Goal: Task Accomplishment & Management: Use online tool/utility

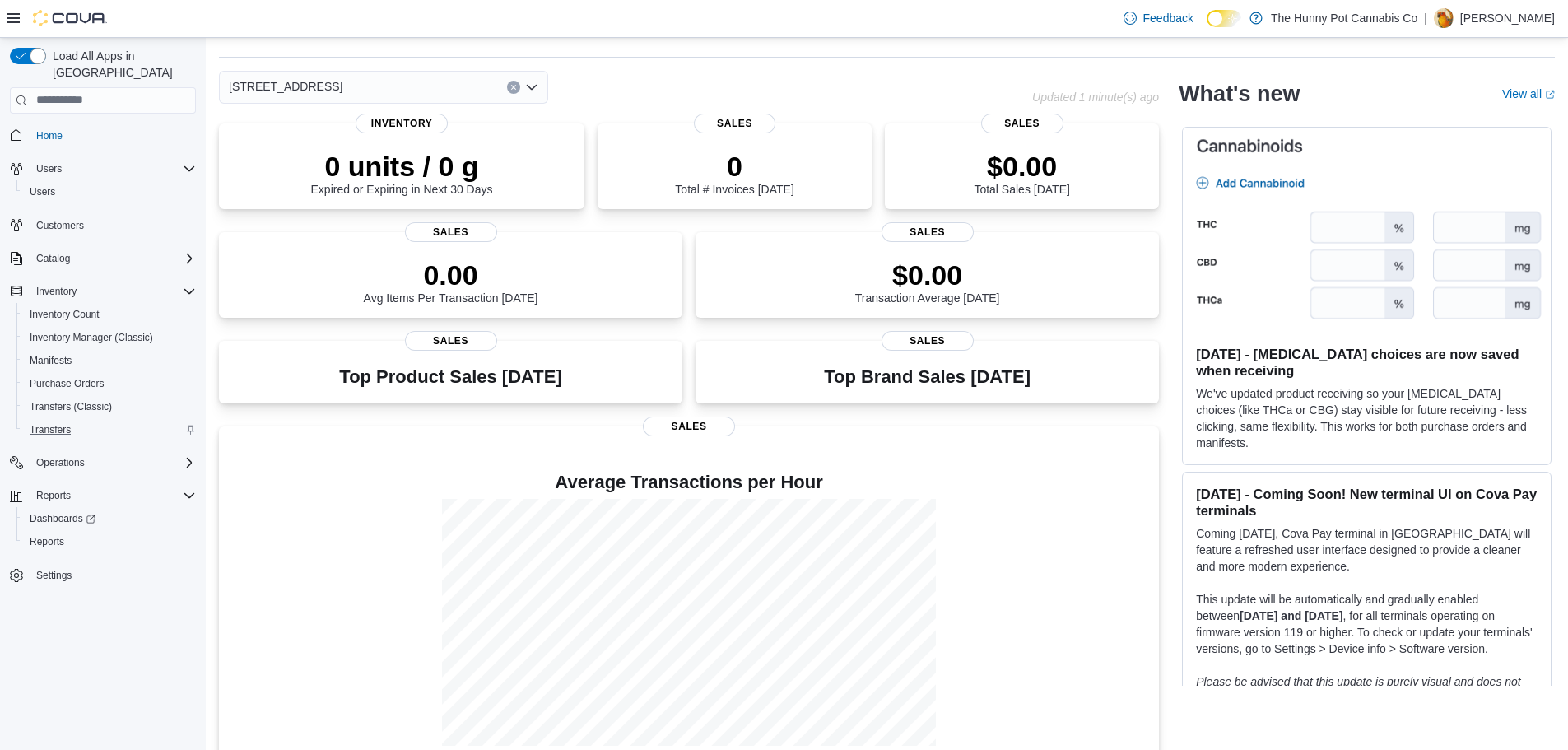
scroll to position [73, 0]
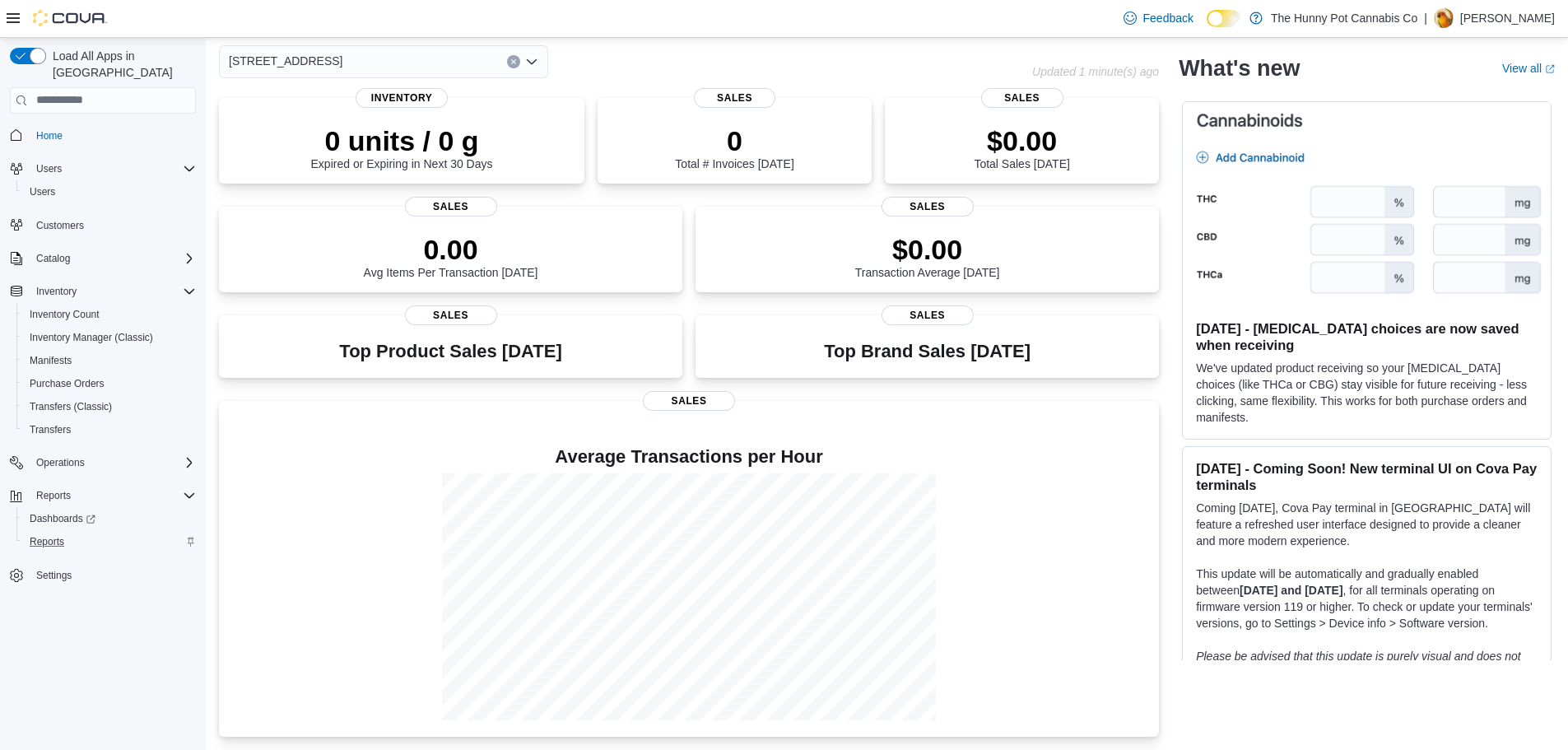
click at [77, 531] on div "Reports" at bounding box center [110, 541] width 173 height 20
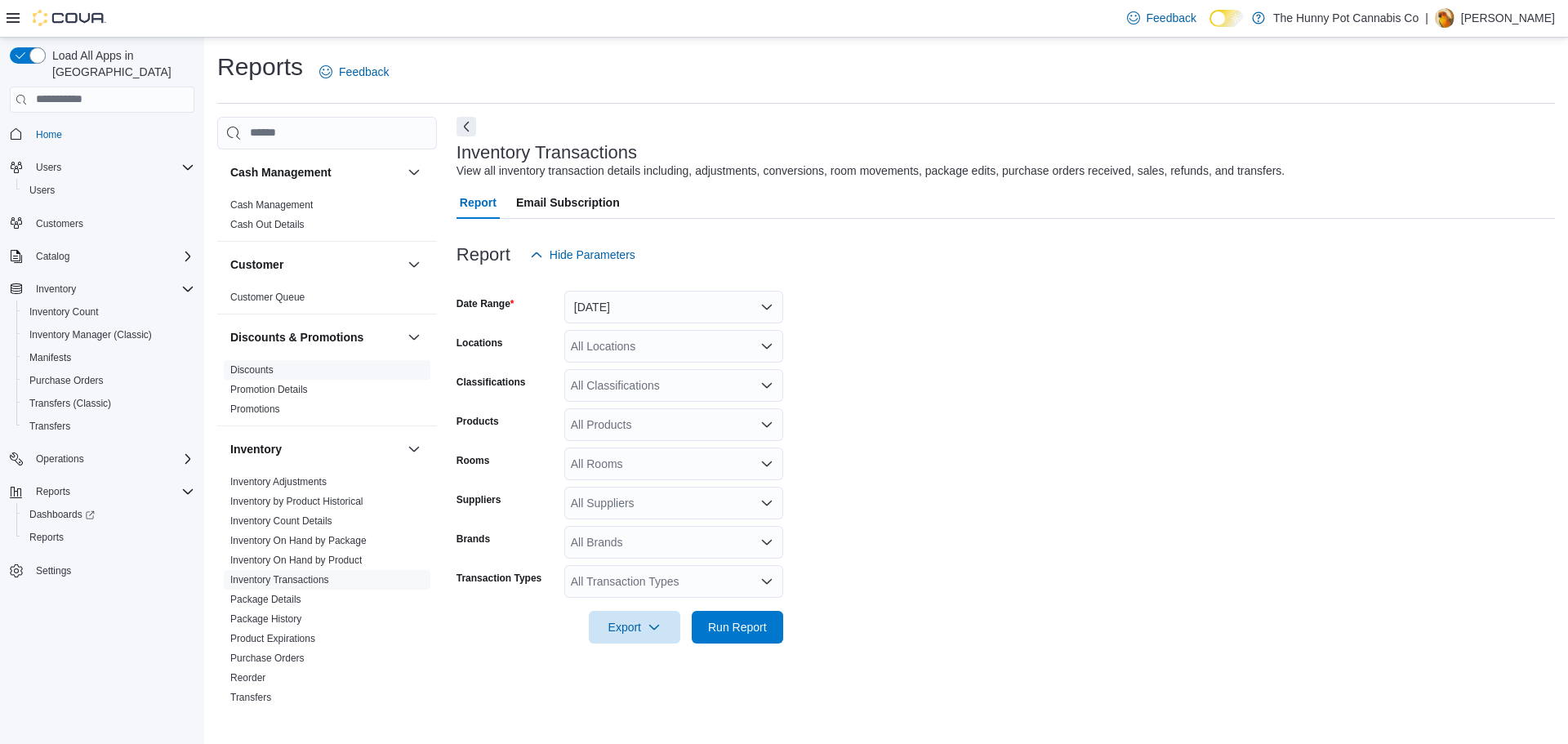
click at [250, 371] on link "Discounts" at bounding box center [252, 369] width 43 height 11
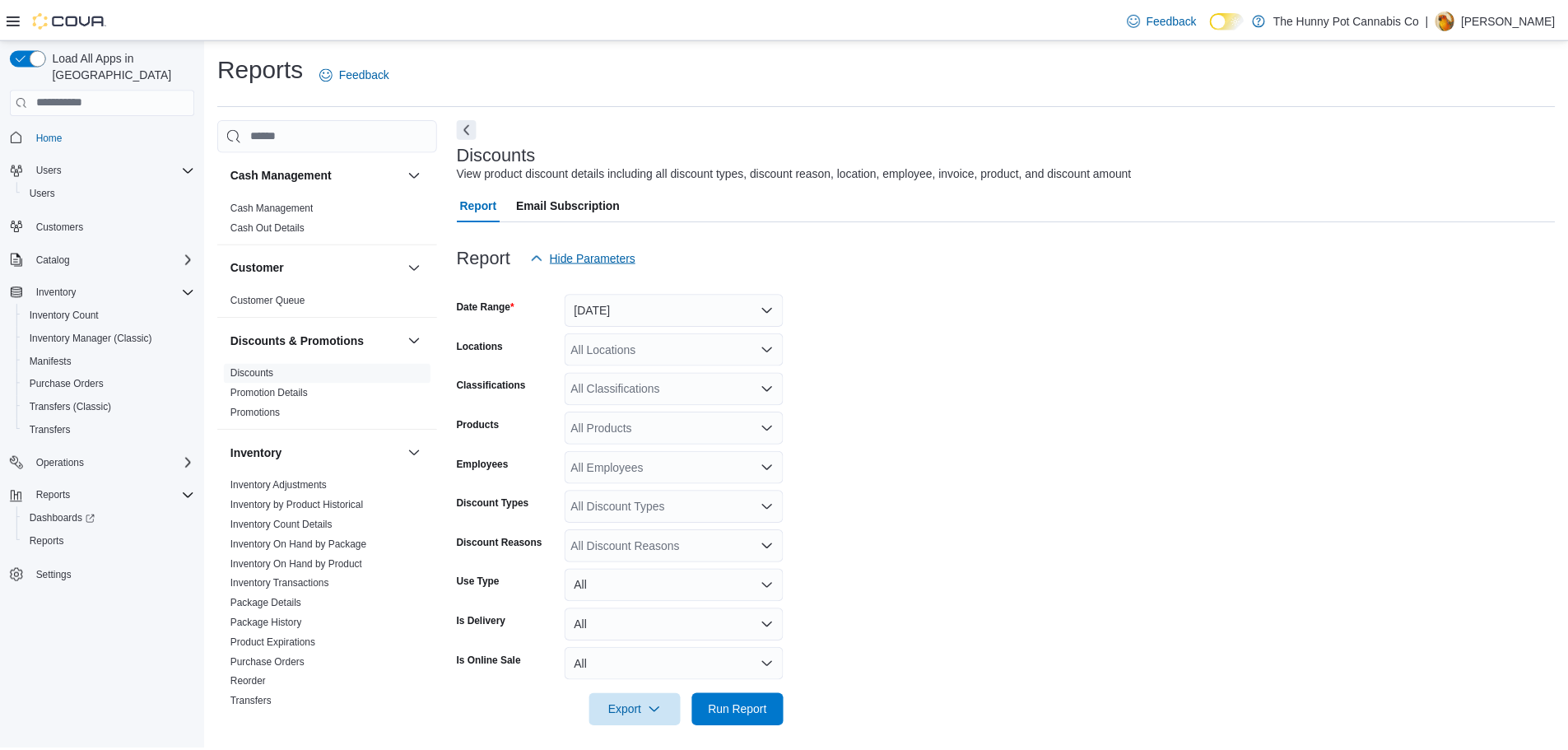
scroll to position [10, 0]
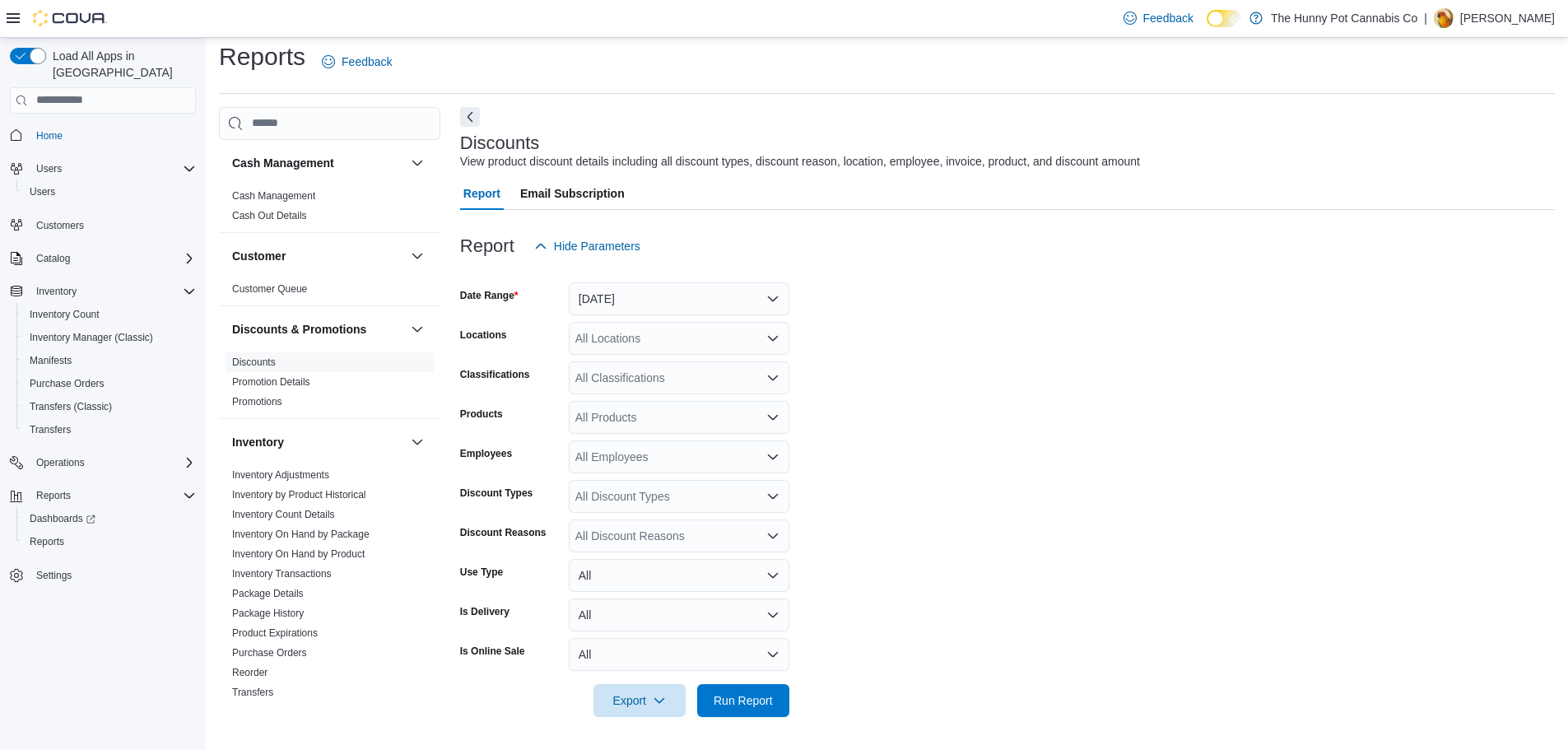
click at [641, 342] on div "All Locations" at bounding box center [679, 339] width 220 height 33
type input "***"
click at [649, 373] on span "980 Burnhamthorpe Rd E" at bounding box center [669, 366] width 131 height 16
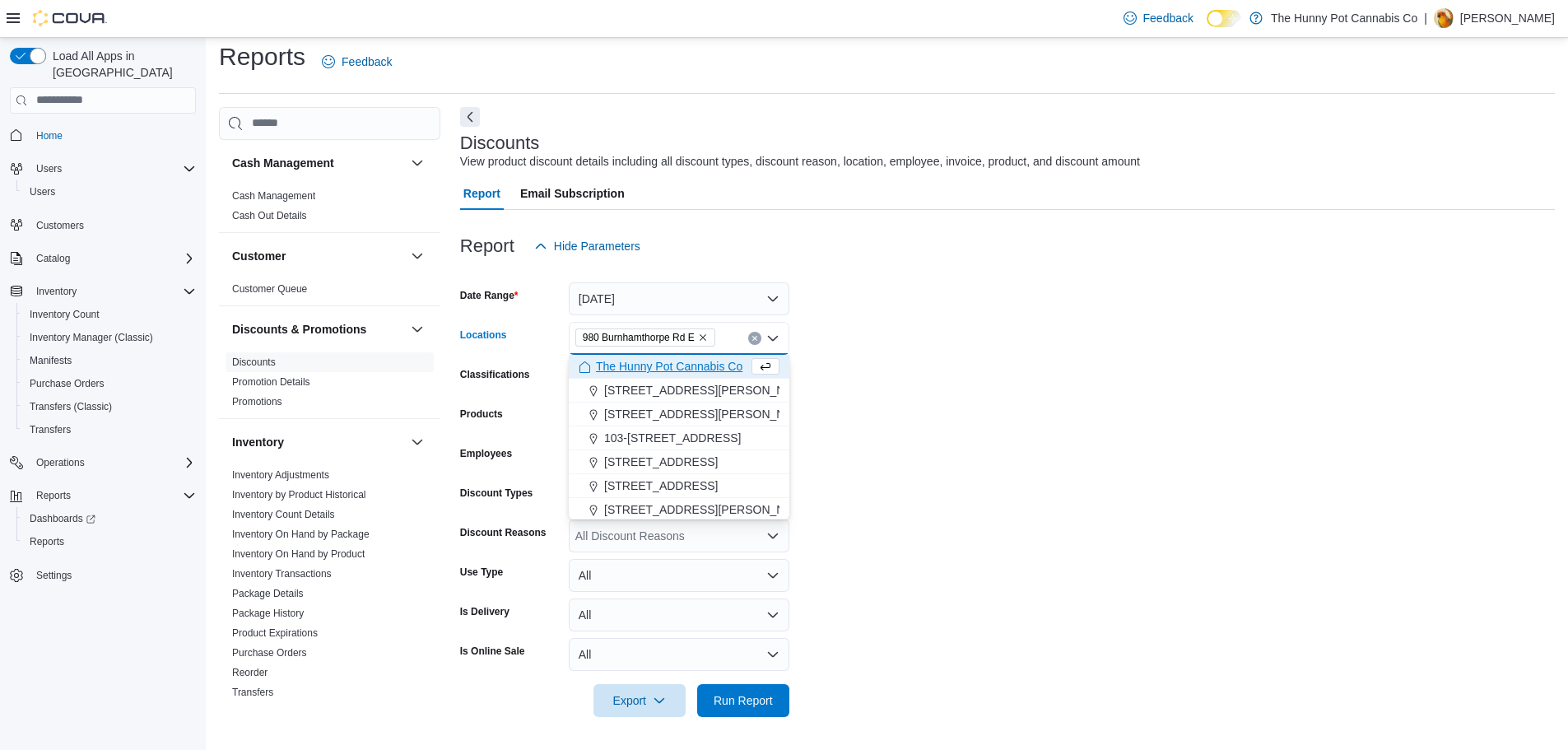
click at [985, 400] on form "Date Range [DATE] Locations [STREET_ADDRESS][GEOGRAPHIC_DATA] box. Selected. [S…" at bounding box center [1007, 489] width 1094 height 454
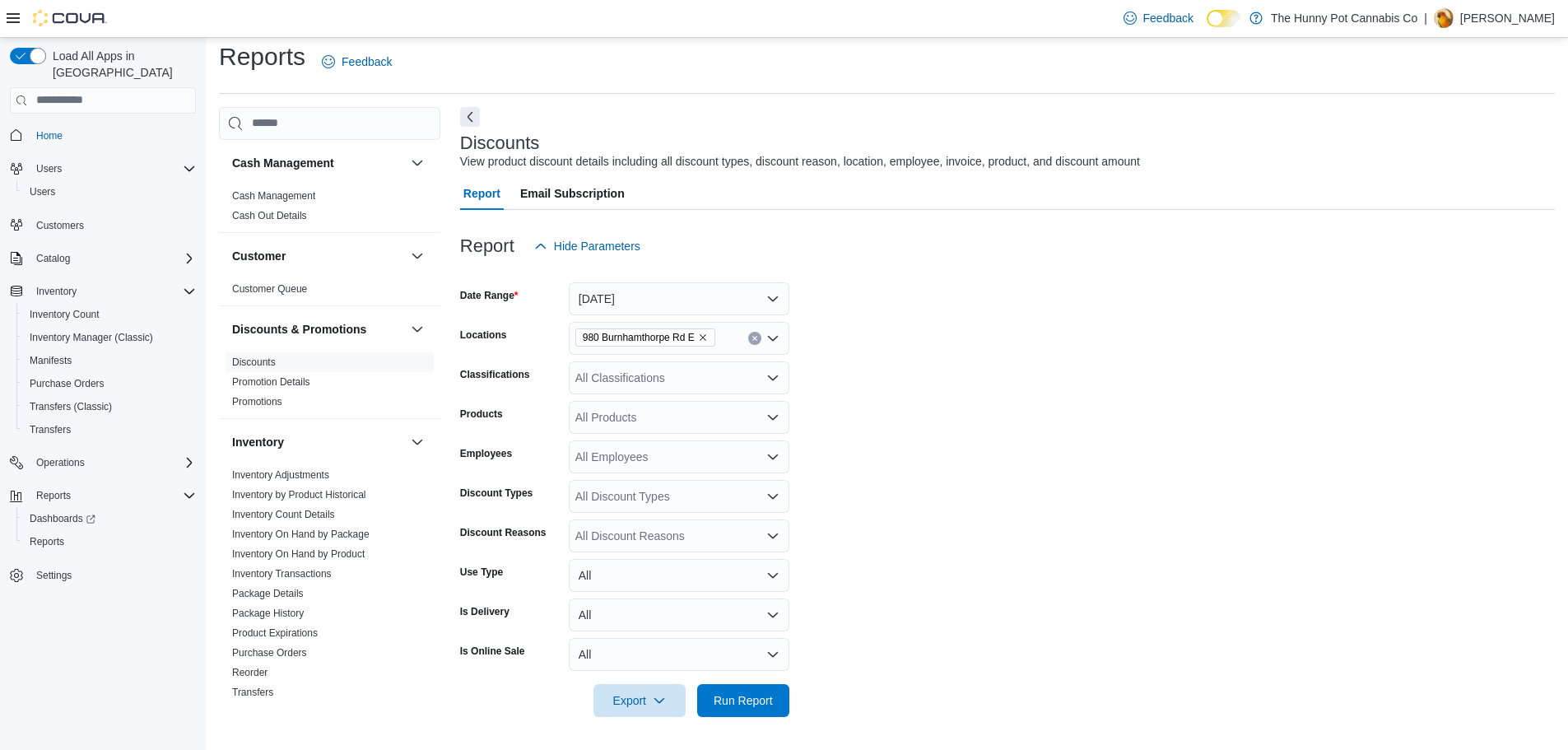
click at [660, 431] on div "All Products" at bounding box center [679, 417] width 220 height 33
click at [922, 423] on form "Date Range [DATE] Locations [STREET_ADDRESS] E Classifications All Classificati…" at bounding box center [1007, 489] width 1094 height 454
click at [668, 505] on div "All Discount Types" at bounding box center [679, 496] width 220 height 33
click at [1172, 547] on form "Date Range [DATE] Locations [STREET_ADDRESS] E Classifications All Classificati…" at bounding box center [1007, 489] width 1094 height 454
click at [630, 536] on div "All Discount Reasons" at bounding box center [679, 536] width 220 height 33
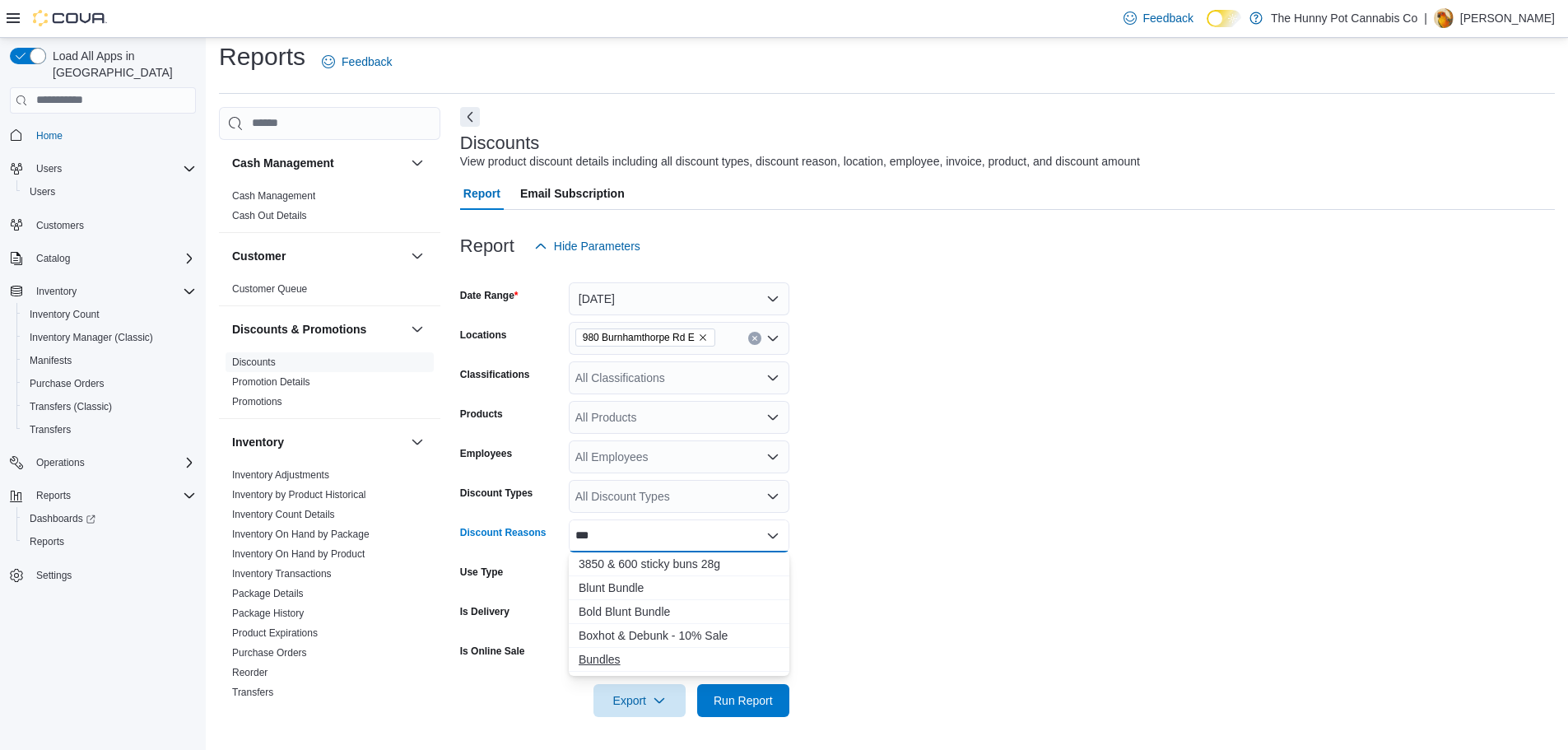
type input "***"
click at [639, 665] on span "Bundles" at bounding box center [679, 659] width 200 height 16
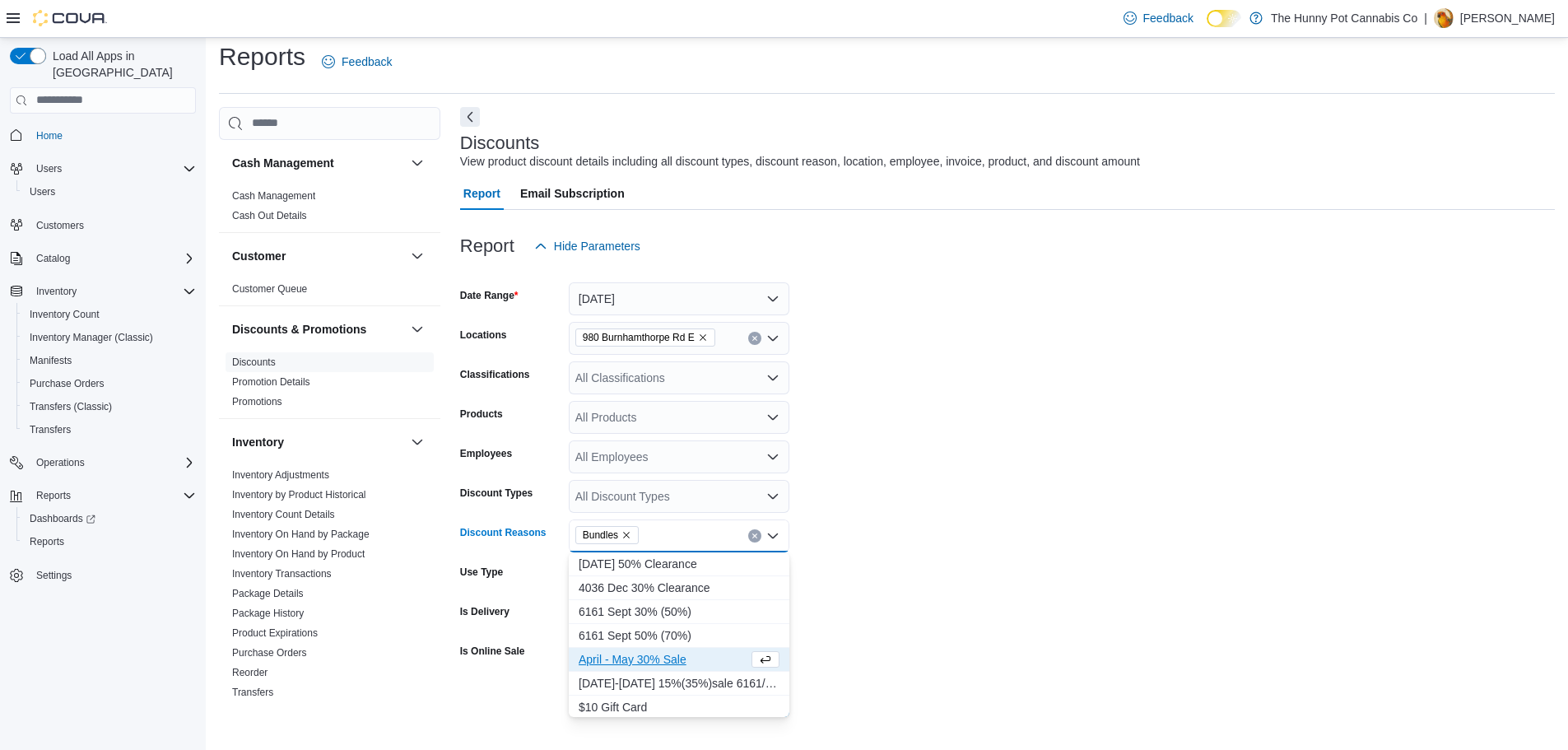
click at [965, 591] on form "Date Range [DATE] Locations [STREET_ADDRESS] E Classifications All Classificati…" at bounding box center [1007, 489] width 1094 height 454
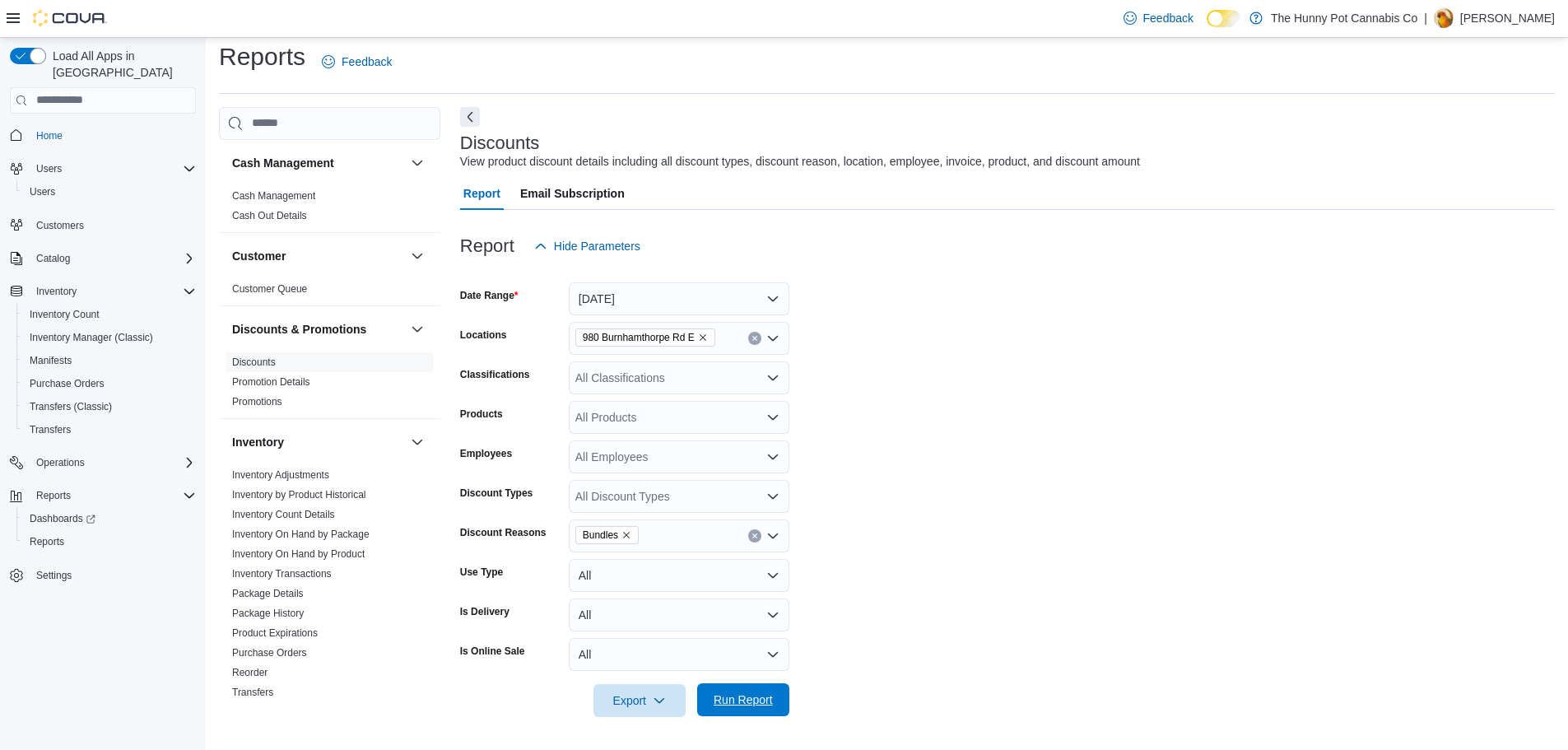
click at [766, 687] on span "Run Report" at bounding box center [743, 699] width 73 height 33
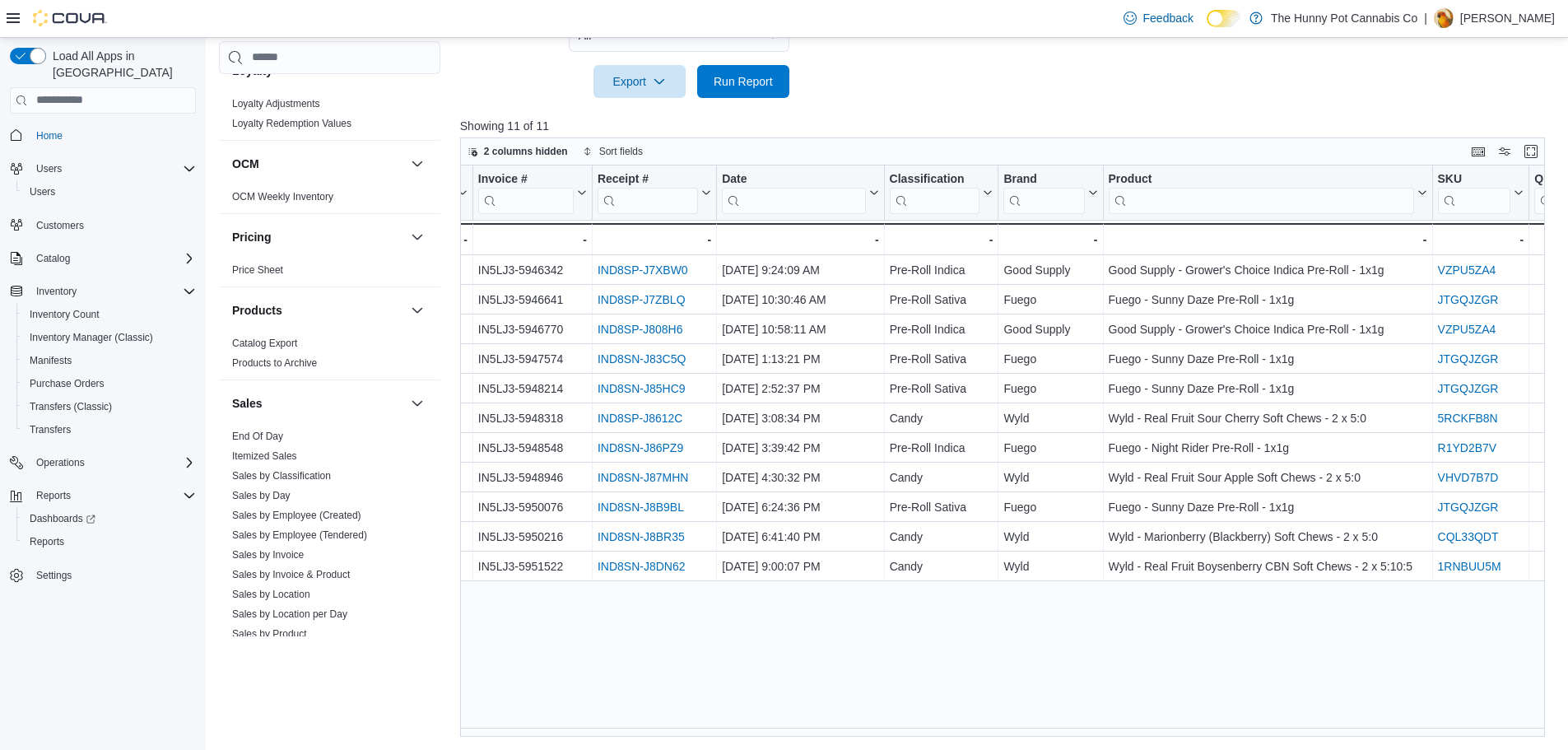
scroll to position [779, 0]
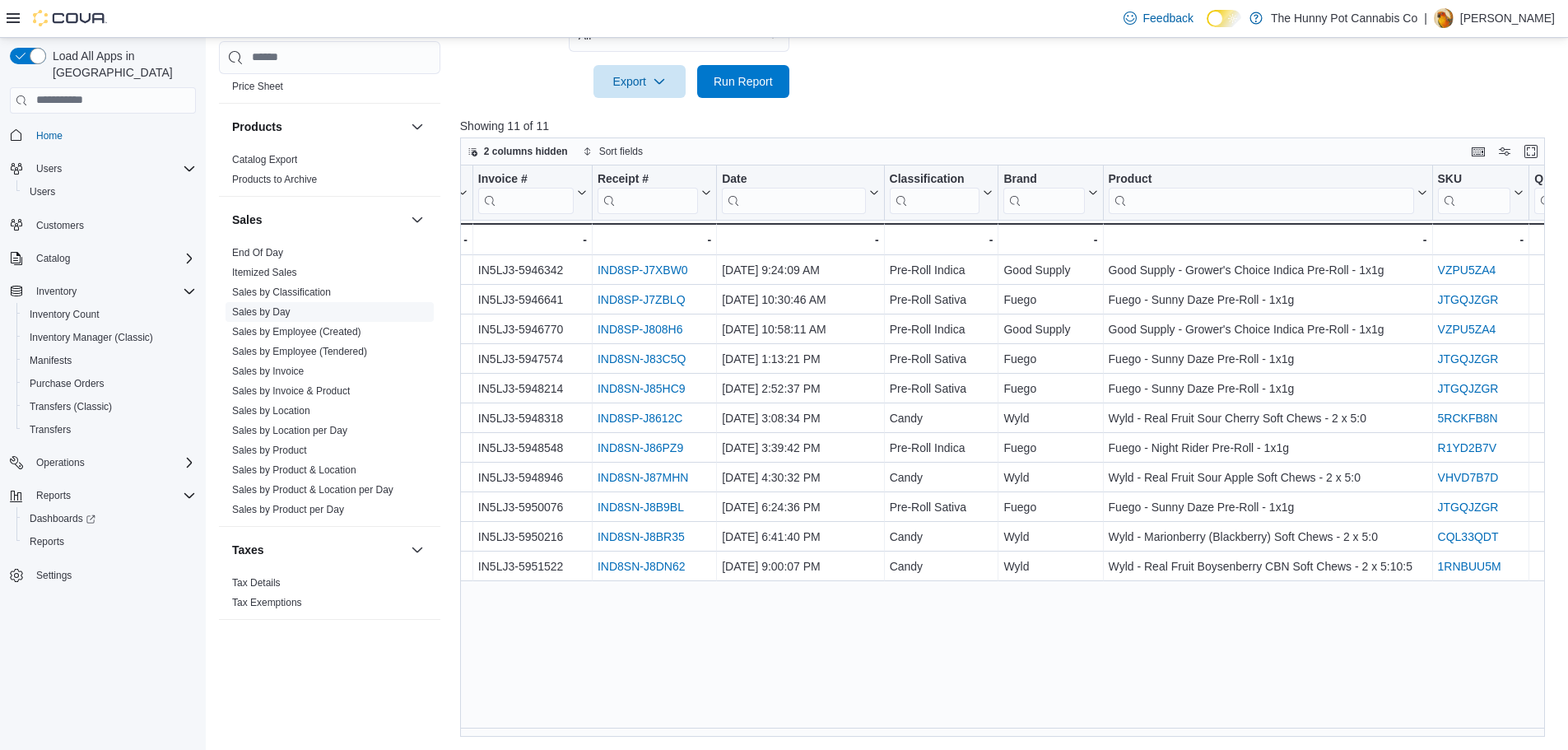
click at [270, 311] on link "Sales by Day" at bounding box center [261, 311] width 58 height 11
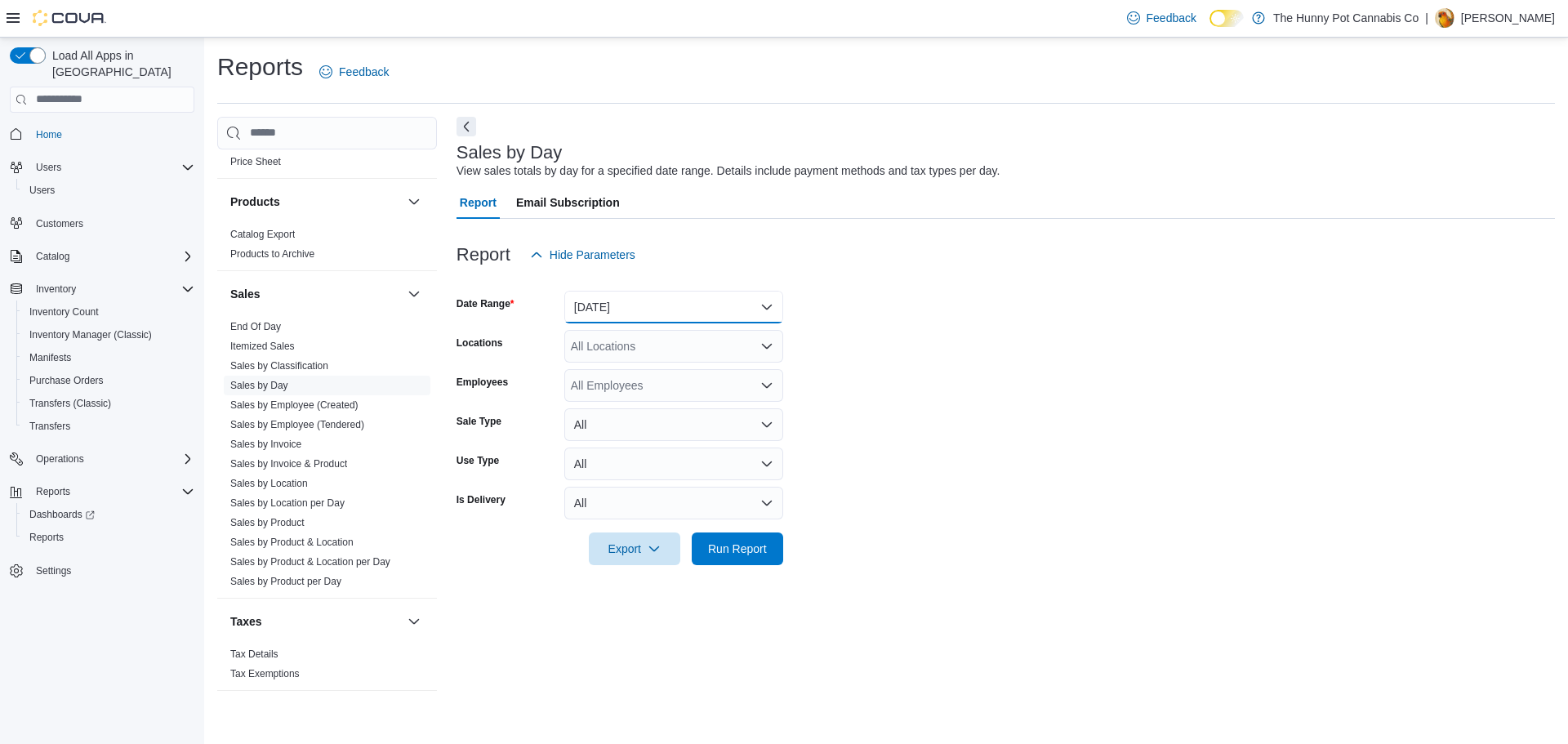
click at [617, 297] on button "[DATE]" at bounding box center [673, 307] width 219 height 32
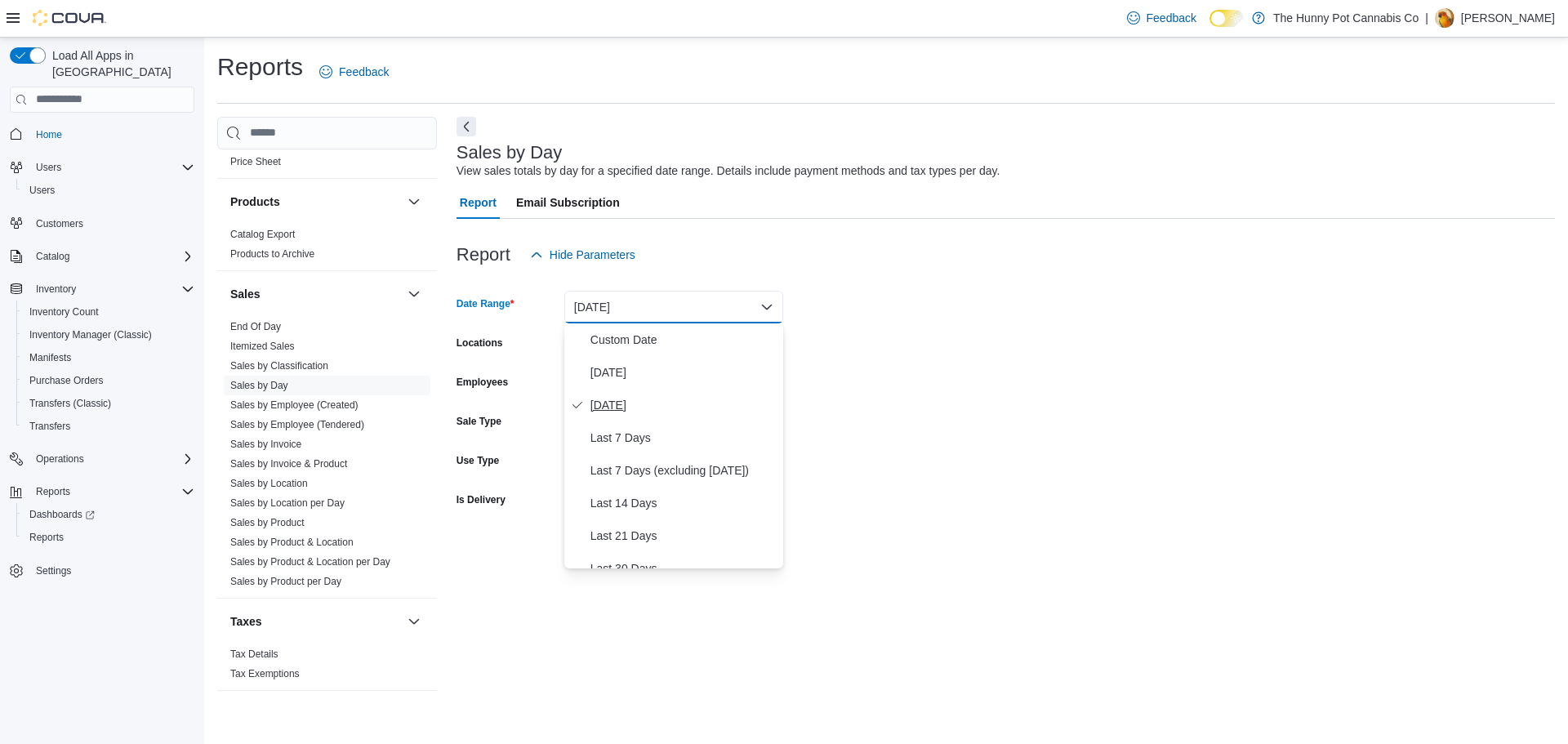
click at [640, 404] on span "[DATE]" at bounding box center [683, 405] width 186 height 20
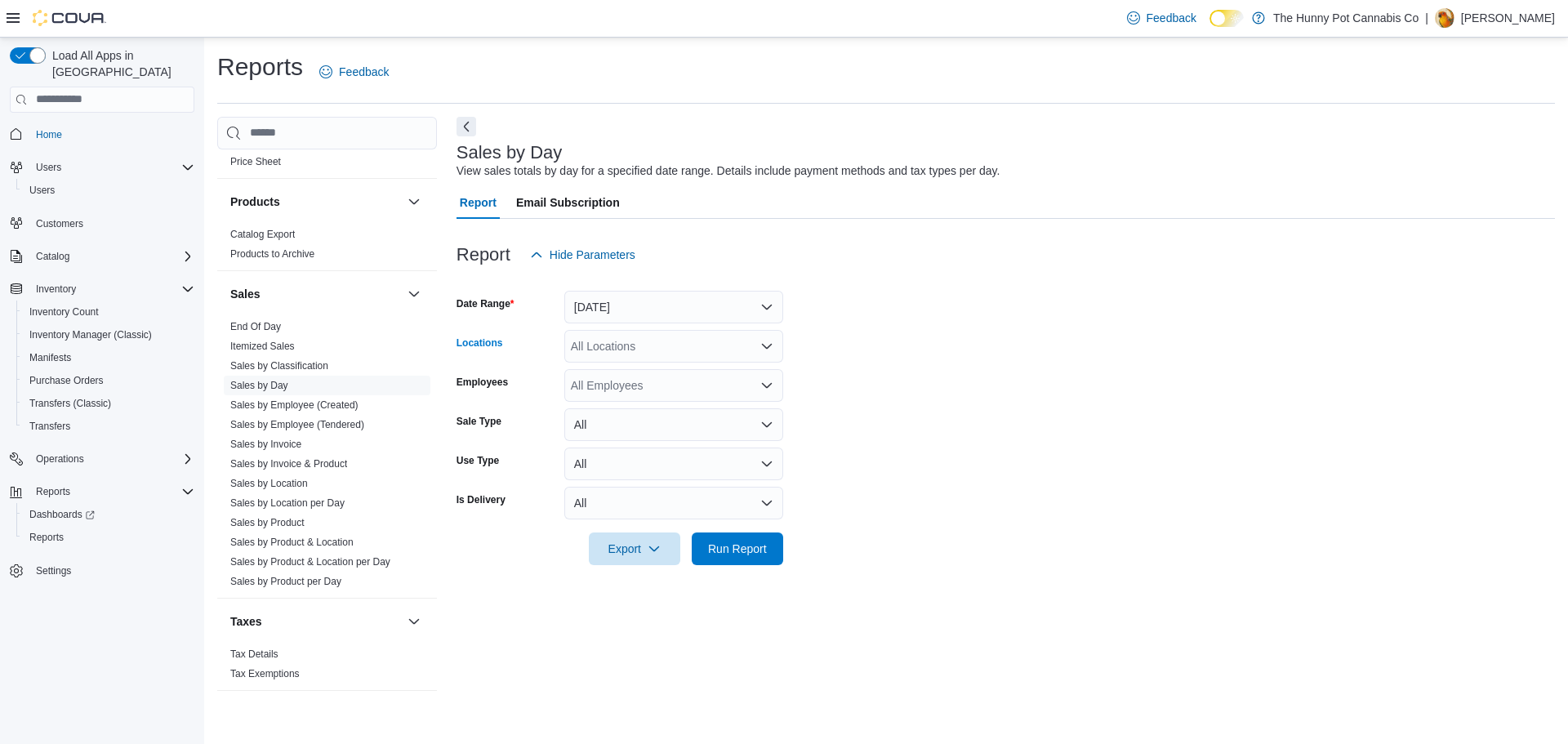
click at [646, 355] on div "All Locations" at bounding box center [673, 346] width 219 height 32
type input "***"
click at [710, 372] on span "980 Burnhamthorpe Rd E" at bounding box center [664, 373] width 130 height 16
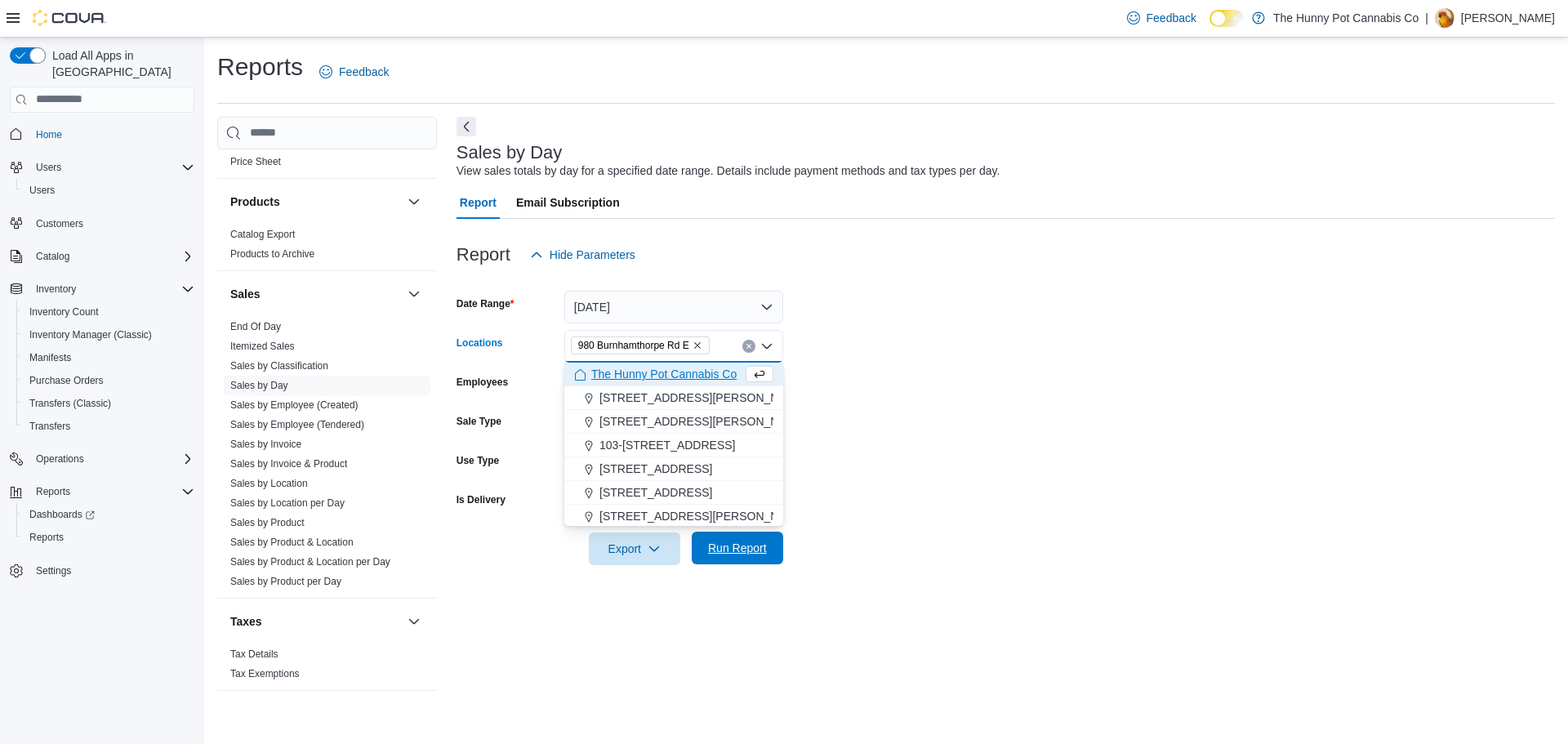
click at [767, 542] on span "Run Report" at bounding box center [737, 548] width 72 height 32
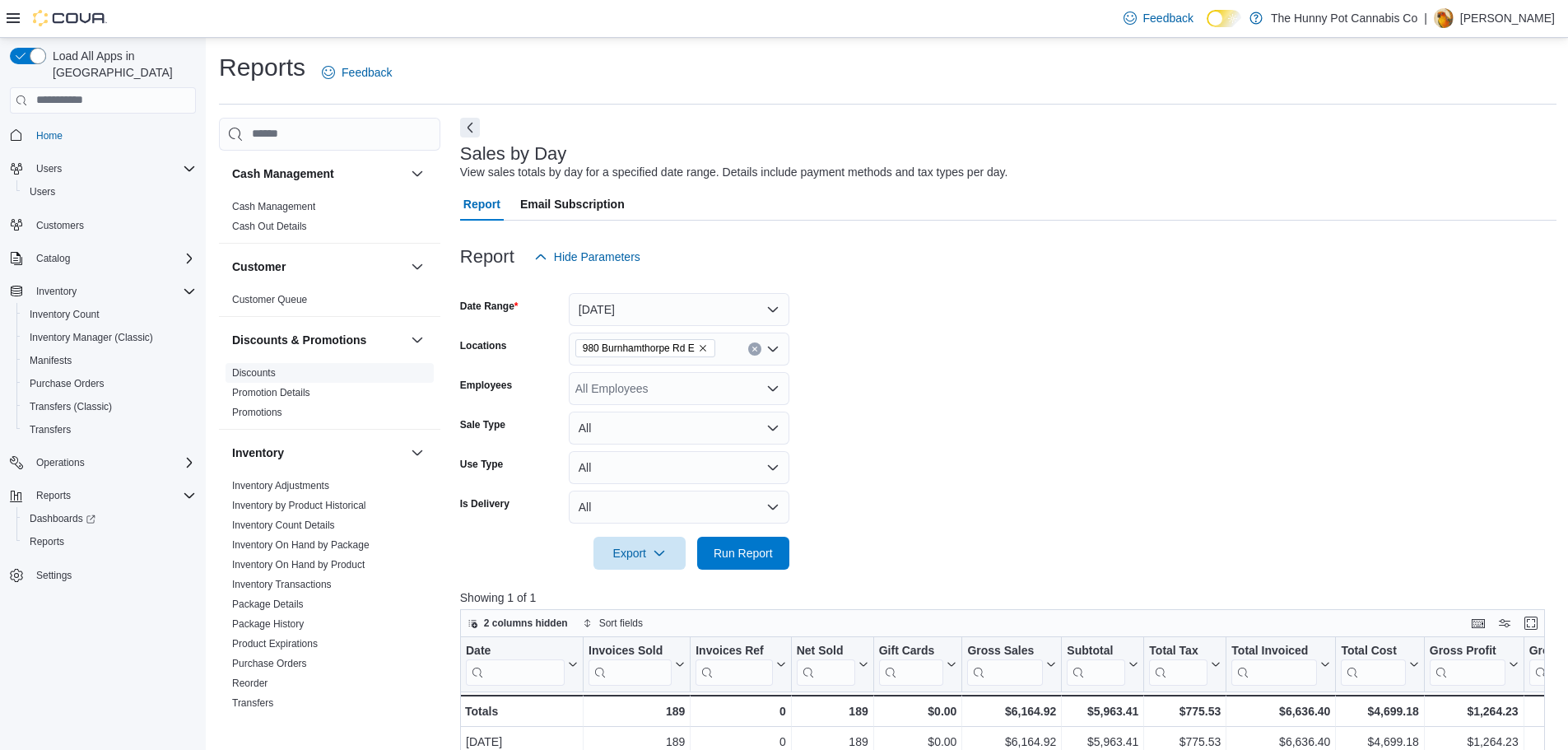
click at [251, 366] on span "Discounts" at bounding box center [254, 372] width 44 height 13
click at [260, 378] on link "Discounts" at bounding box center [254, 372] width 44 height 11
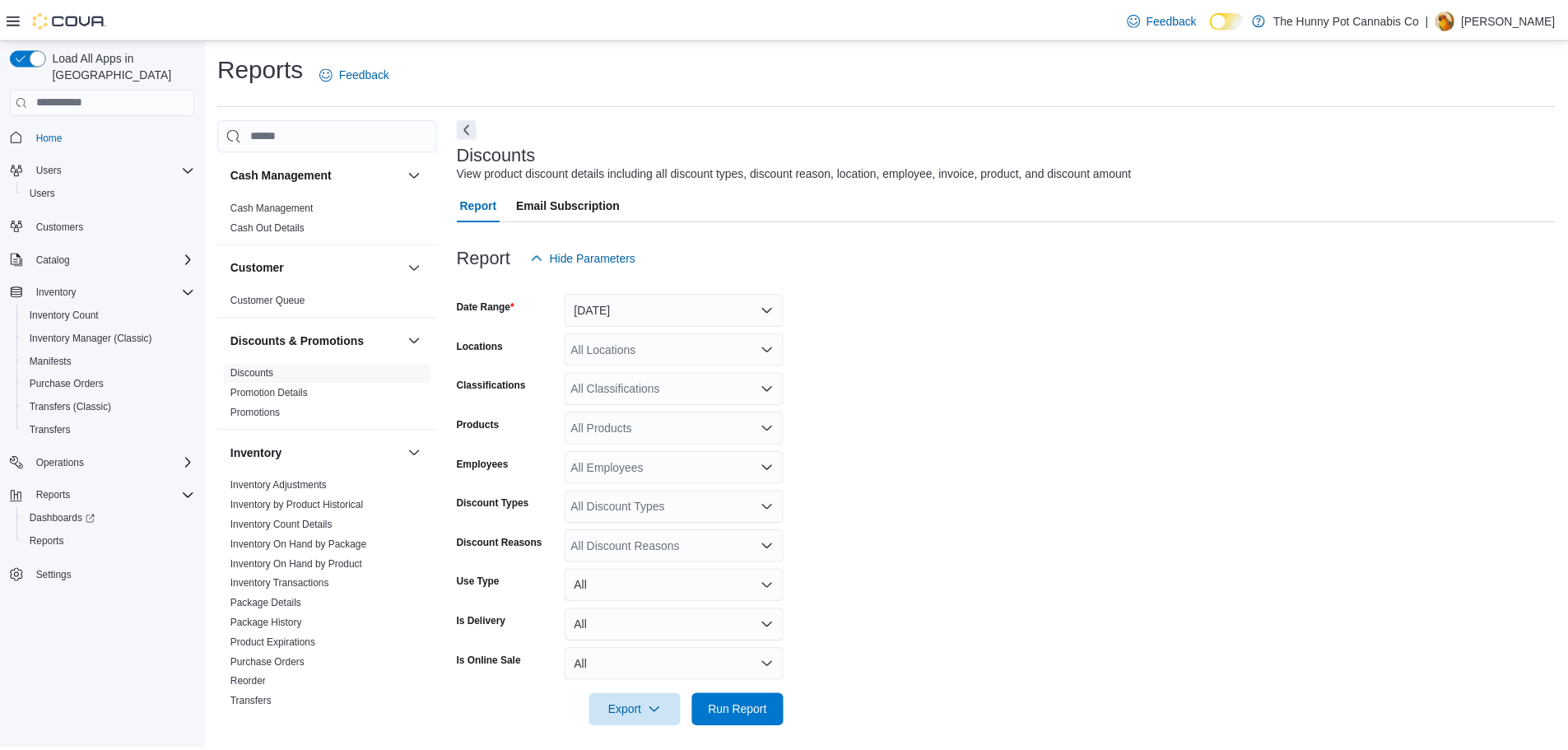
scroll to position [10, 0]
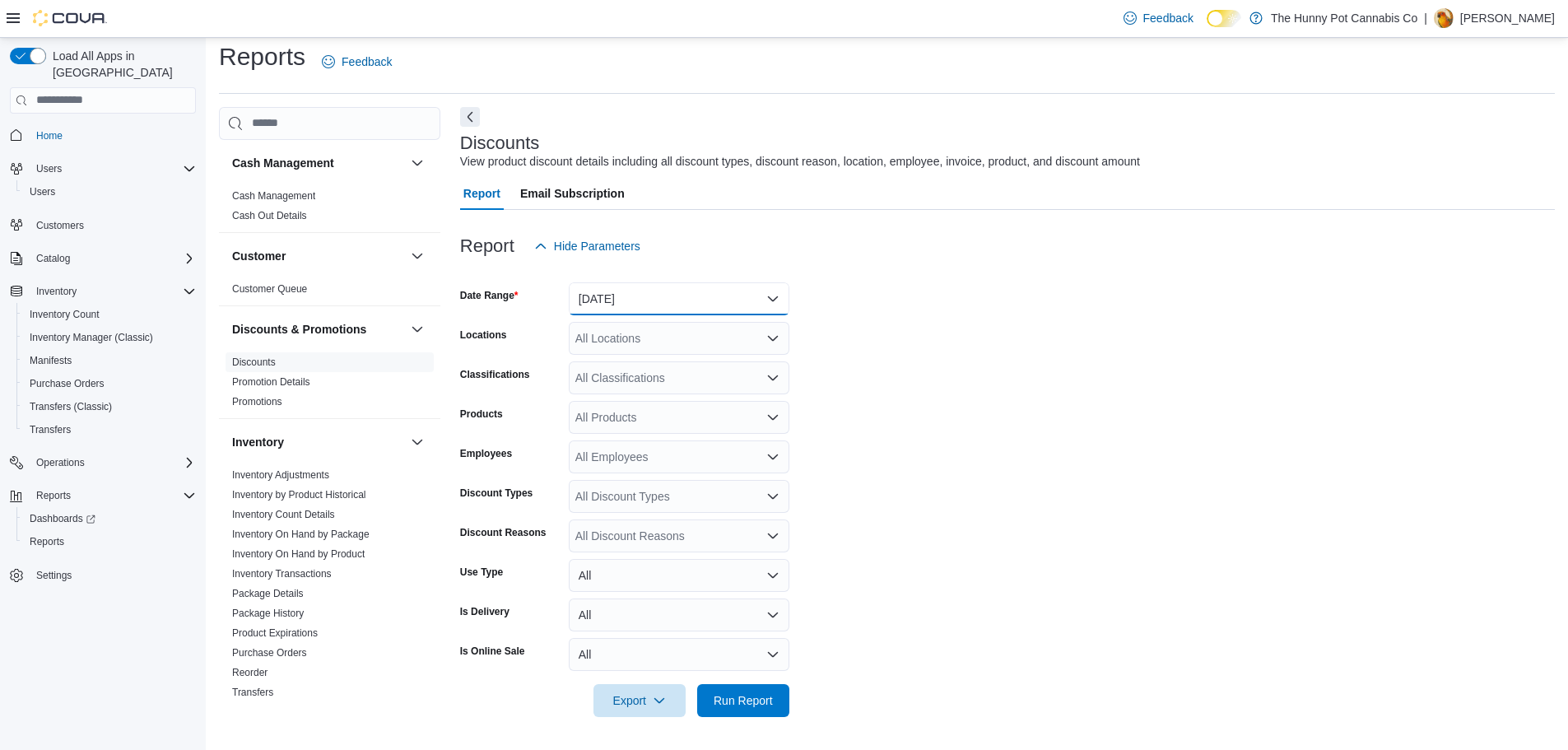
click at [663, 299] on button "[DATE]" at bounding box center [679, 298] width 220 height 33
click at [1028, 374] on form "Date Range [DATE] Locations All Locations Classifications All Classifications P…" at bounding box center [1007, 489] width 1094 height 454
click at [672, 333] on div "All Locations" at bounding box center [679, 339] width 220 height 33
type input "***"
click at [685, 363] on span "980 Burnhamthorpe Rd E" at bounding box center [669, 366] width 131 height 16
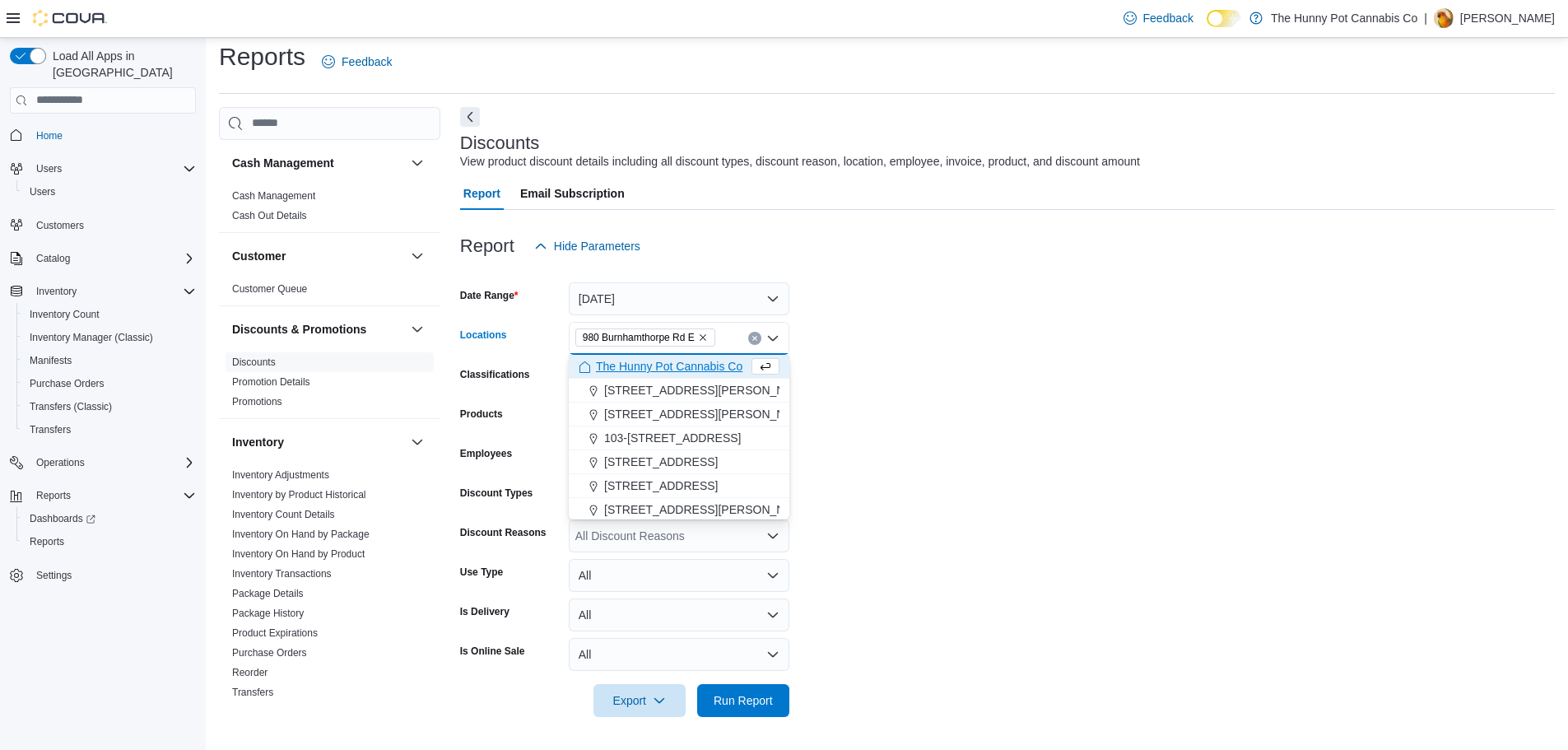
click at [925, 360] on form "Date Range [DATE] Locations [STREET_ADDRESS][GEOGRAPHIC_DATA] box. Selected. [S…" at bounding box center [1007, 489] width 1094 height 454
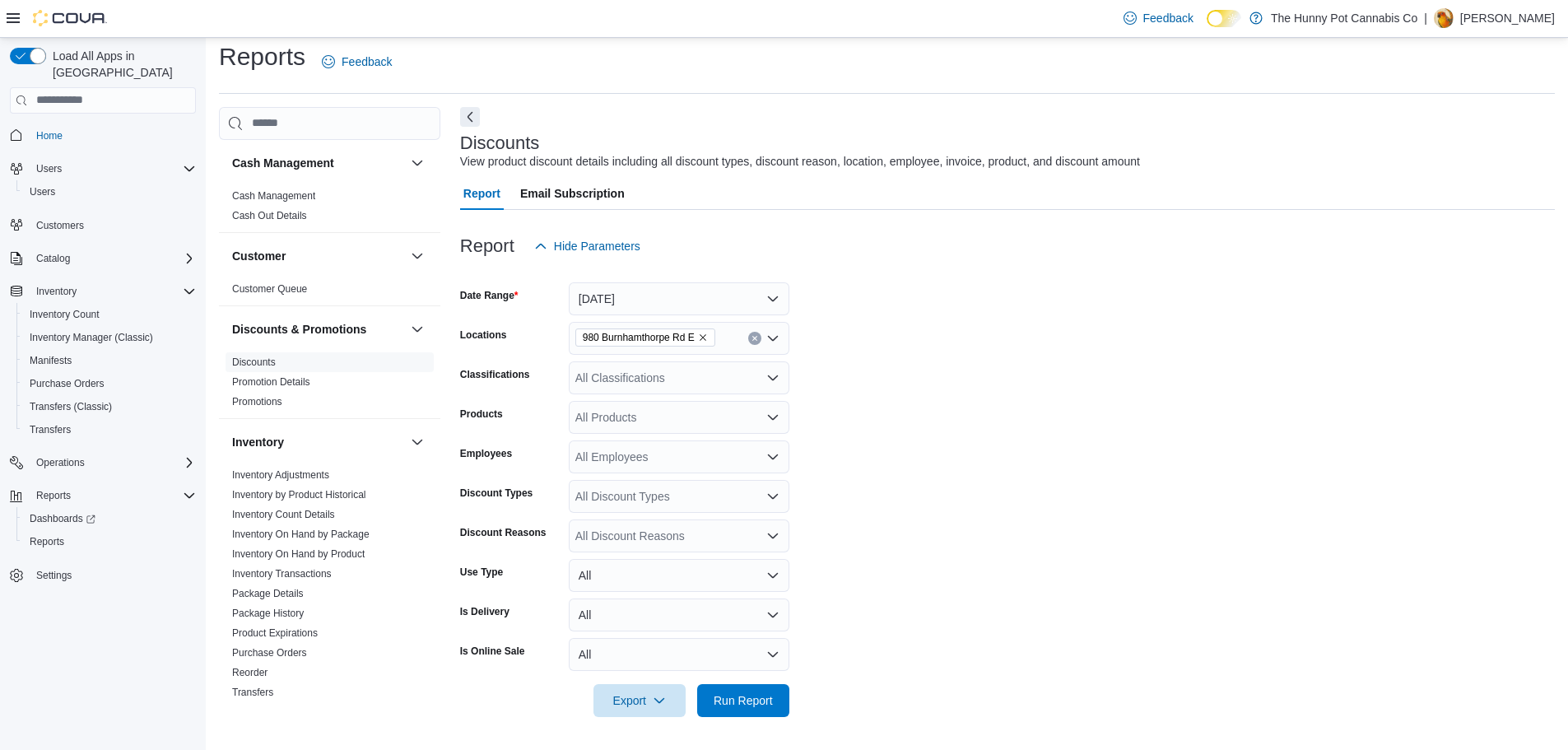
click at [688, 545] on div "All Discount Reasons" at bounding box center [679, 536] width 220 height 33
type input "****"
click at [678, 557] on span "Loyalty Signup (10%)" at bounding box center [679, 563] width 200 height 16
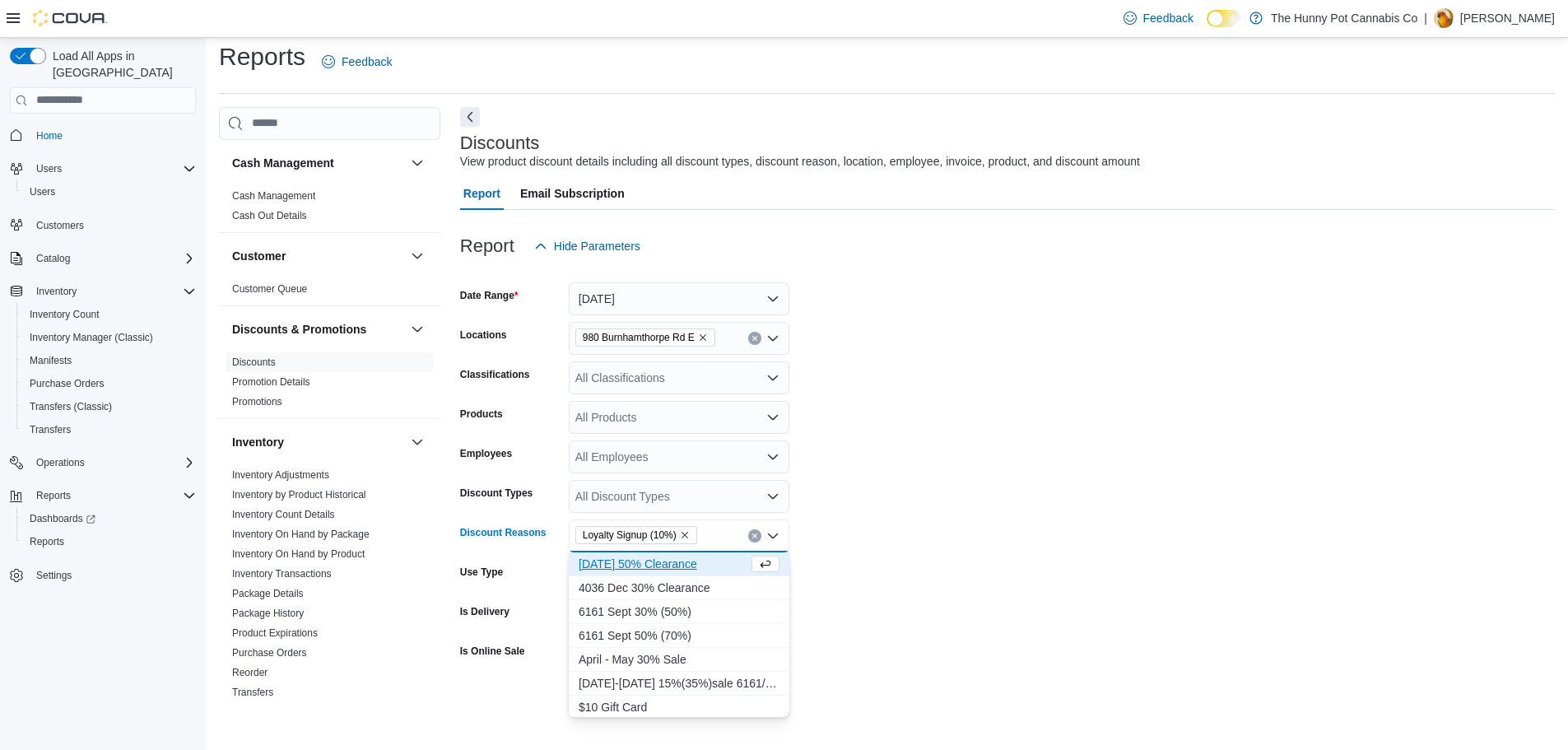
click at [901, 651] on form "Date Range [DATE] Locations [STREET_ADDRESS] E Classifications All Classificati…" at bounding box center [1007, 489] width 1094 height 454
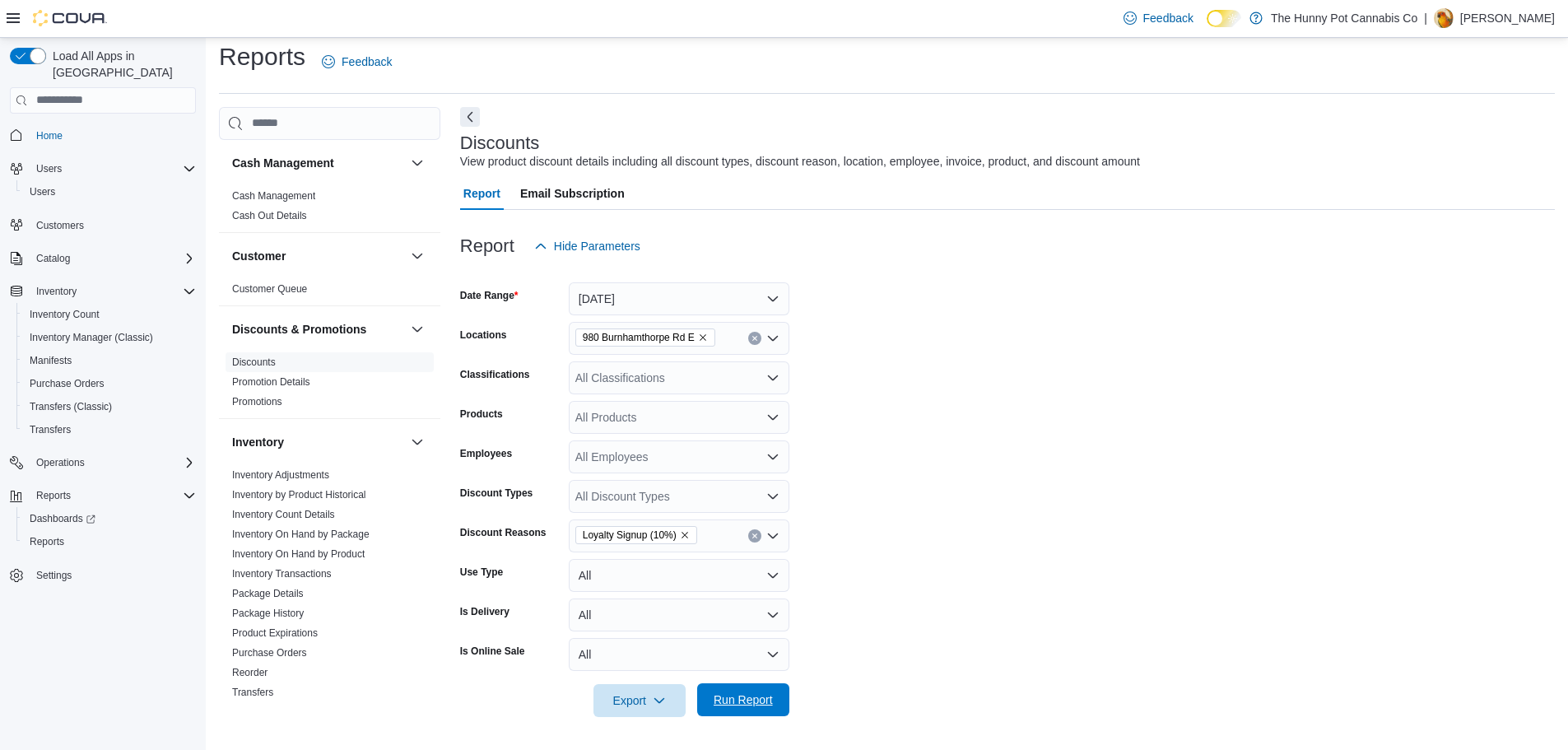
click at [742, 691] on span "Run Report" at bounding box center [743, 699] width 73 height 33
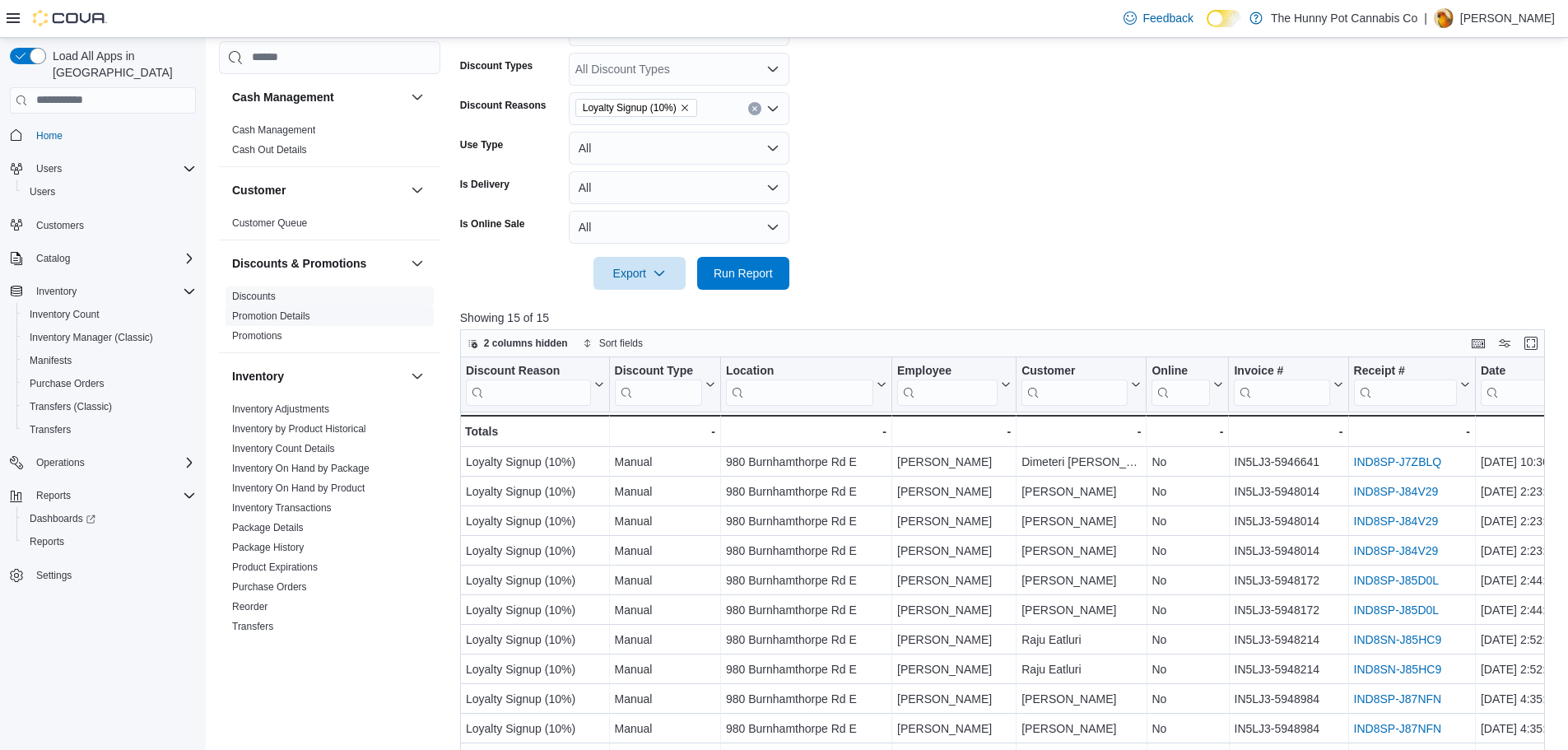
scroll to position [219, 0]
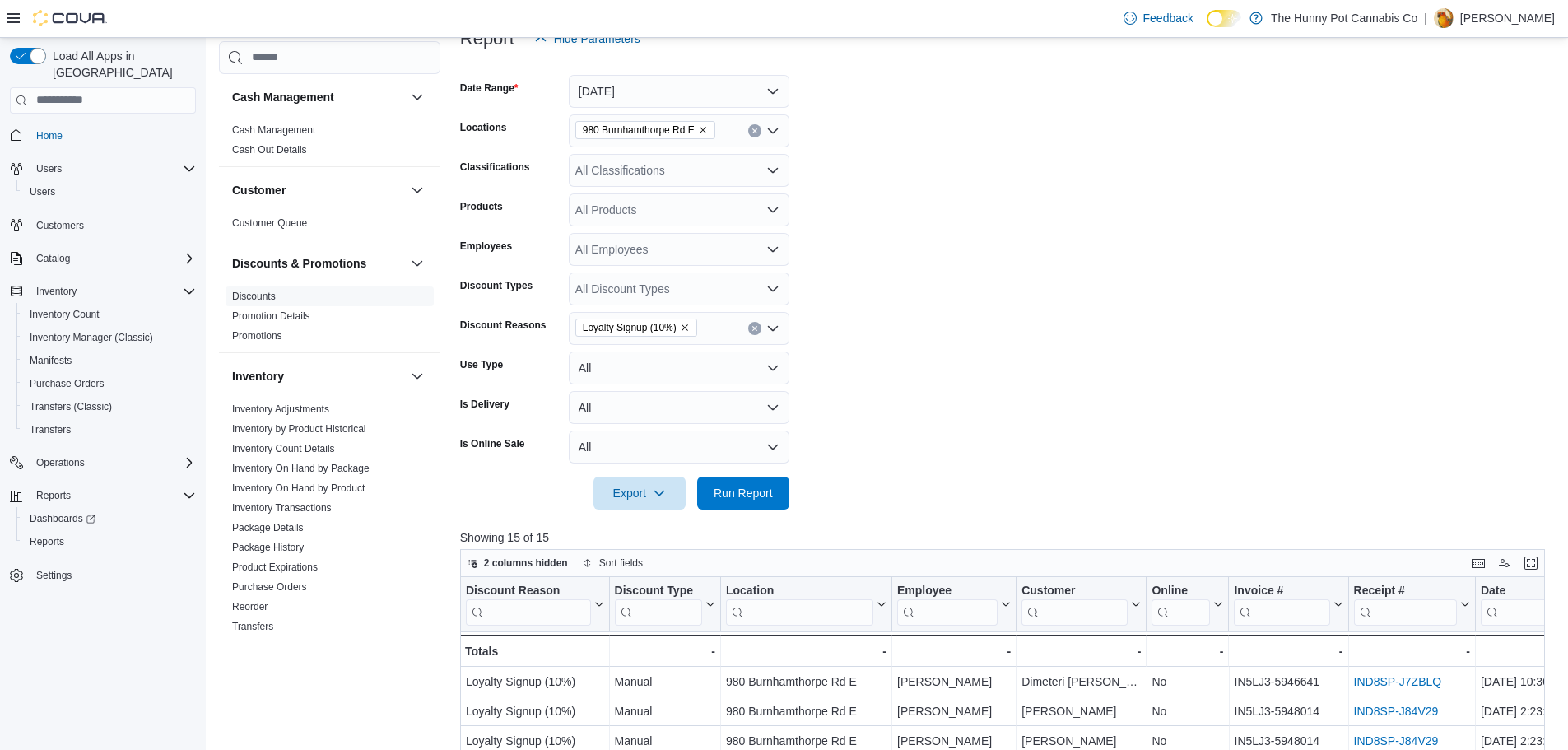
click at [757, 333] on button "Clear input" at bounding box center [754, 328] width 13 height 13
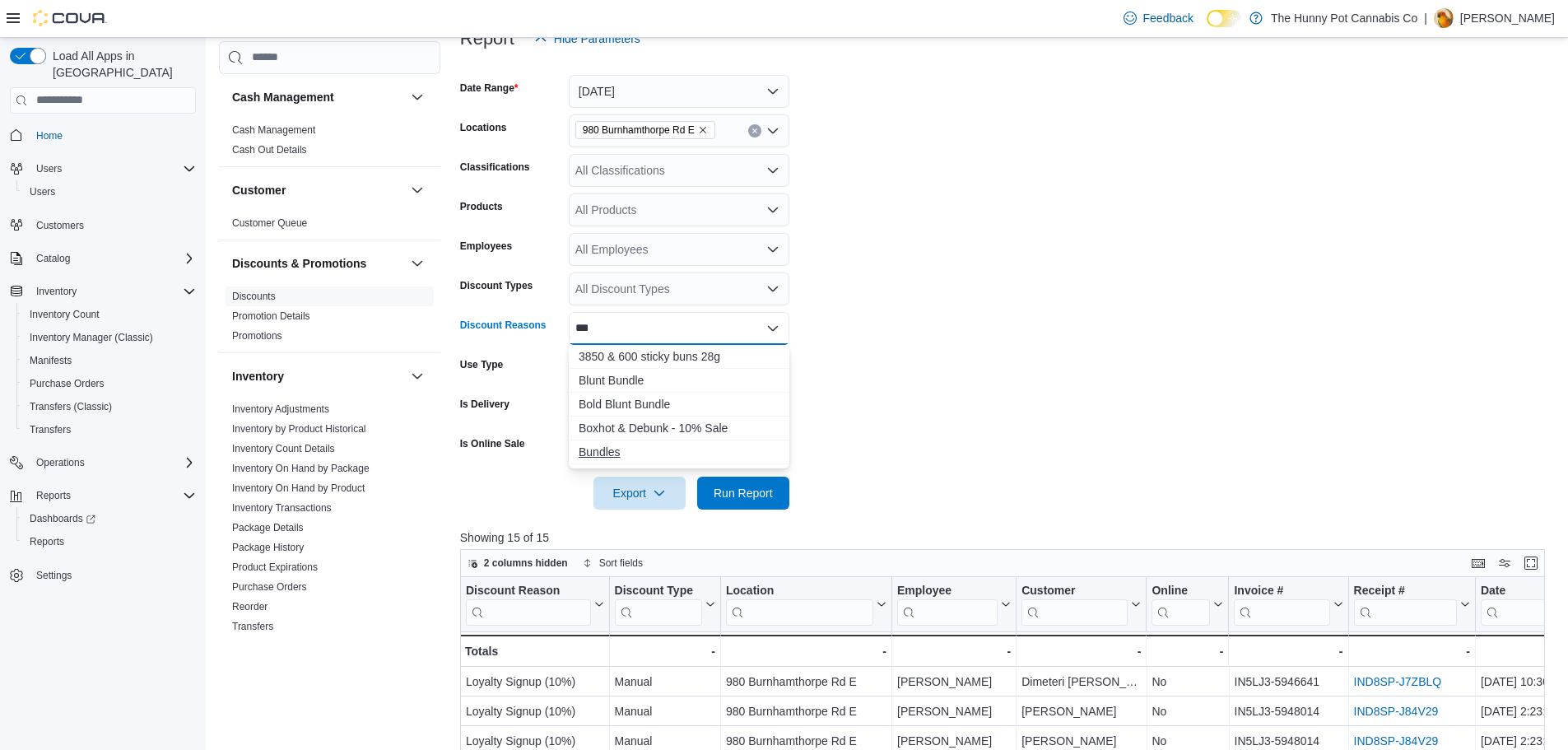
type input "***"
click at [667, 453] on span "Bundles" at bounding box center [679, 452] width 200 height 16
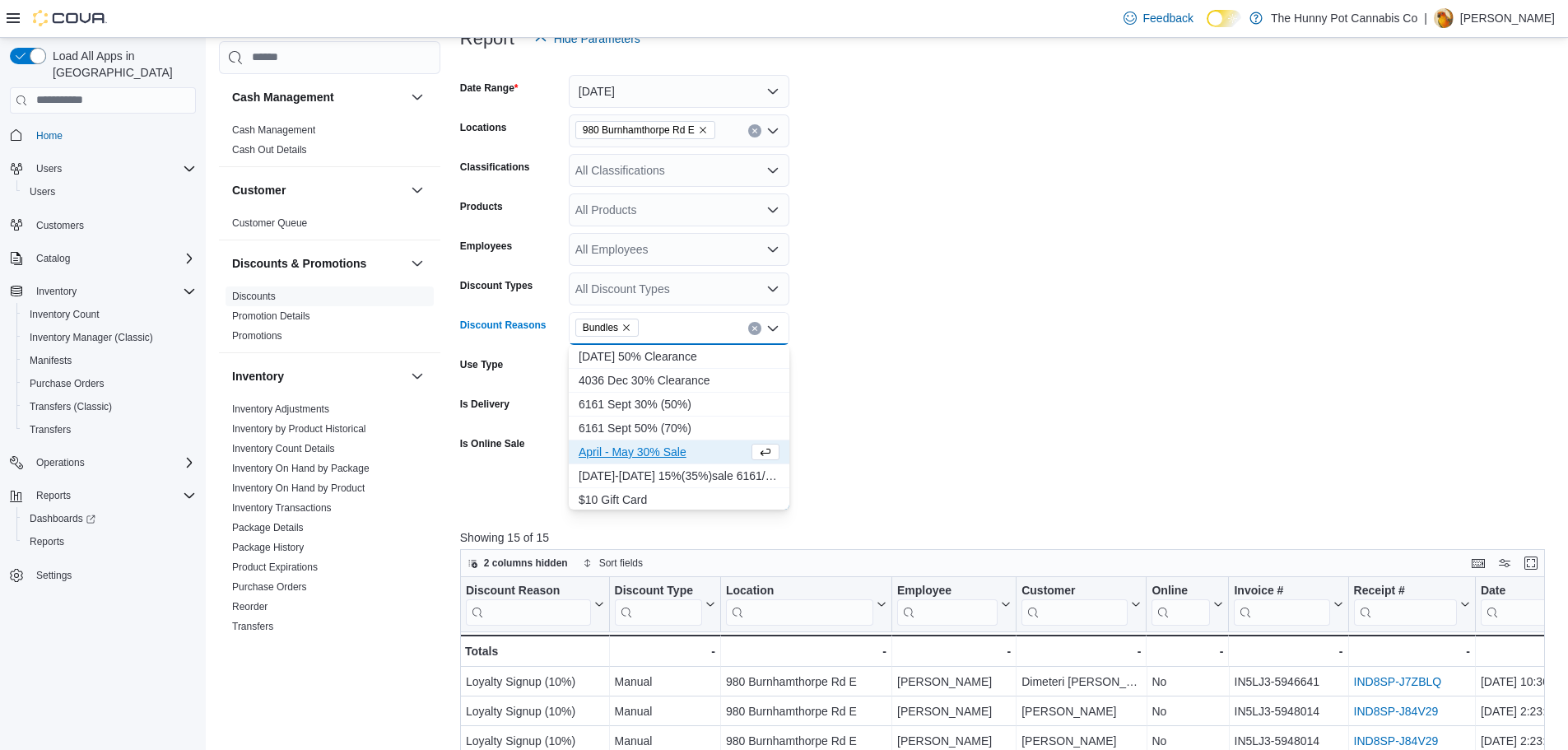
click at [1171, 332] on form "Date Range [DATE] Locations [STREET_ADDRESS] E Classifications All Classificati…" at bounding box center [1008, 282] width 1096 height 454
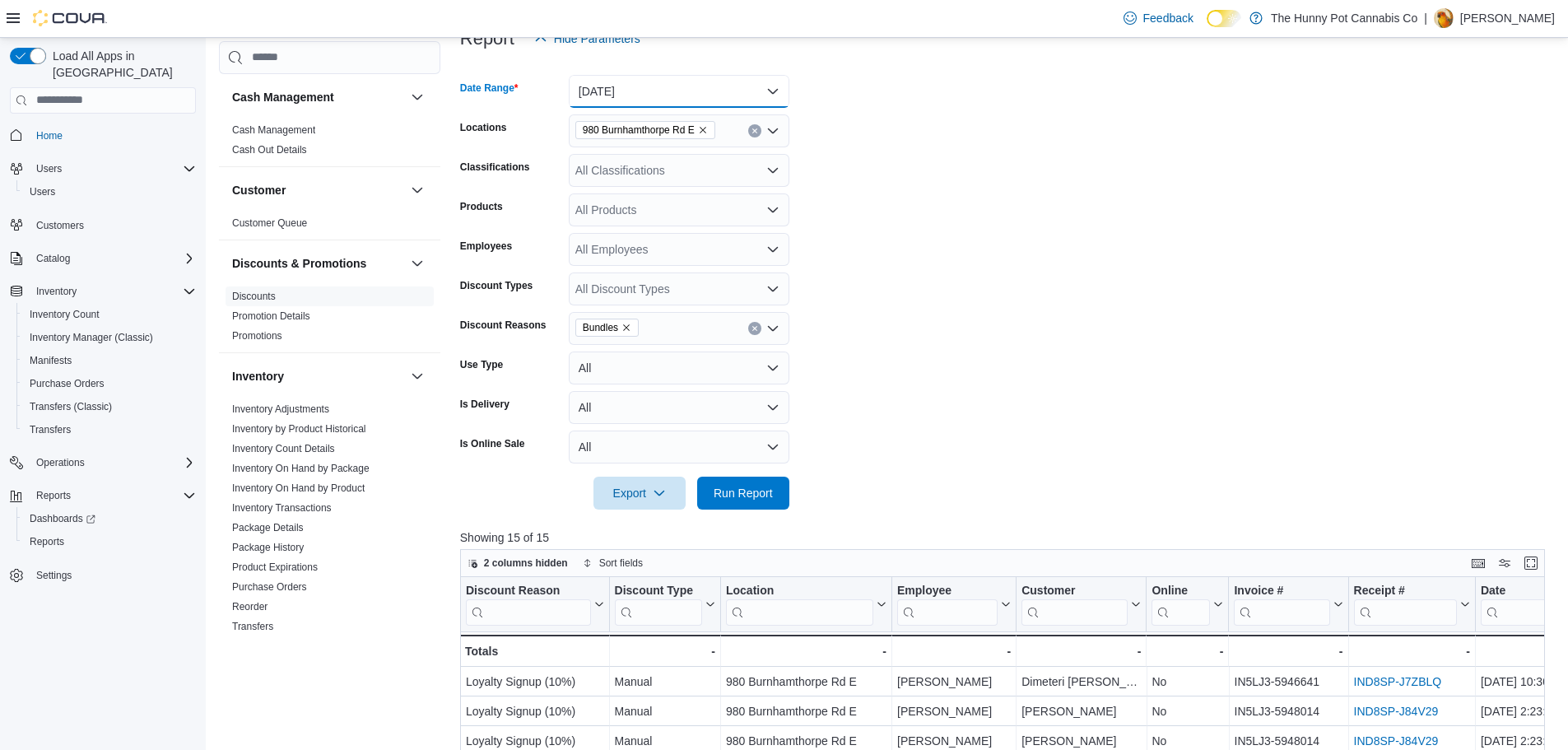
click at [668, 90] on button "[DATE]" at bounding box center [679, 91] width 220 height 33
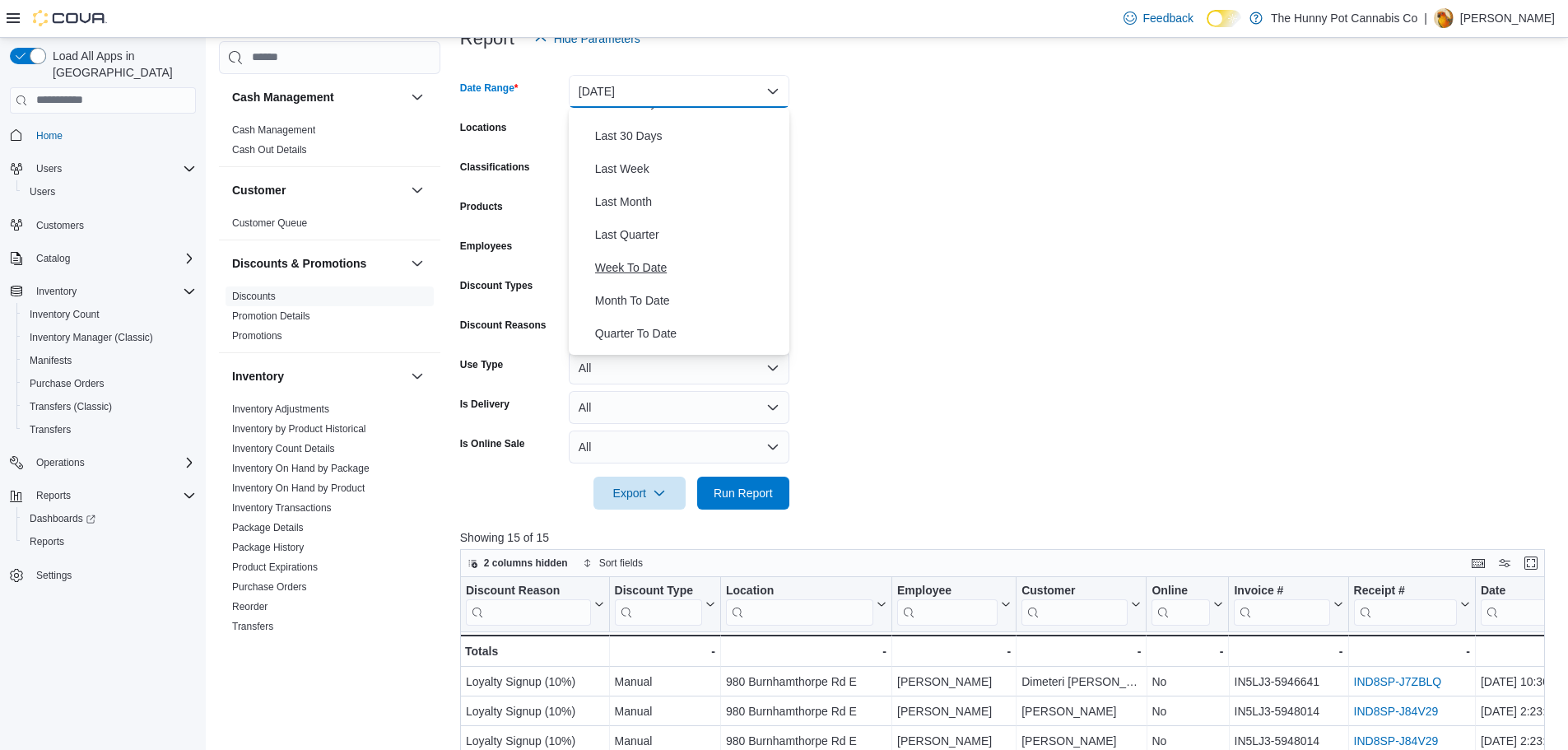
scroll to position [247, 0]
click at [657, 272] on span "Month To Date" at bounding box center [688, 272] width 188 height 20
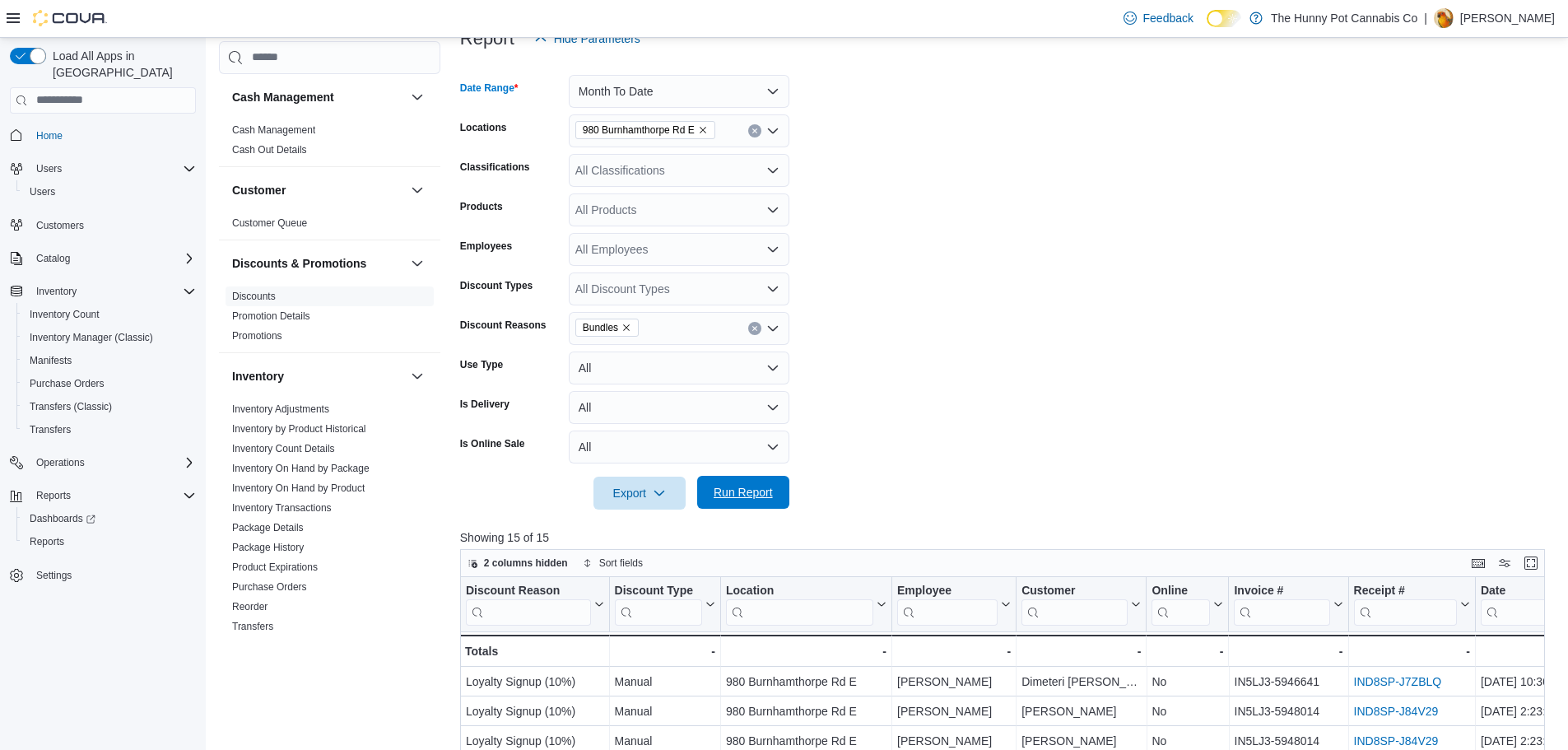
click at [754, 505] on span "Run Report" at bounding box center [743, 492] width 73 height 33
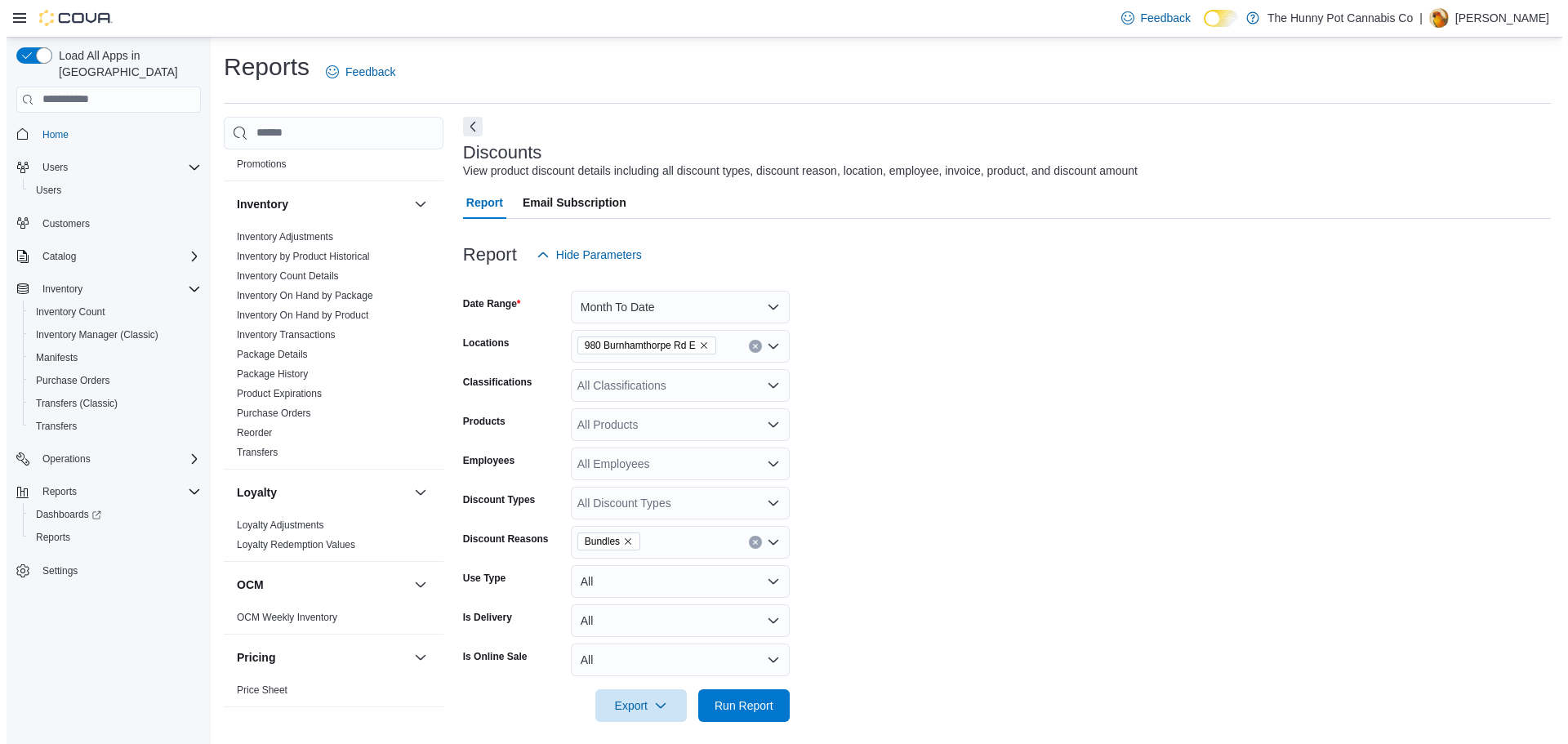
scroll to position [571, 0]
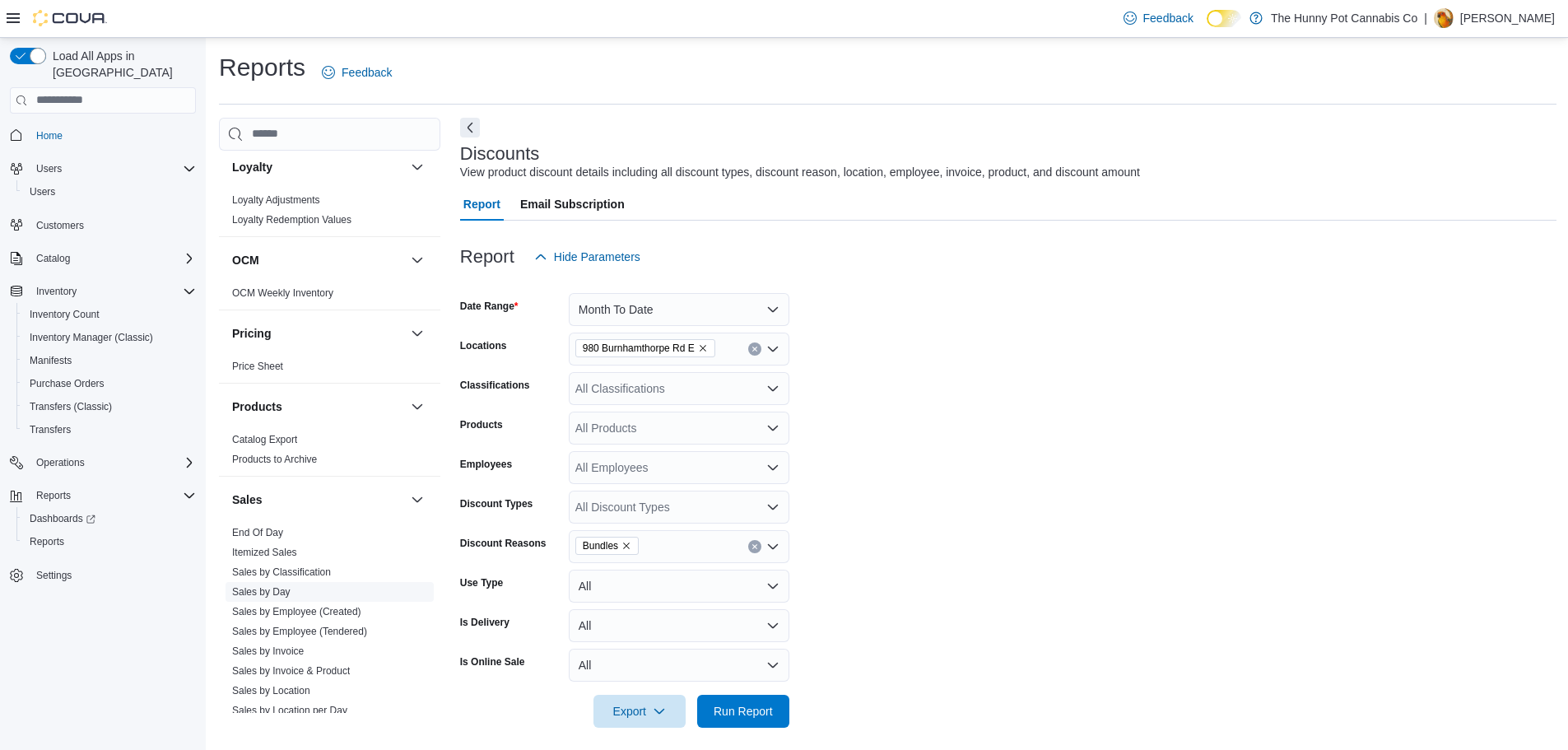
click at [286, 592] on link "Sales by Day" at bounding box center [261, 591] width 58 height 11
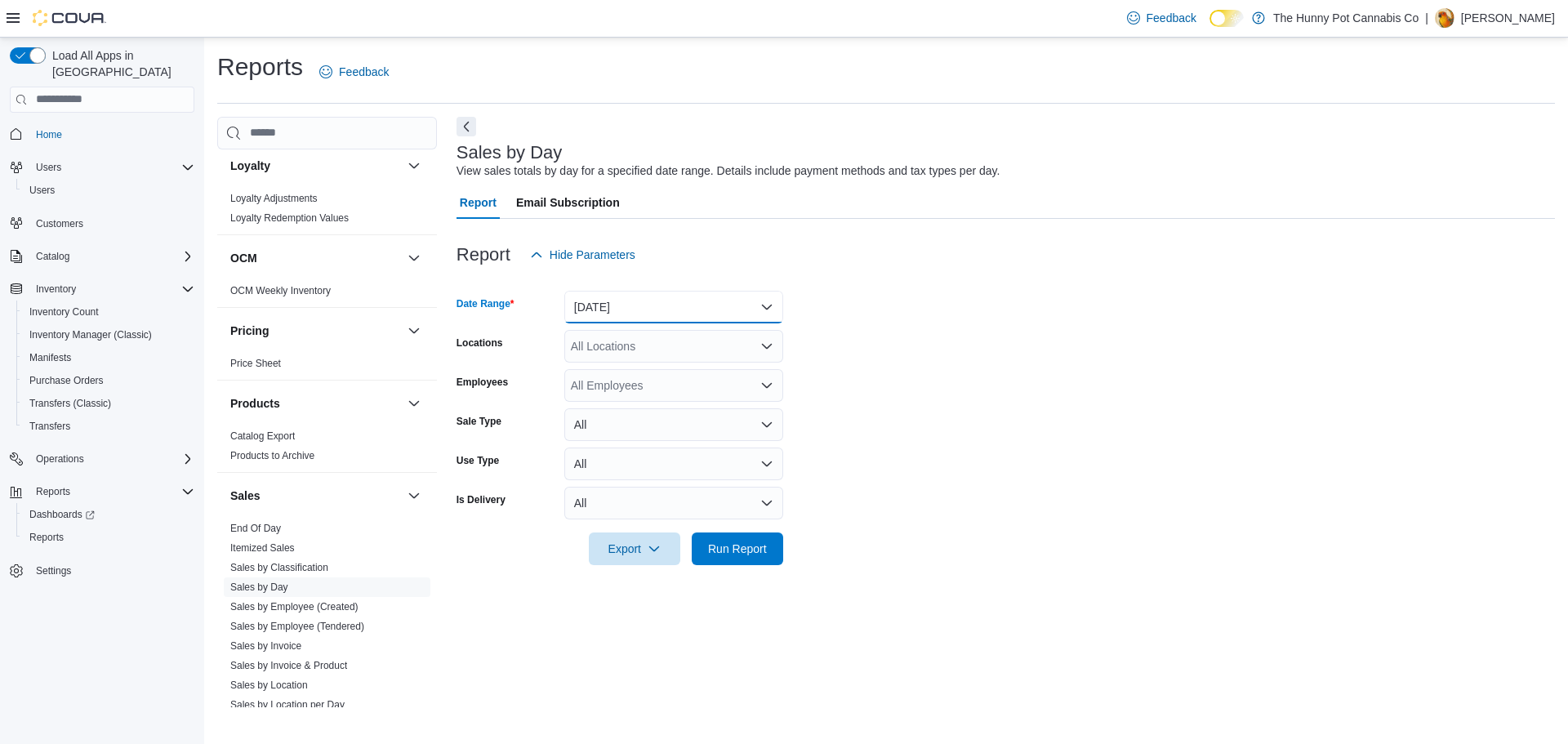
click at [617, 312] on button "[DATE]" at bounding box center [673, 307] width 219 height 32
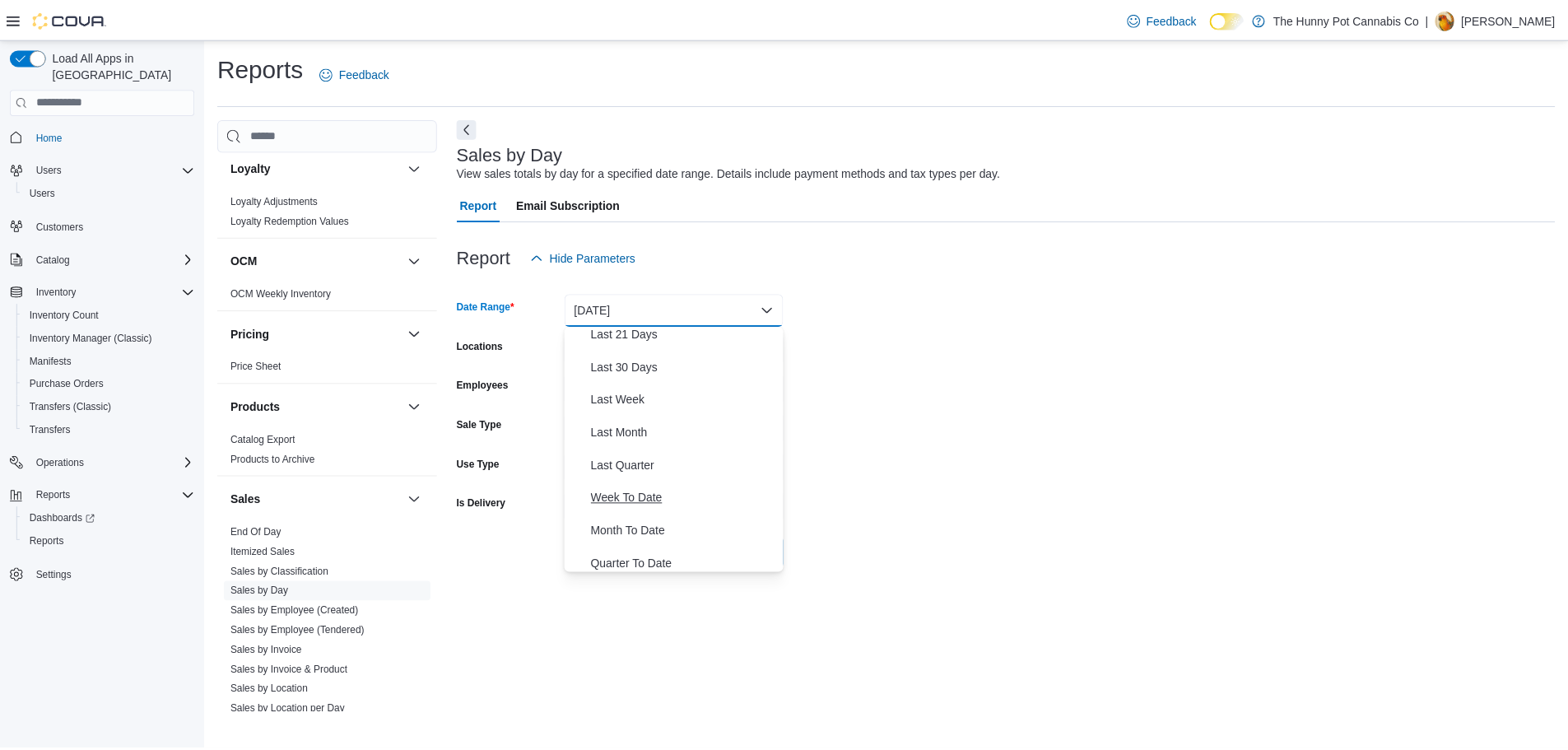
scroll to position [247, 0]
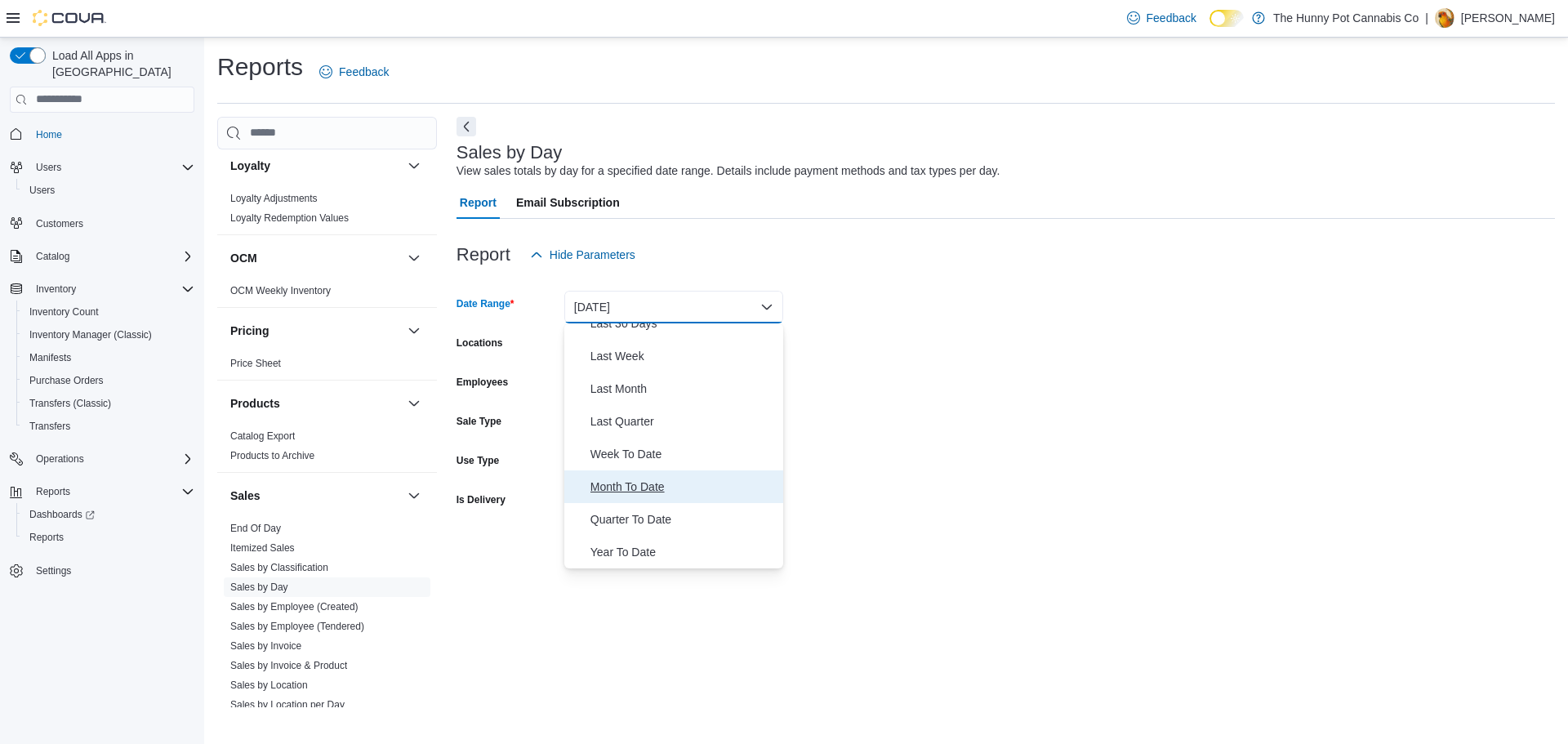
click at [666, 486] on span "Month To Date" at bounding box center [683, 486] width 186 height 20
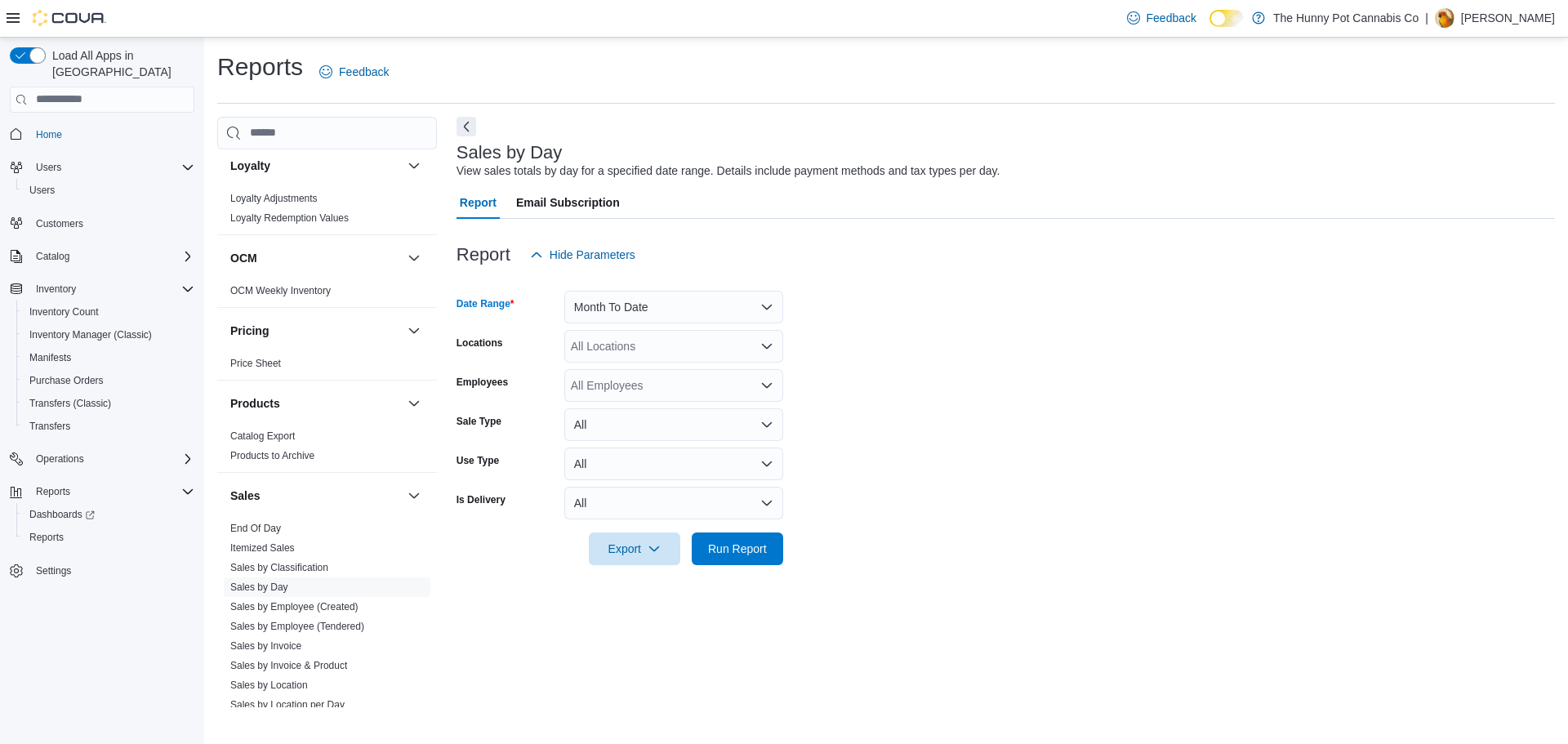
click at [658, 352] on div "All Locations" at bounding box center [673, 346] width 219 height 32
type input "***"
click at [691, 382] on span "980 Burnhamthorpe Rd E" at bounding box center [664, 373] width 130 height 16
click at [832, 606] on div "Sales by Day View sales totals by day for a specified date range. Details inclu…" at bounding box center [1006, 412] width 1099 height 590
click at [748, 551] on span "Run Report" at bounding box center [737, 548] width 59 height 16
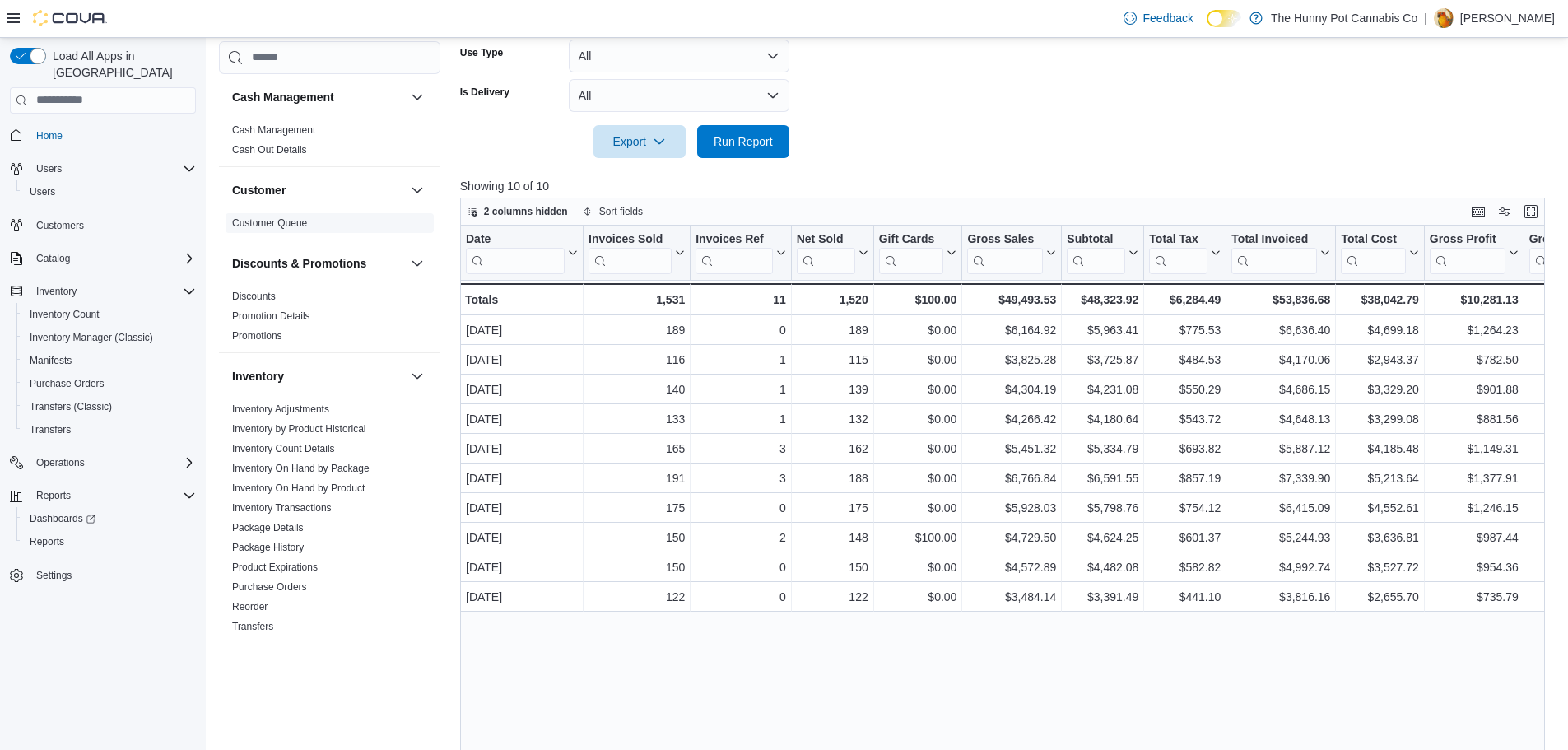
click at [270, 299] on link "Discounts" at bounding box center [254, 296] width 44 height 11
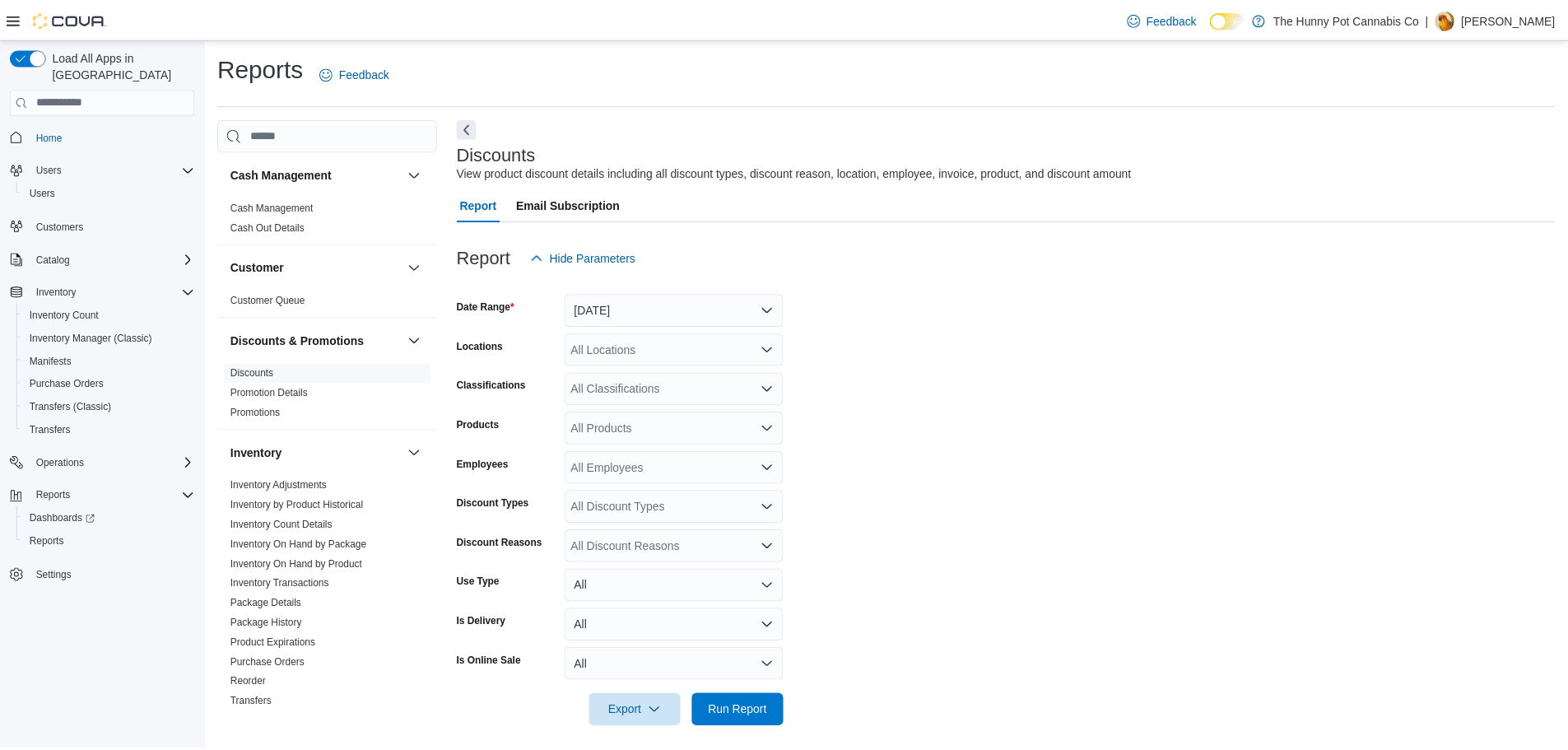
scroll to position [10, 0]
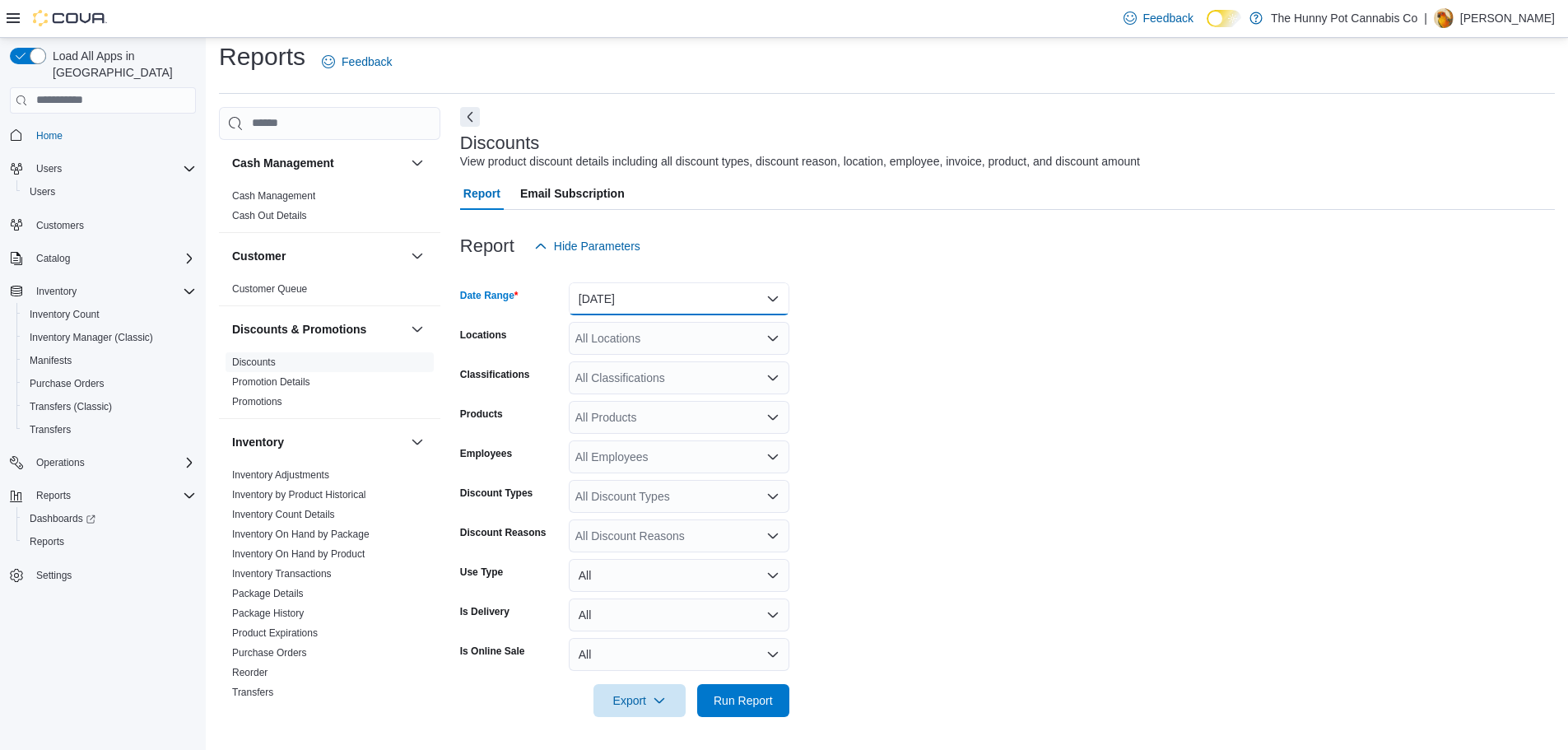
click at [647, 295] on button "[DATE]" at bounding box center [679, 298] width 220 height 33
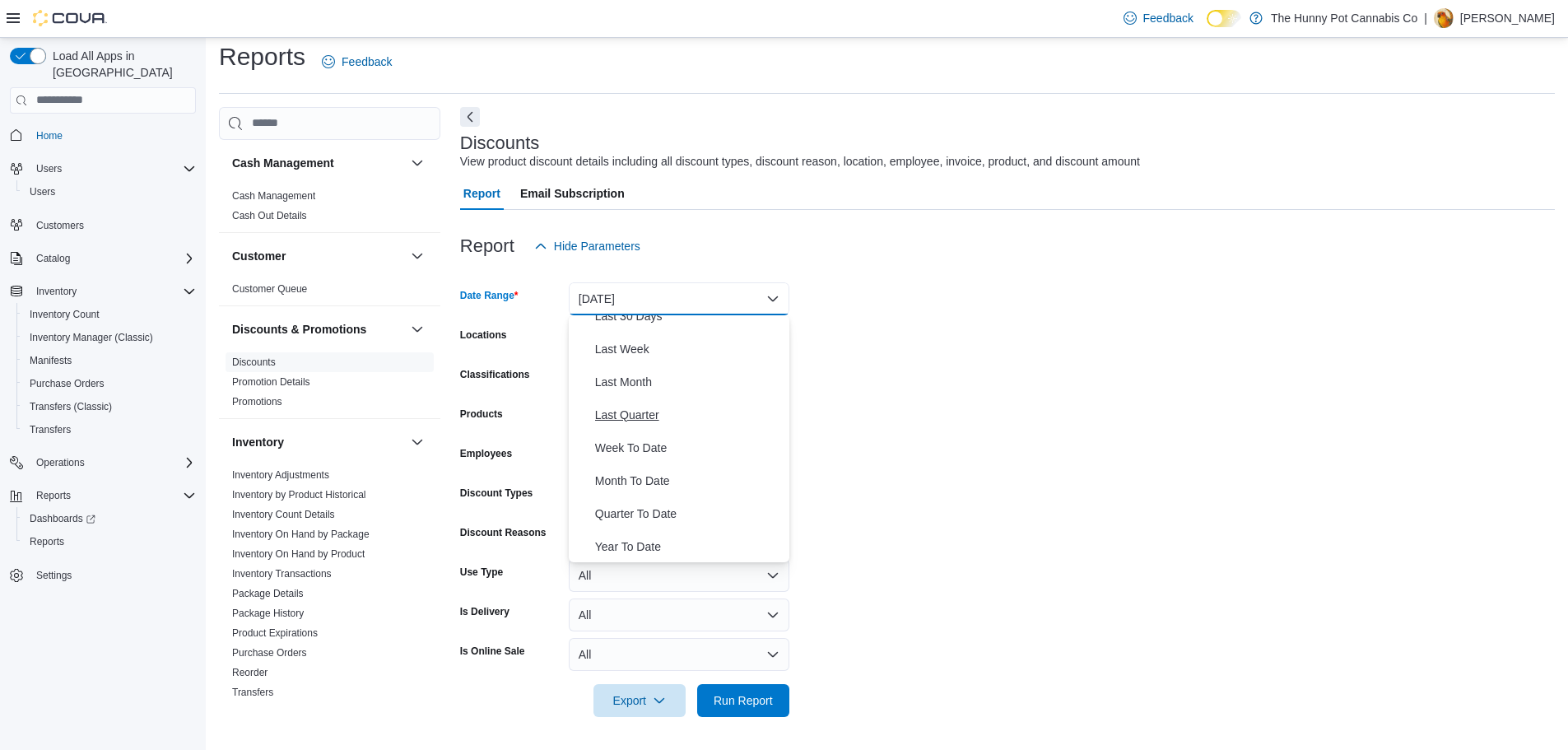
scroll to position [247, 0]
click at [679, 487] on span "Month To Date" at bounding box center [688, 479] width 188 height 20
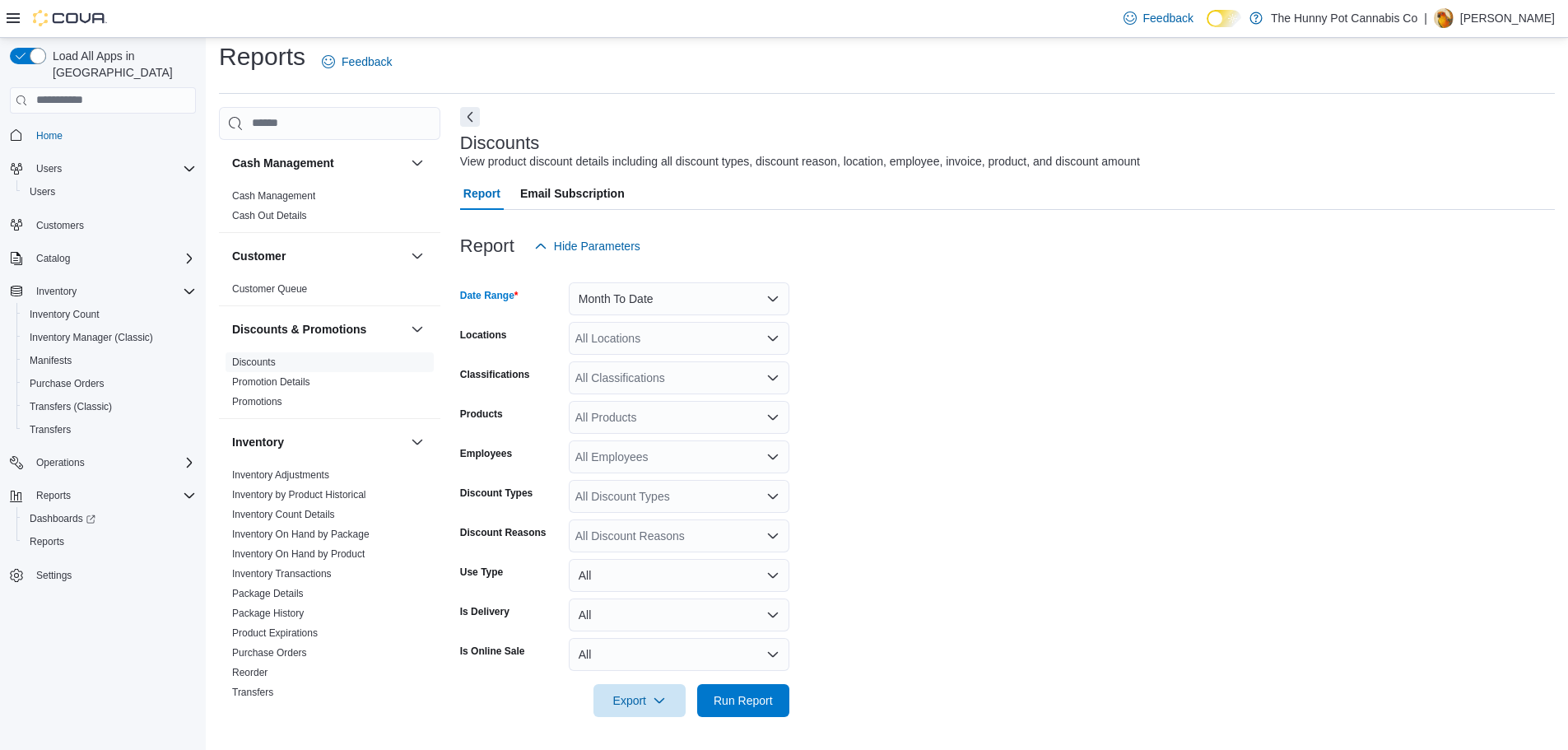
click at [643, 346] on div "All Locations" at bounding box center [679, 339] width 220 height 33
type input "***"
click at [638, 371] on span "980 Burnhamthorpe Rd E" at bounding box center [669, 366] width 131 height 16
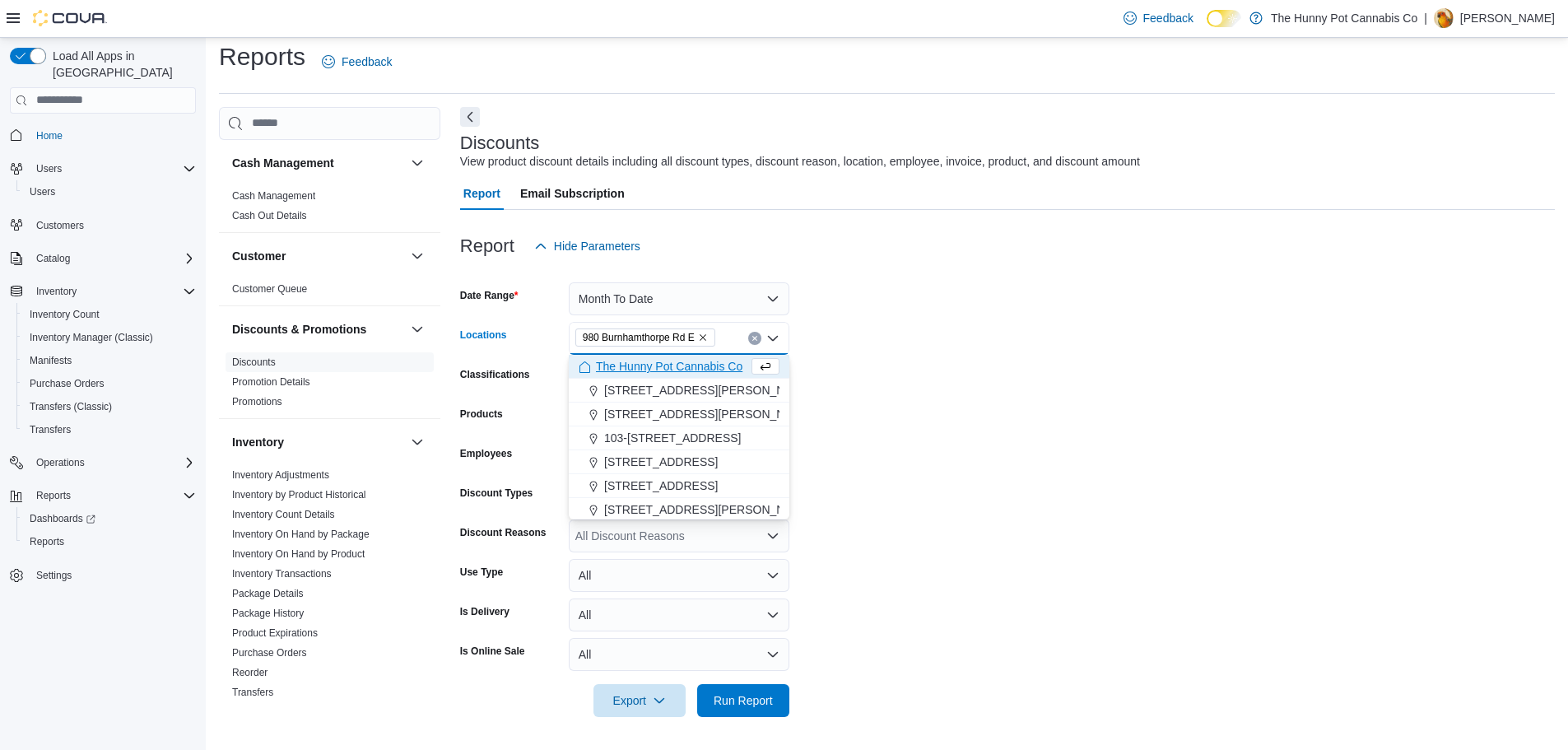
click at [1043, 375] on form "Date Range Month To Date Locations [STREET_ADDRESS][GEOGRAPHIC_DATA] box. Selec…" at bounding box center [1007, 489] width 1094 height 454
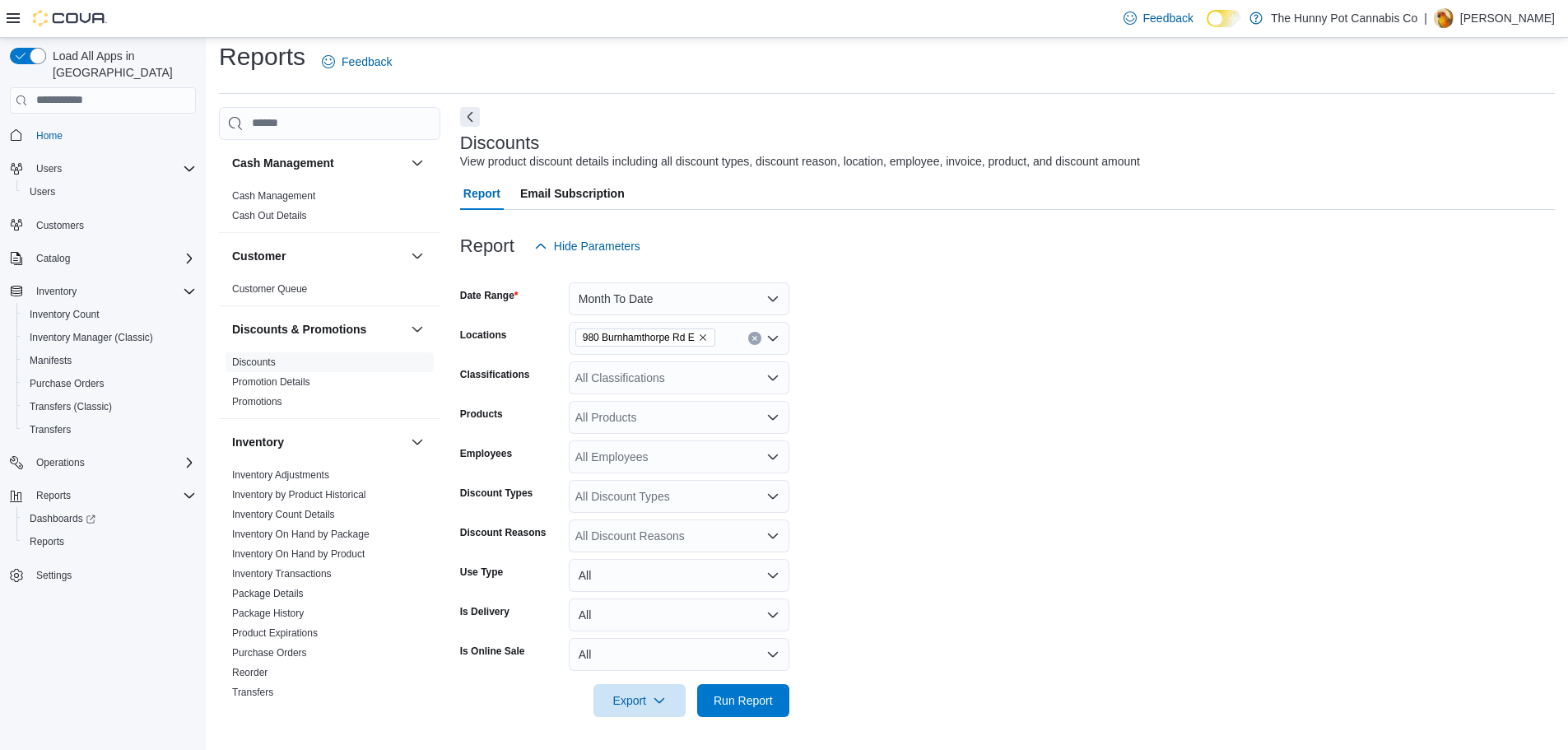
click at [637, 414] on div "All Products" at bounding box center [679, 417] width 220 height 33
type input "*"
click at [637, 542] on div "All Discount Reasons" at bounding box center [679, 536] width 220 height 33
type input "*****"
click at [649, 606] on span "Bundles" at bounding box center [679, 611] width 200 height 16
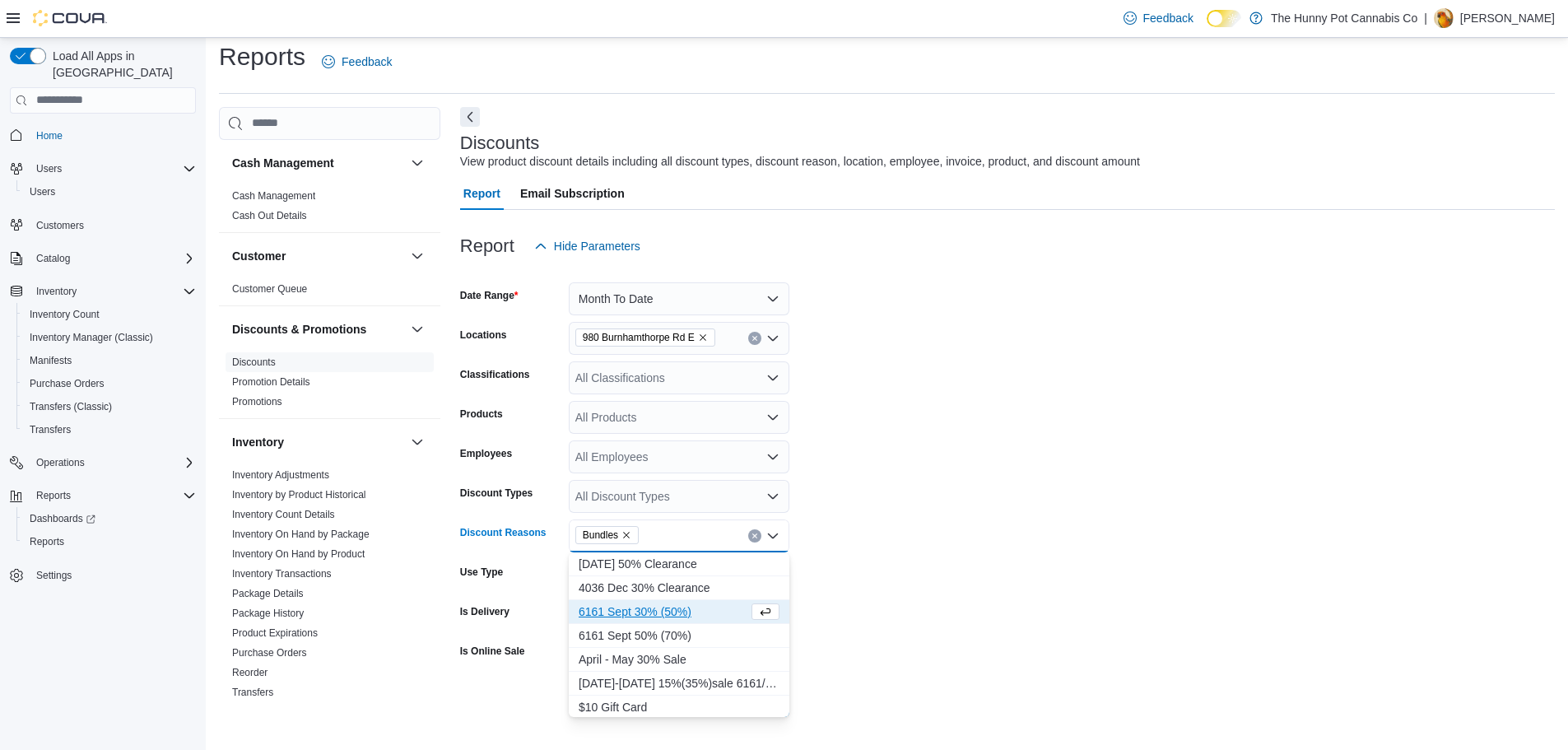
click at [1005, 603] on form "Date Range Month To Date Locations [STREET_ADDRESS] E Classifications All Class…" at bounding box center [1007, 489] width 1094 height 454
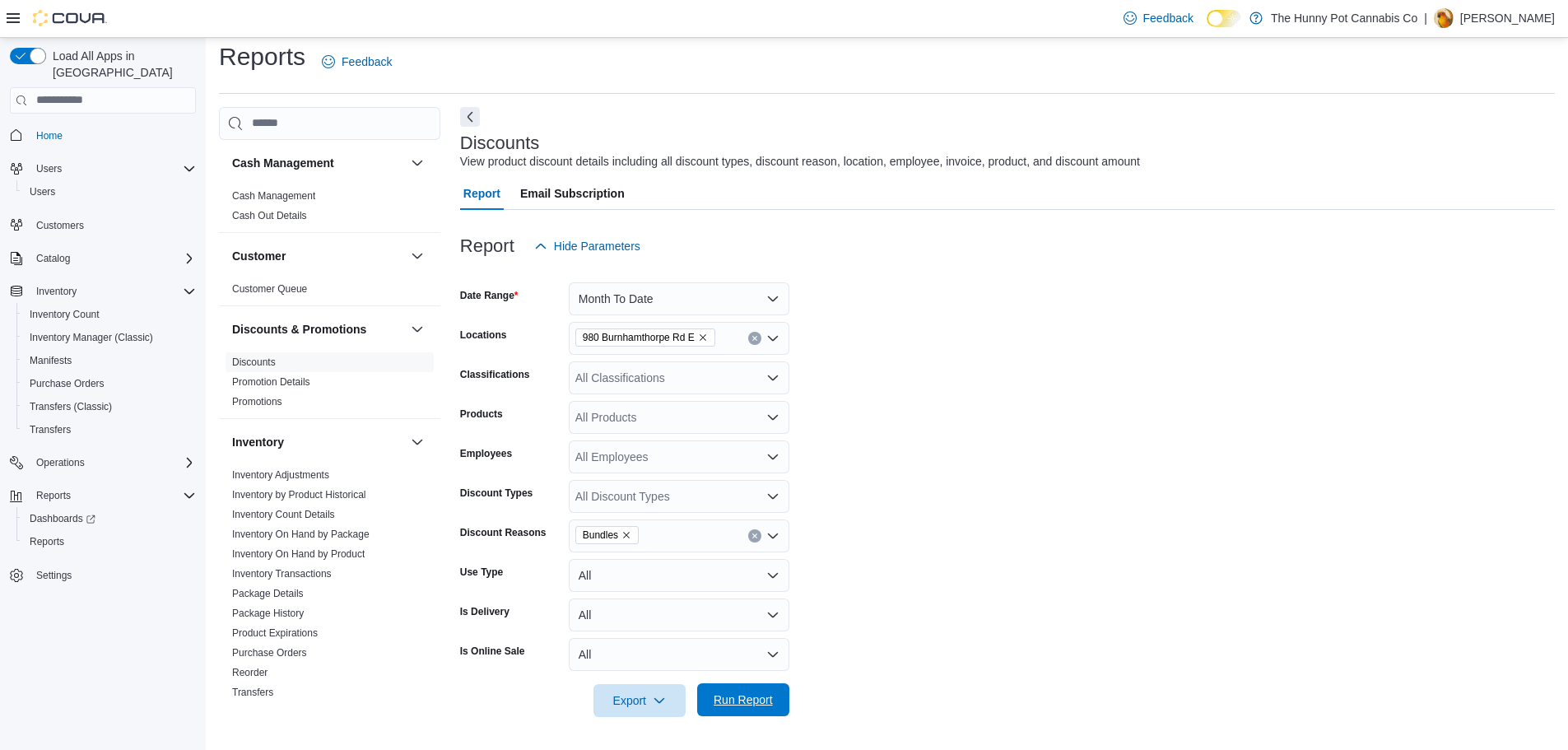
click at [782, 706] on button "Run Report" at bounding box center [743, 699] width 93 height 33
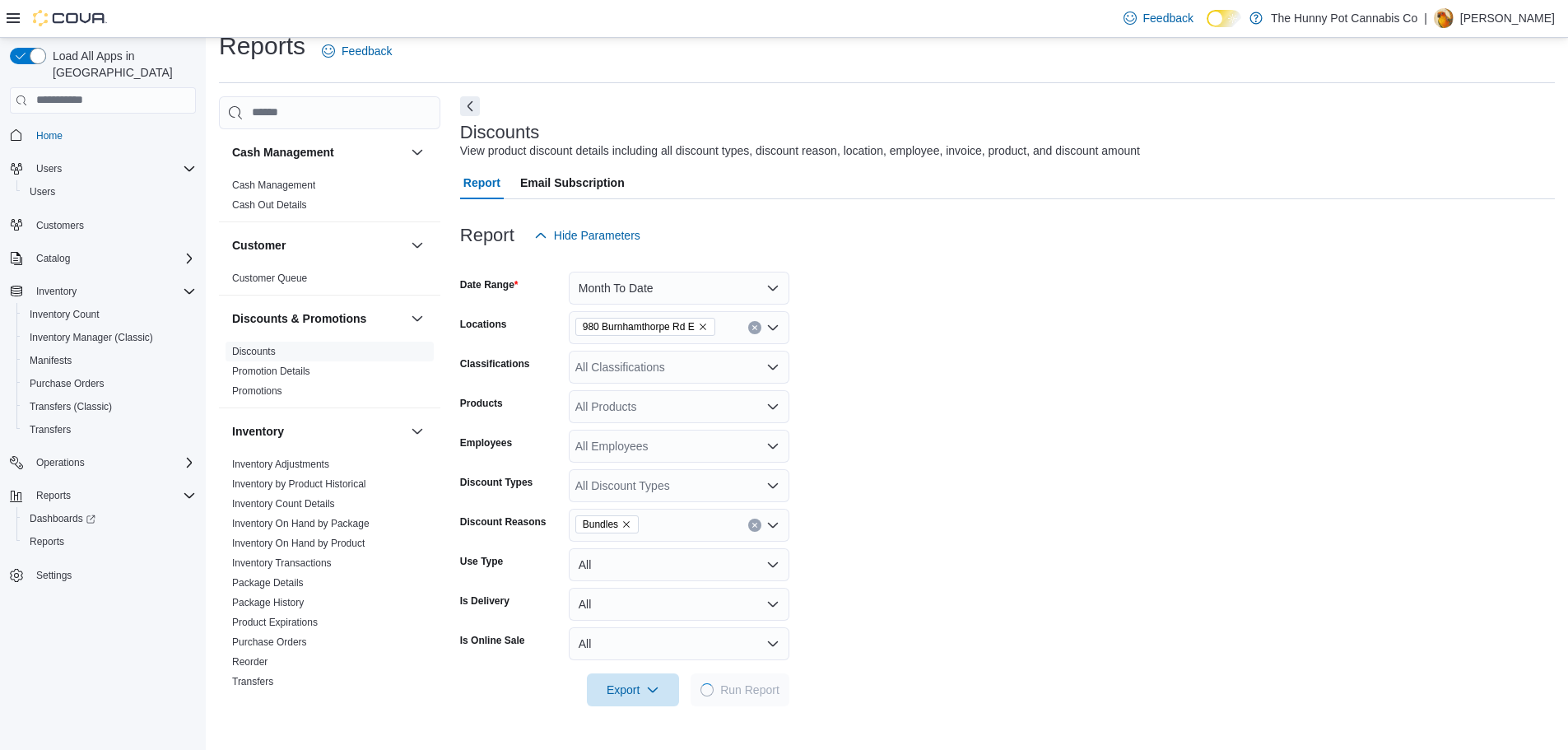
scroll to position [587, 0]
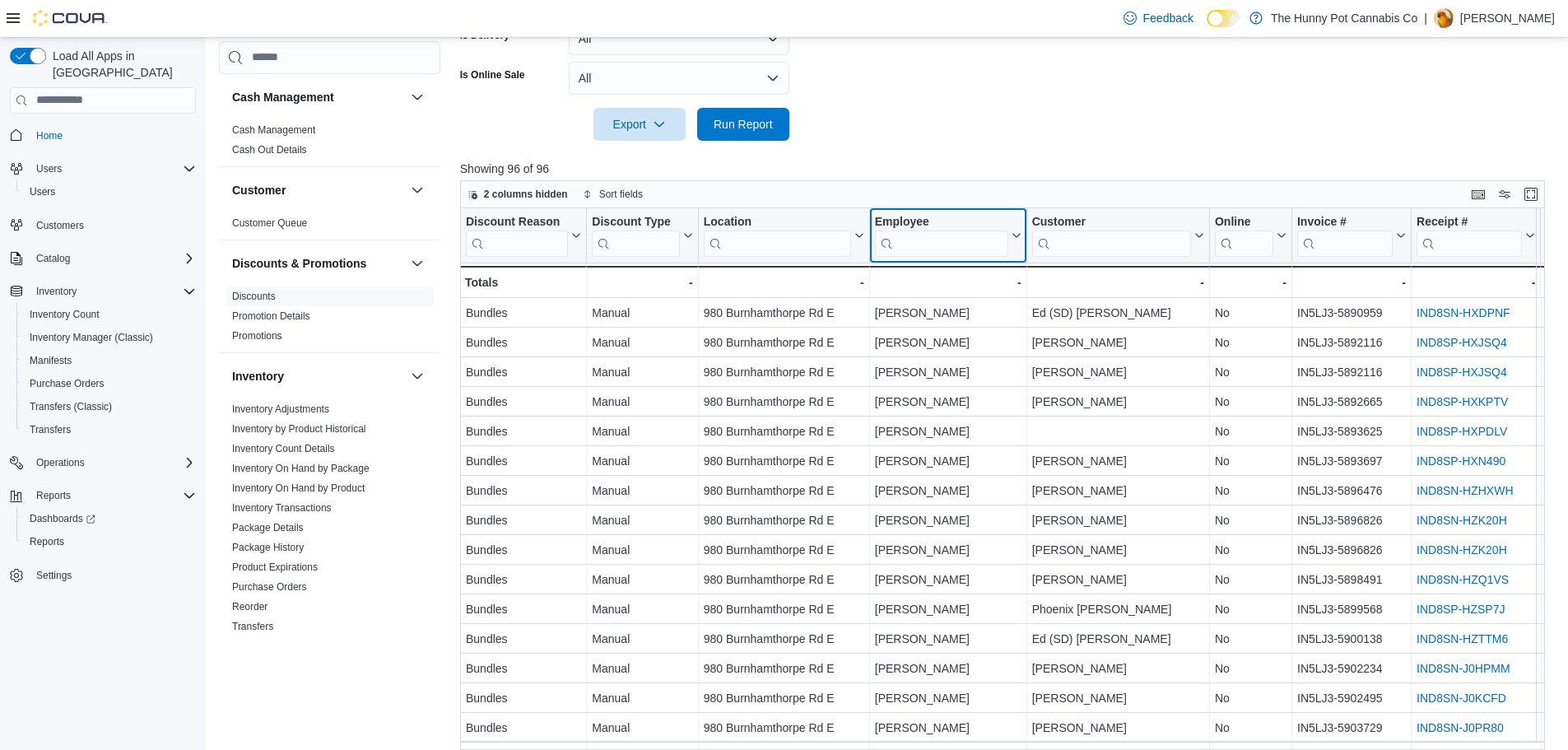
click at [964, 249] on input "search" at bounding box center [942, 243] width 134 height 27
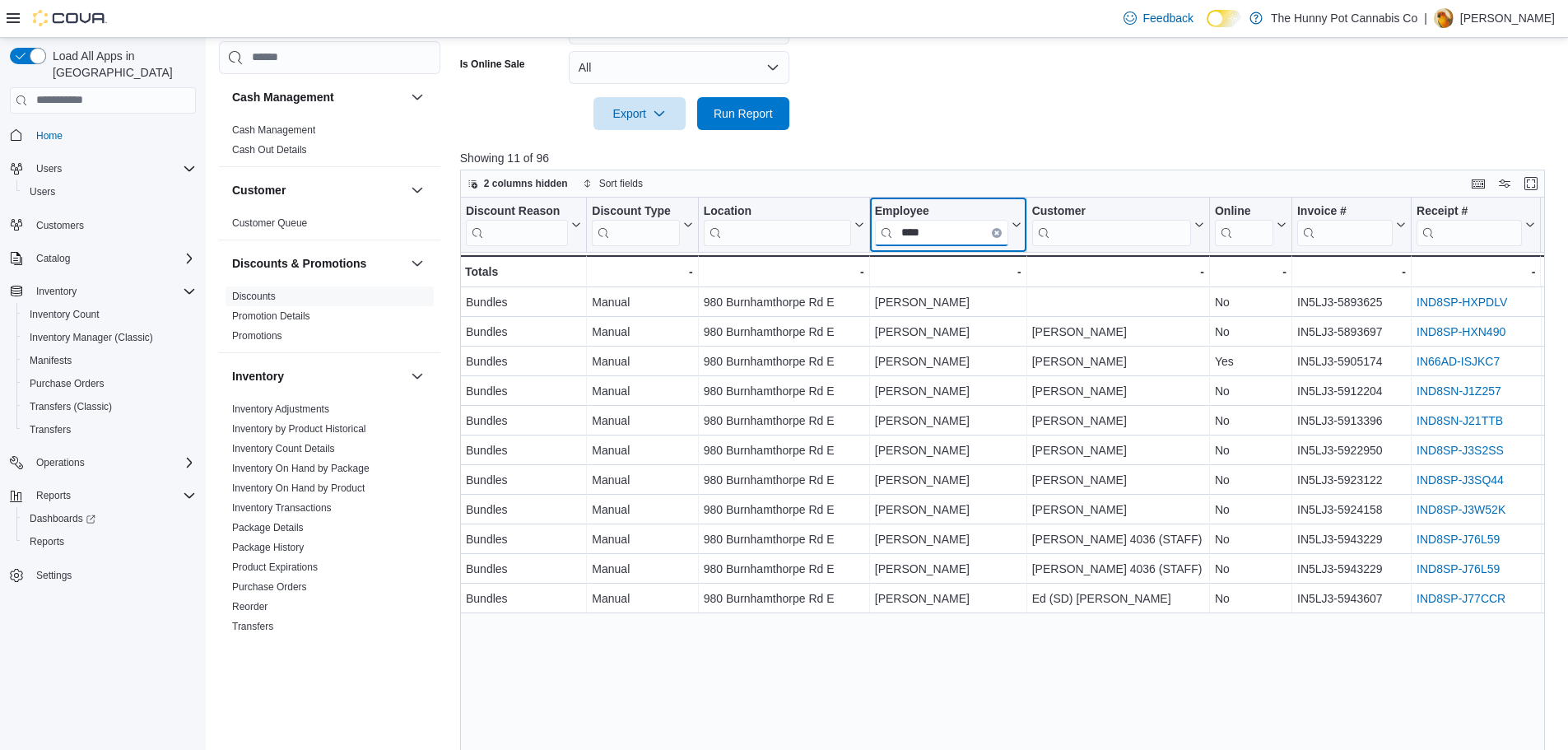
scroll to position [630, 0]
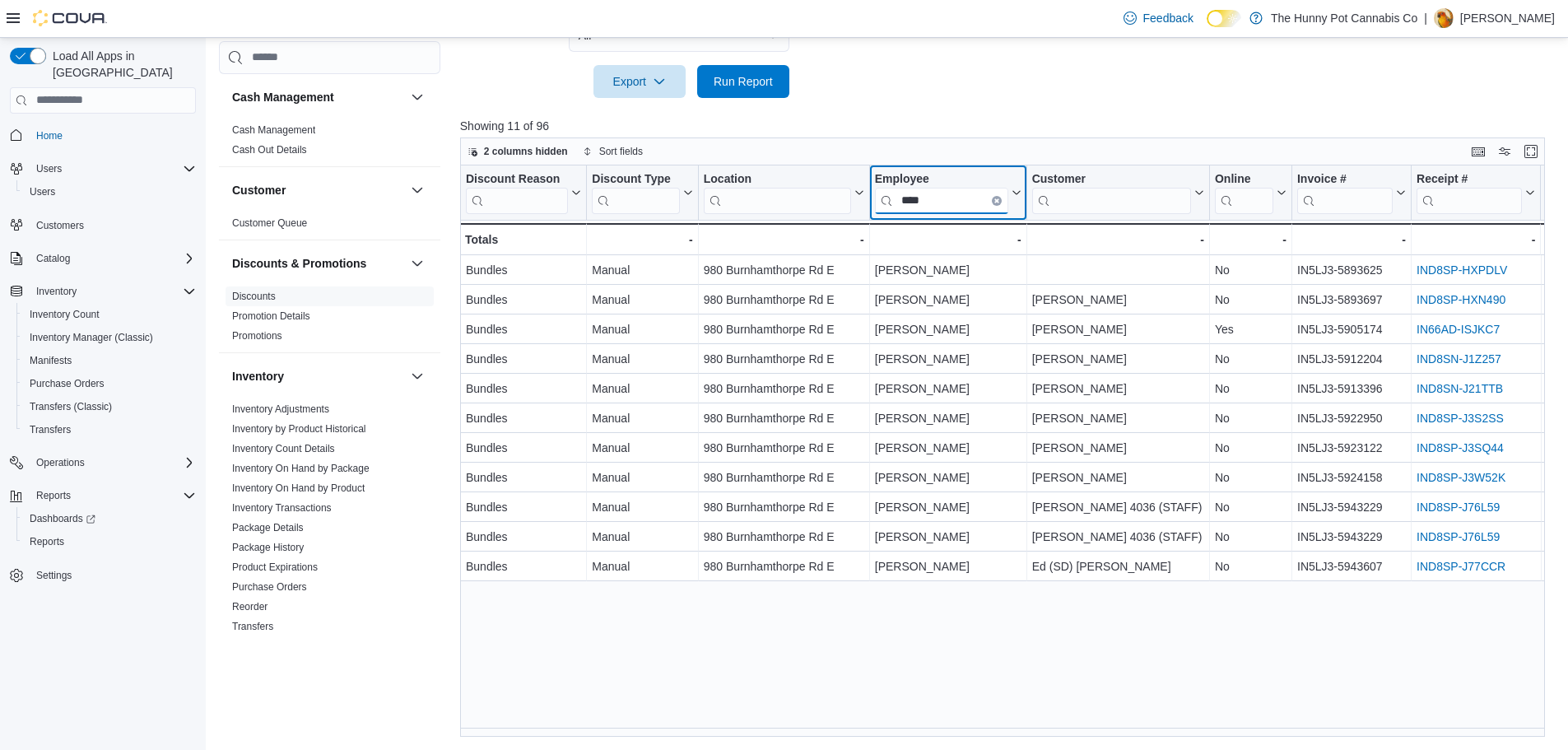
type input "****"
drag, startPoint x: 821, startPoint y: 738, endPoint x: 897, endPoint y: 743, distance: 76.2
click at [897, 743] on div "Reports Feedback Cash Management Cash Management Cash Out Details Customer Cust…" at bounding box center [887, 79] width 1363 height 1342
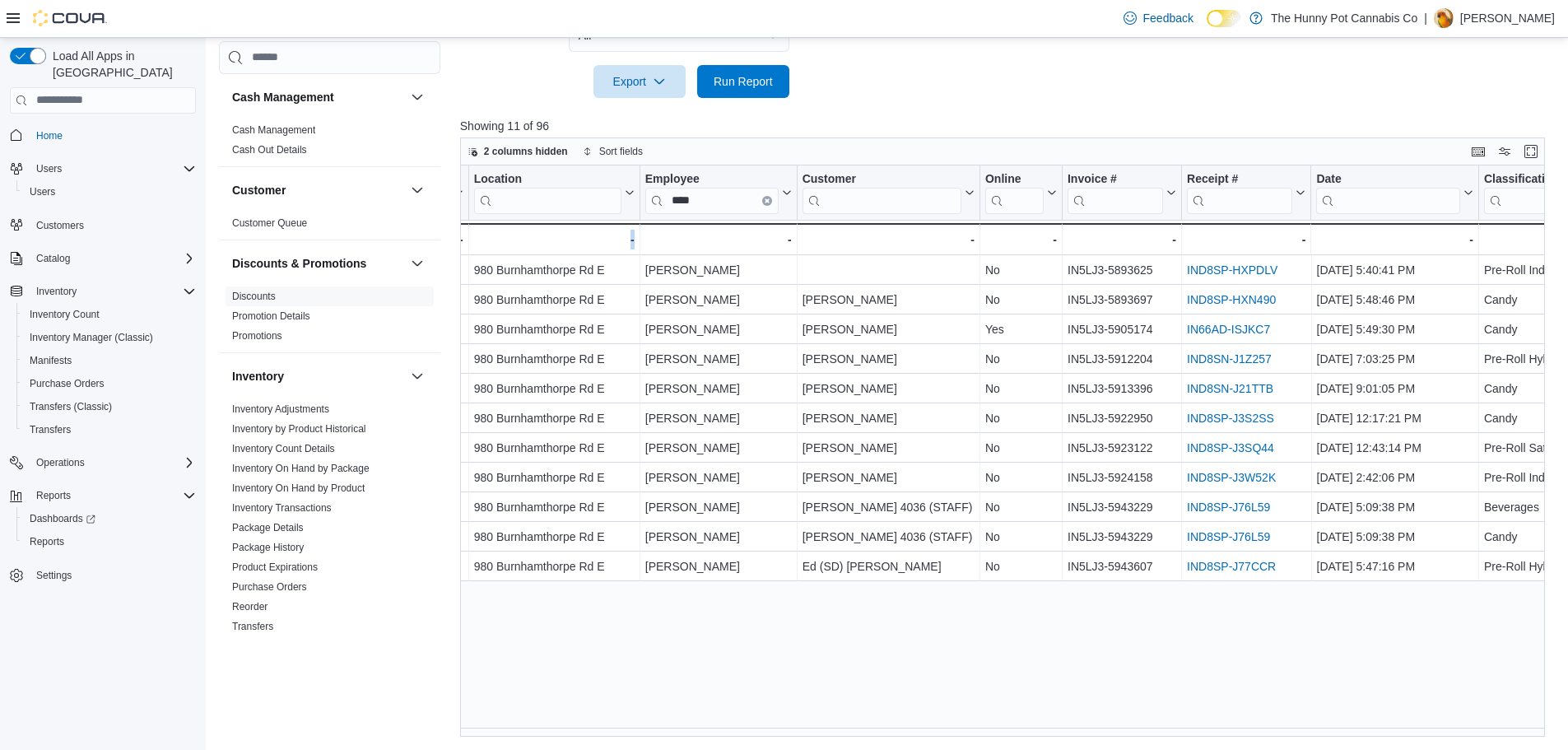
scroll to position [0, 196]
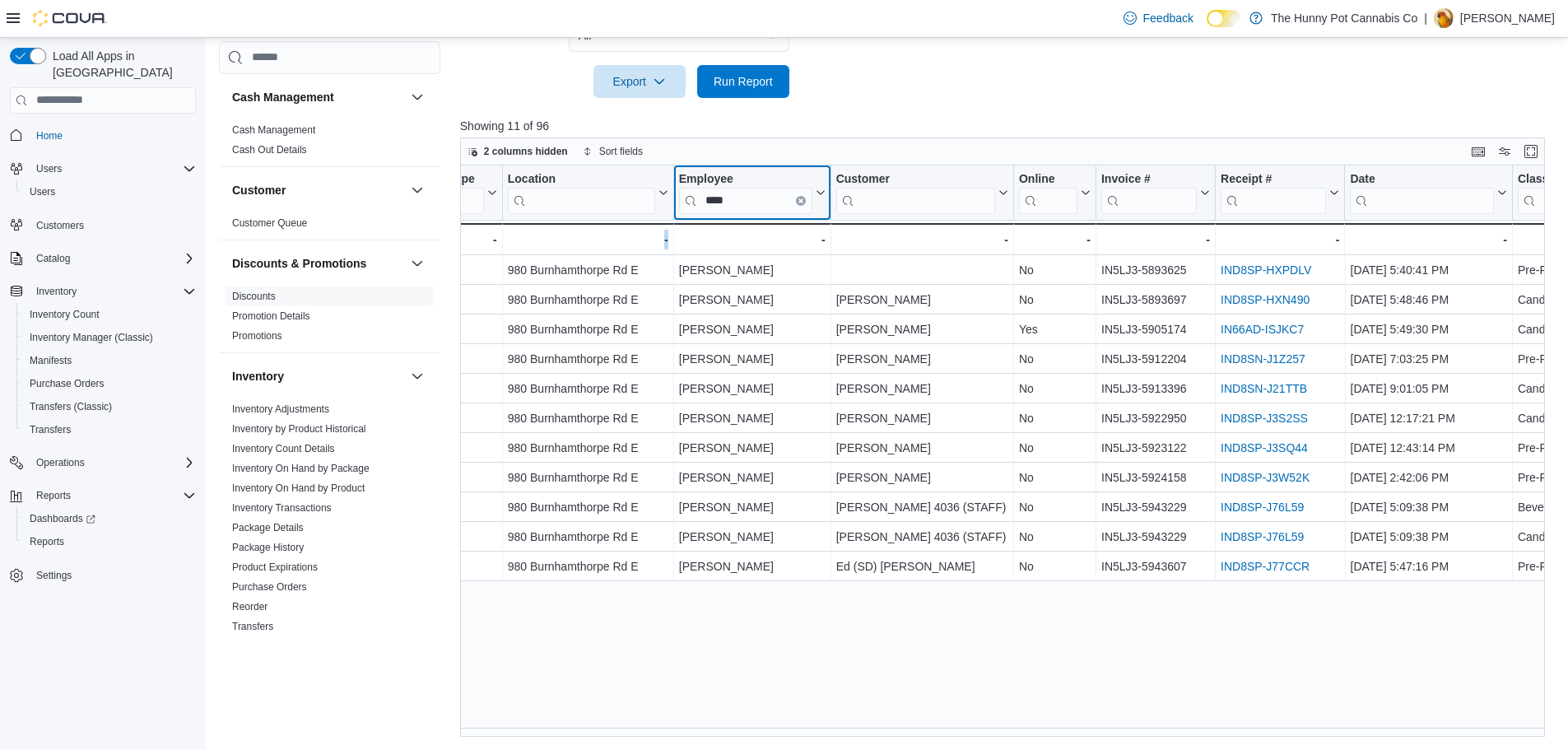
click at [798, 201] on icon "Clear input" at bounding box center [800, 200] width 5 height 5
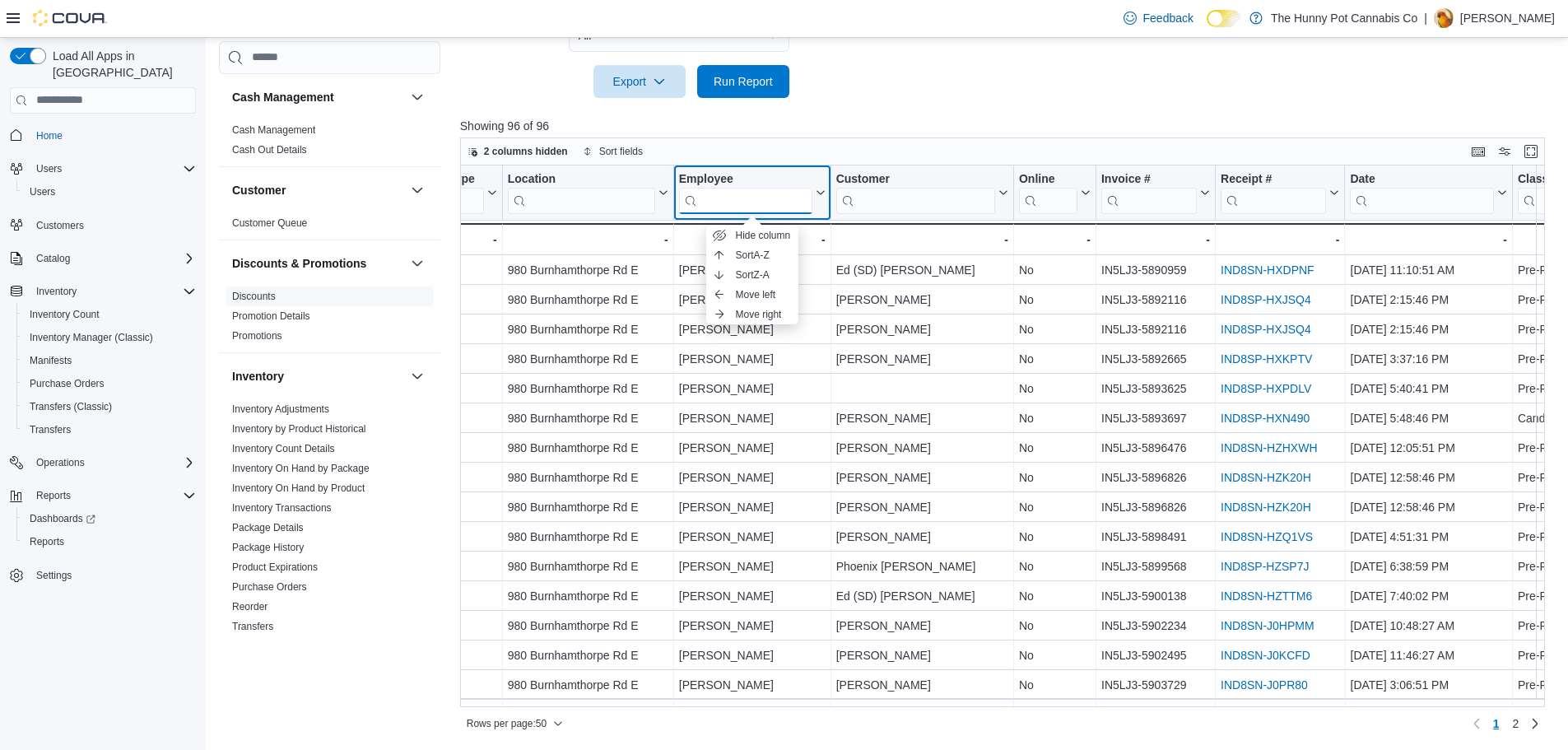
click at [798, 201] on input "search" at bounding box center [745, 200] width 134 height 27
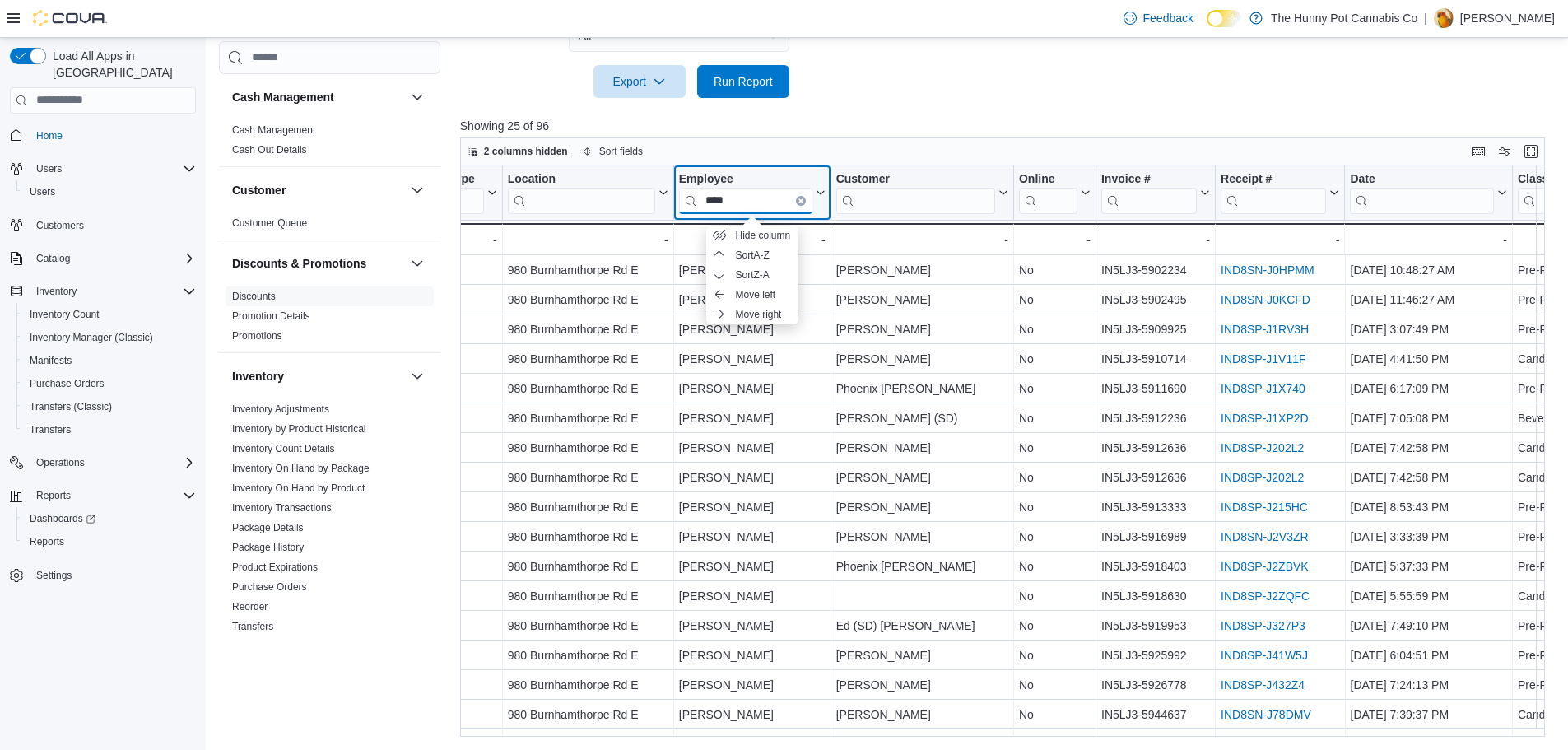
type input "****"
click at [882, 103] on div at bounding box center [1008, 107] width 1096 height 20
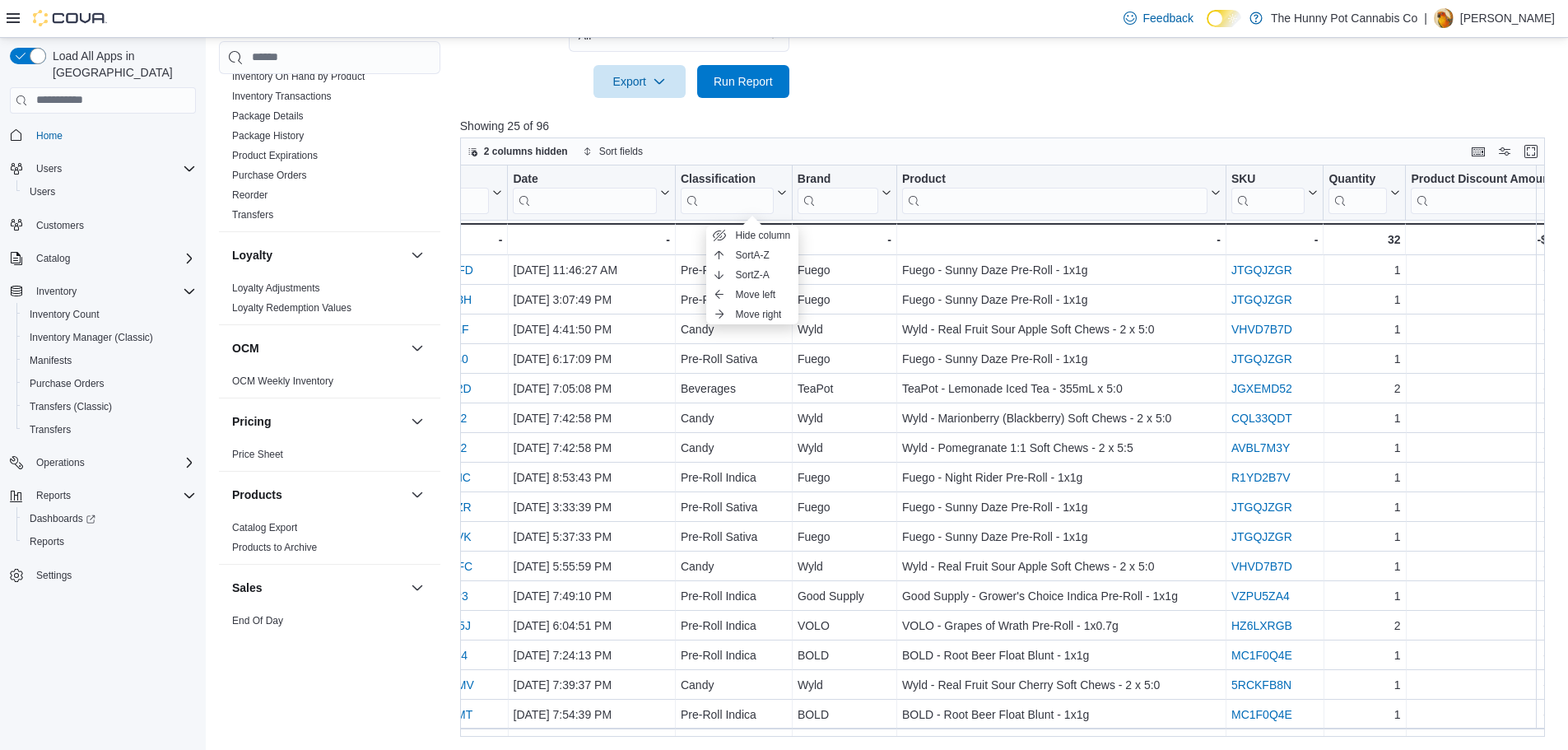
scroll to position [0, 1032]
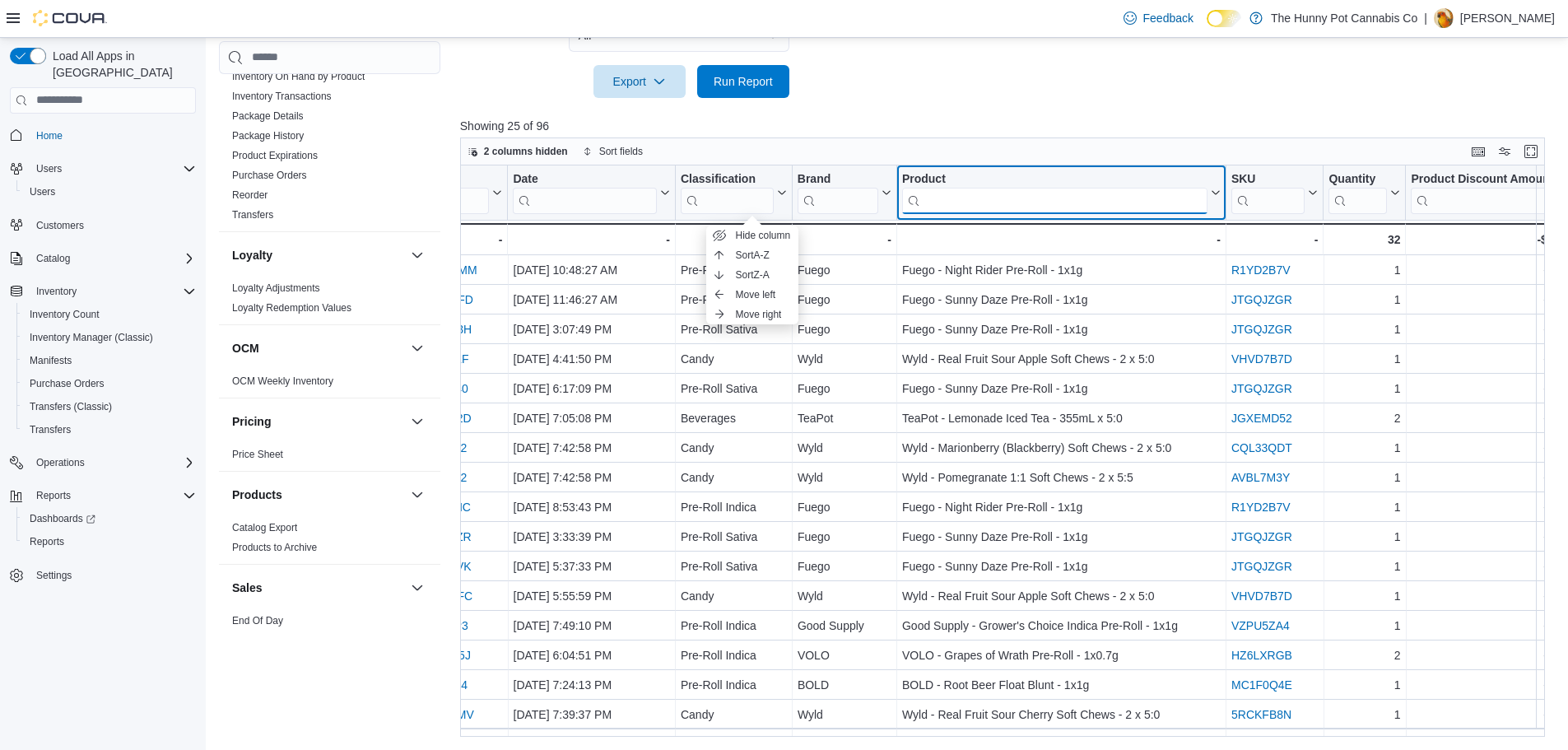
click at [974, 195] on div "Discount Reason Click to view column header actions Discount Type Click to view…" at bounding box center [590, 210] width 2326 height 90
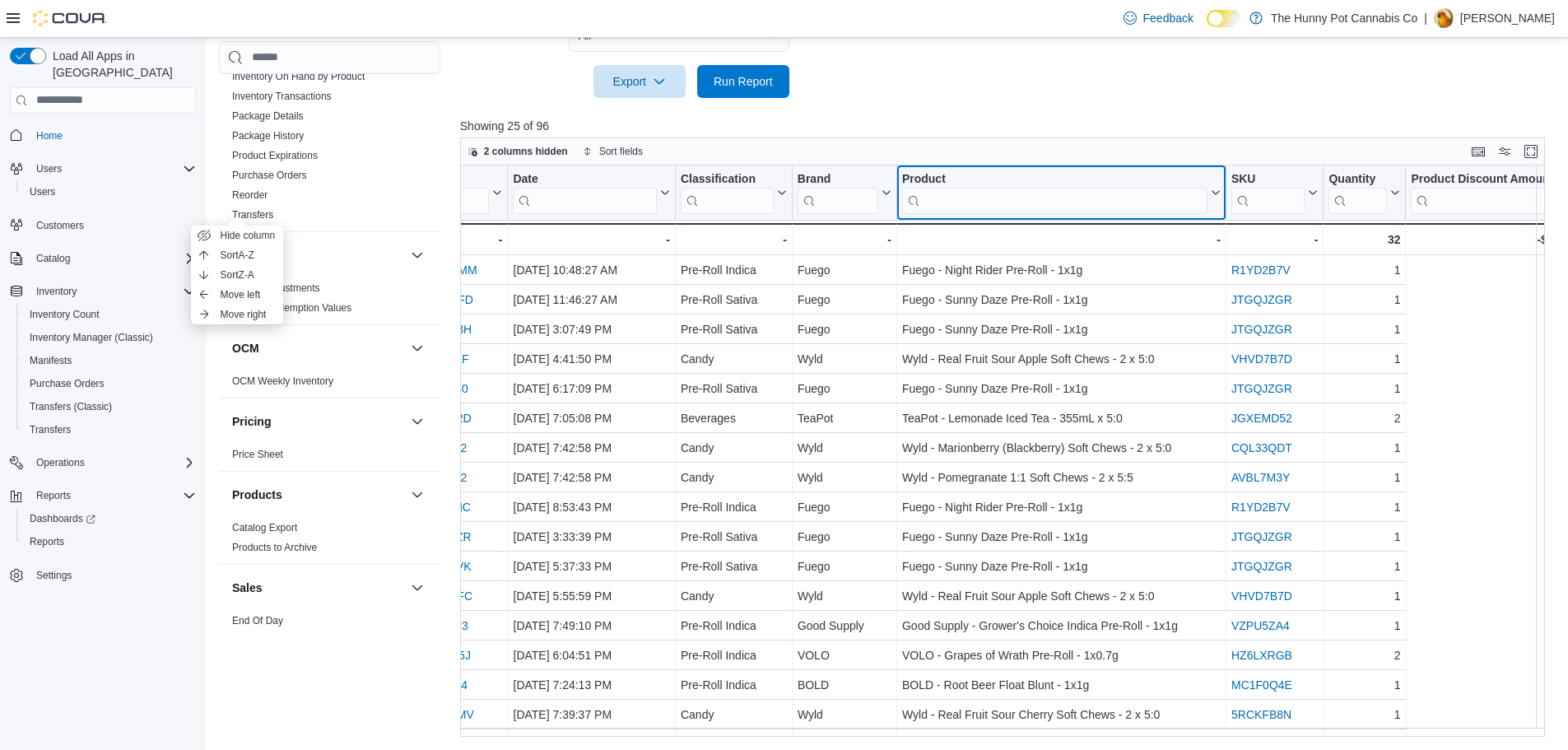
scroll to position [0, 711]
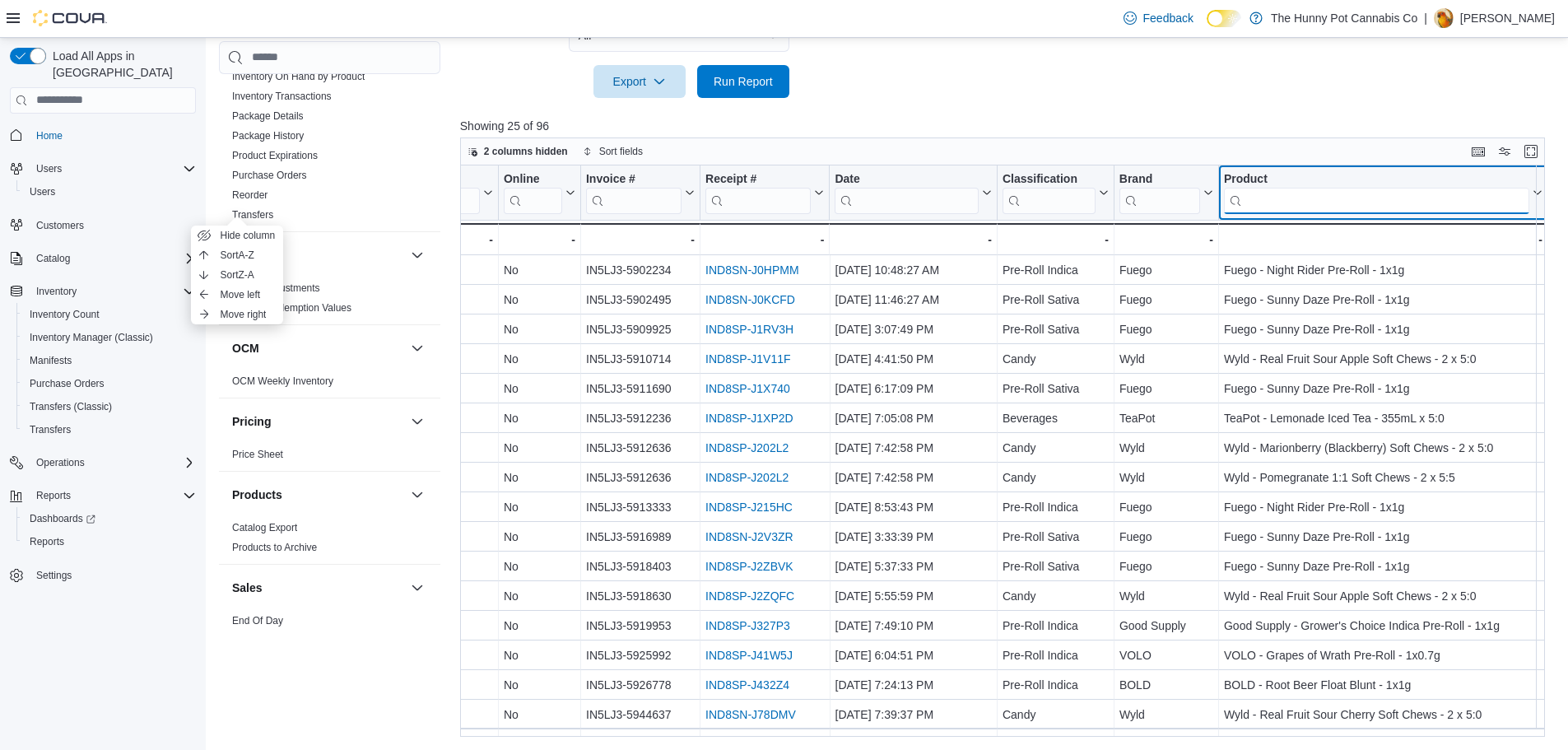
click at [1402, 199] on input "search" at bounding box center [1376, 200] width 305 height 27
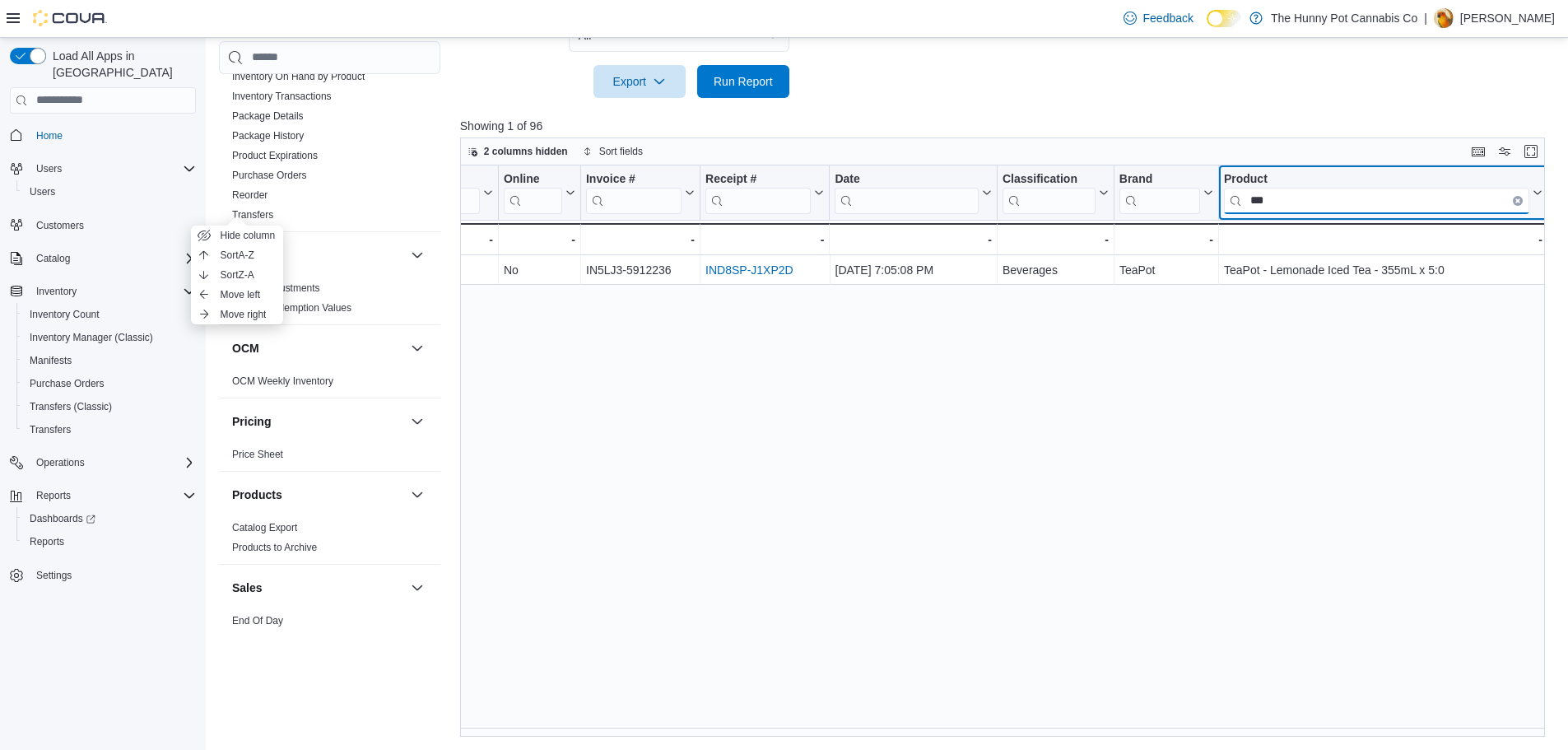
type input "***"
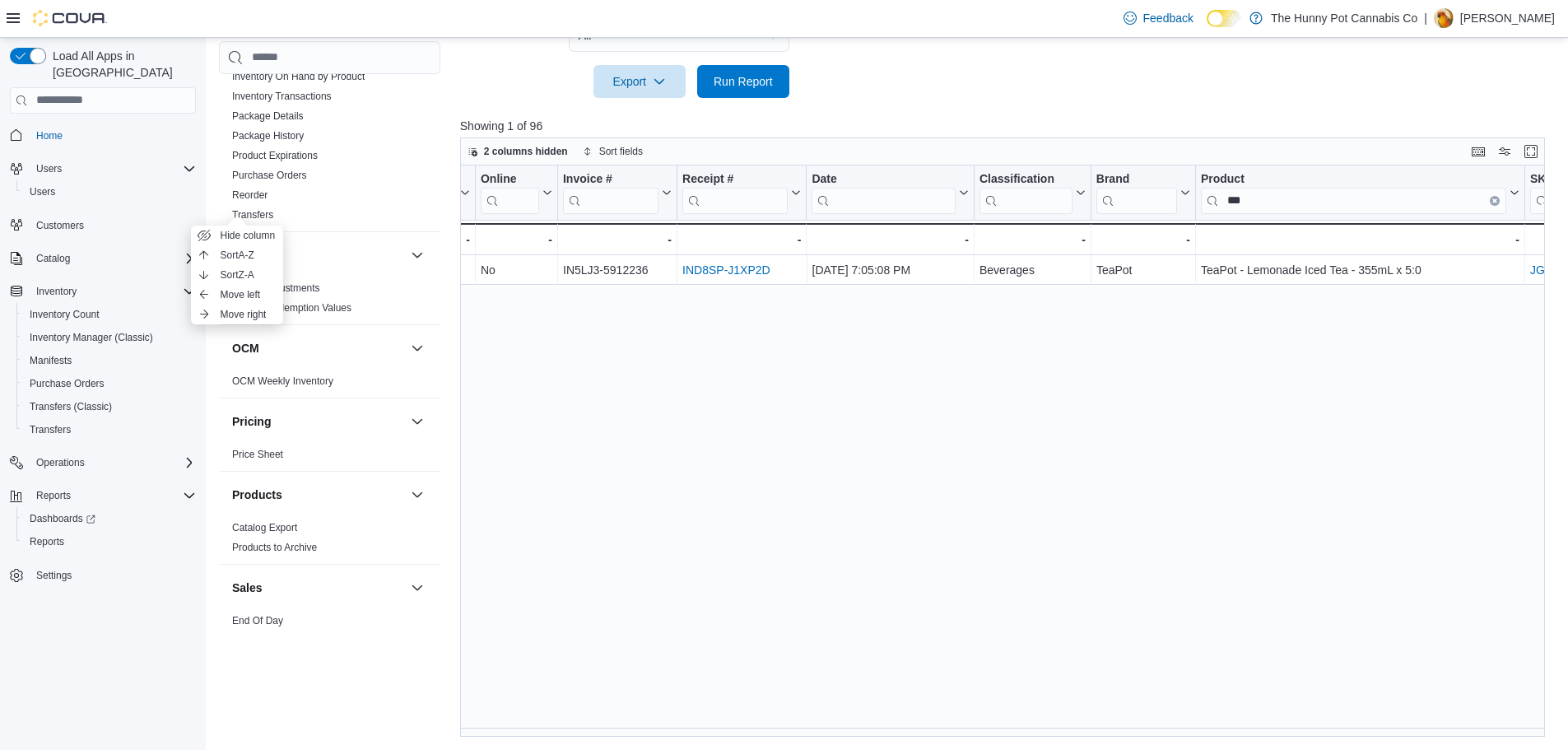
scroll to position [0, 840]
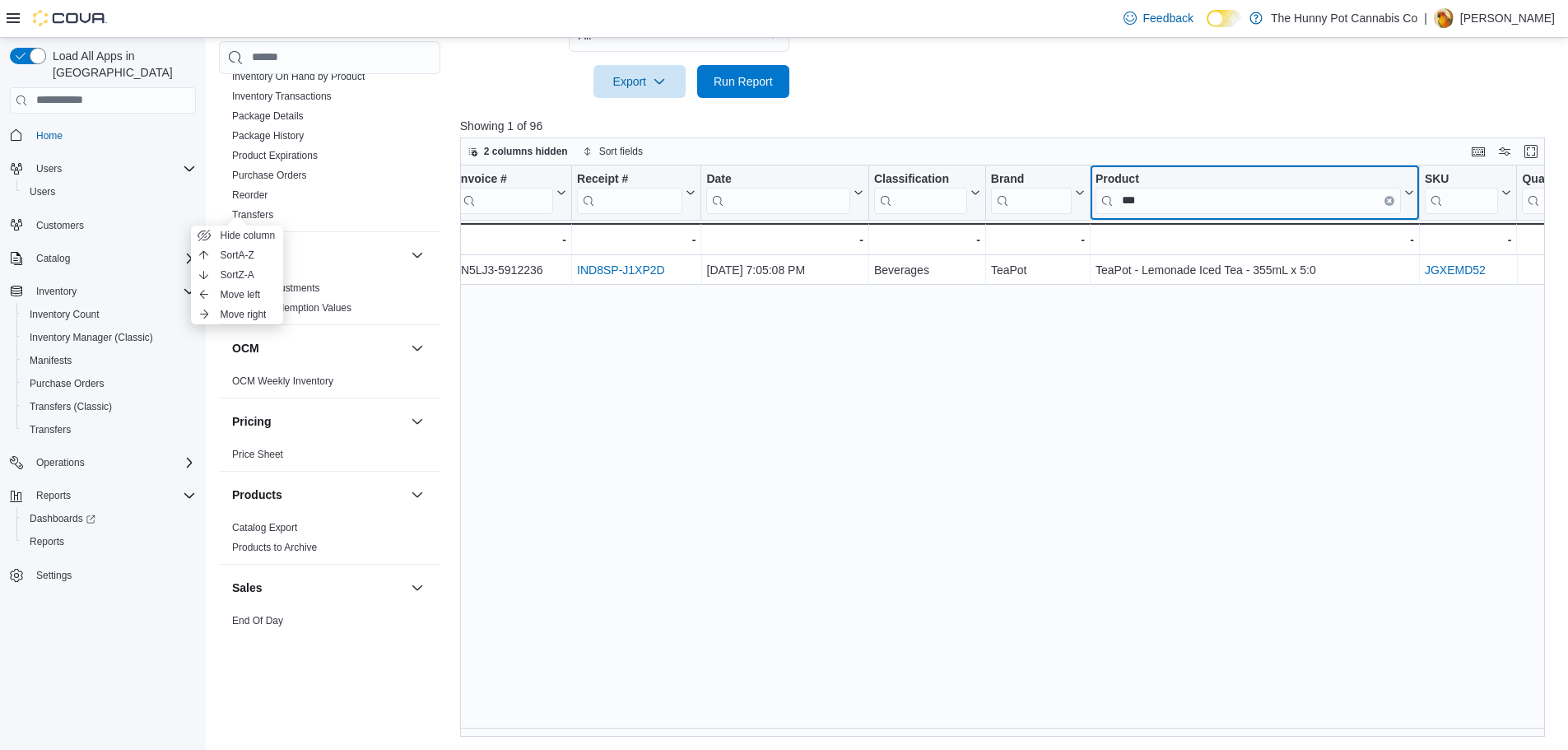
click at [1386, 202] on icon "Clear input" at bounding box center [1389, 200] width 5 height 5
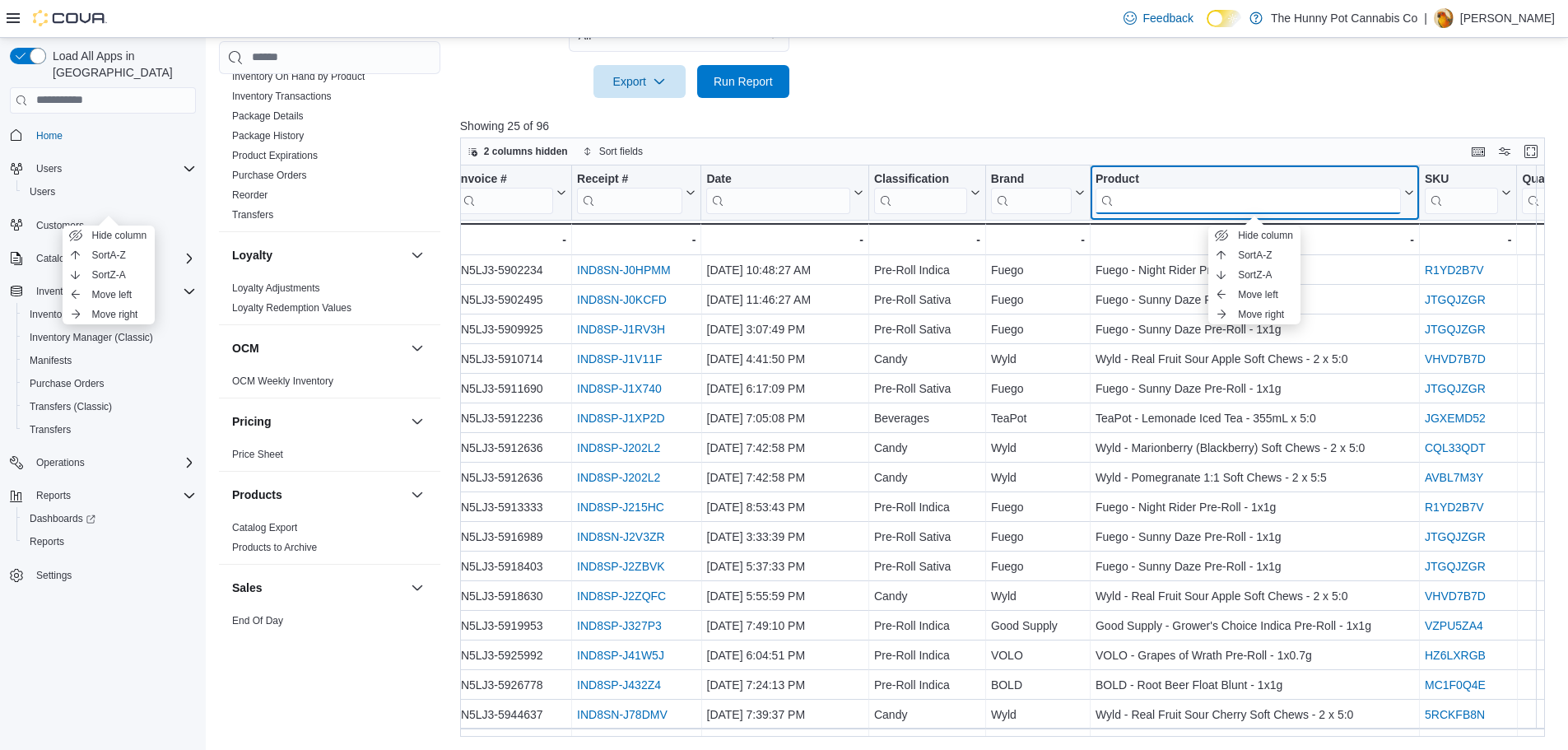
click at [1371, 207] on input "search" at bounding box center [1248, 200] width 305 height 27
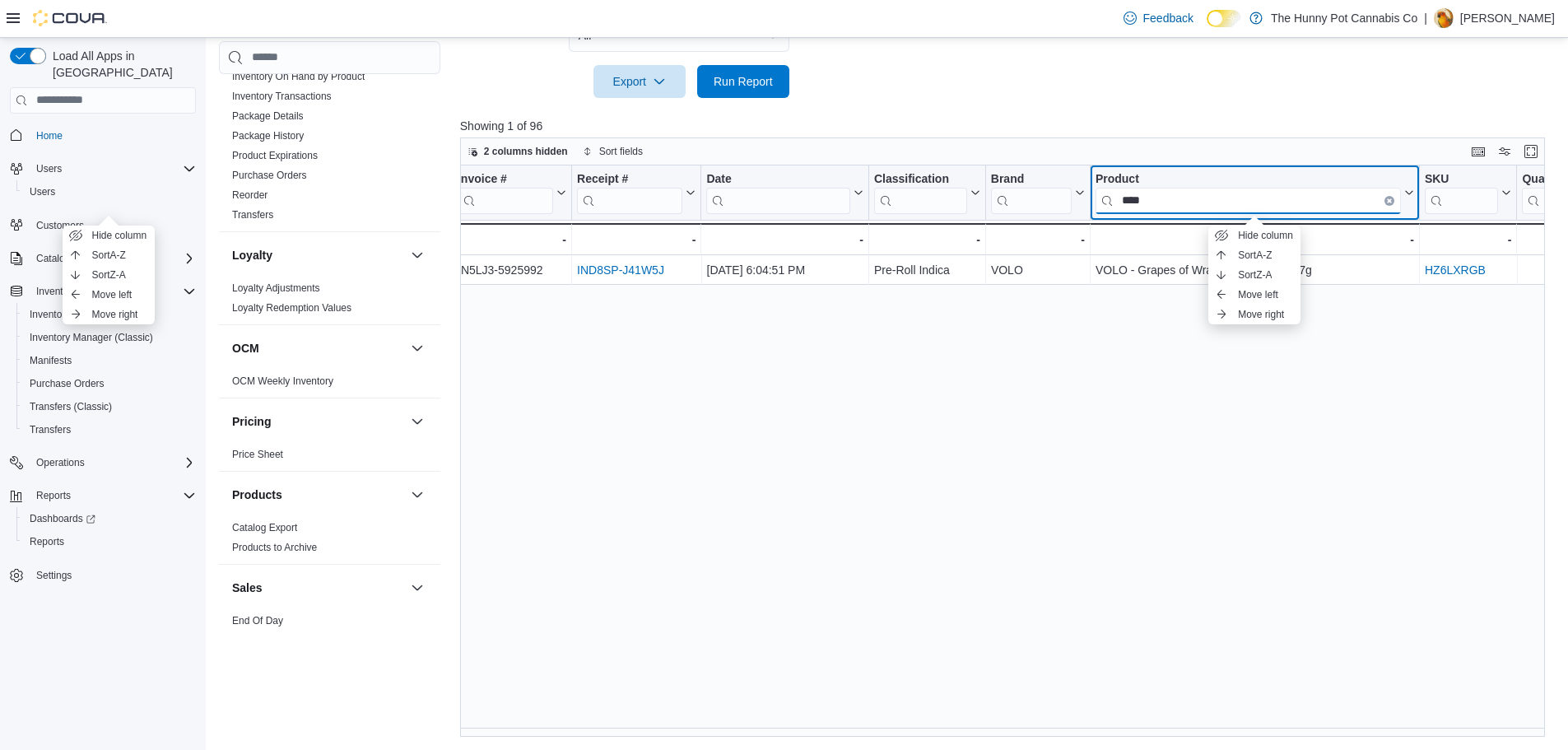
type input "****"
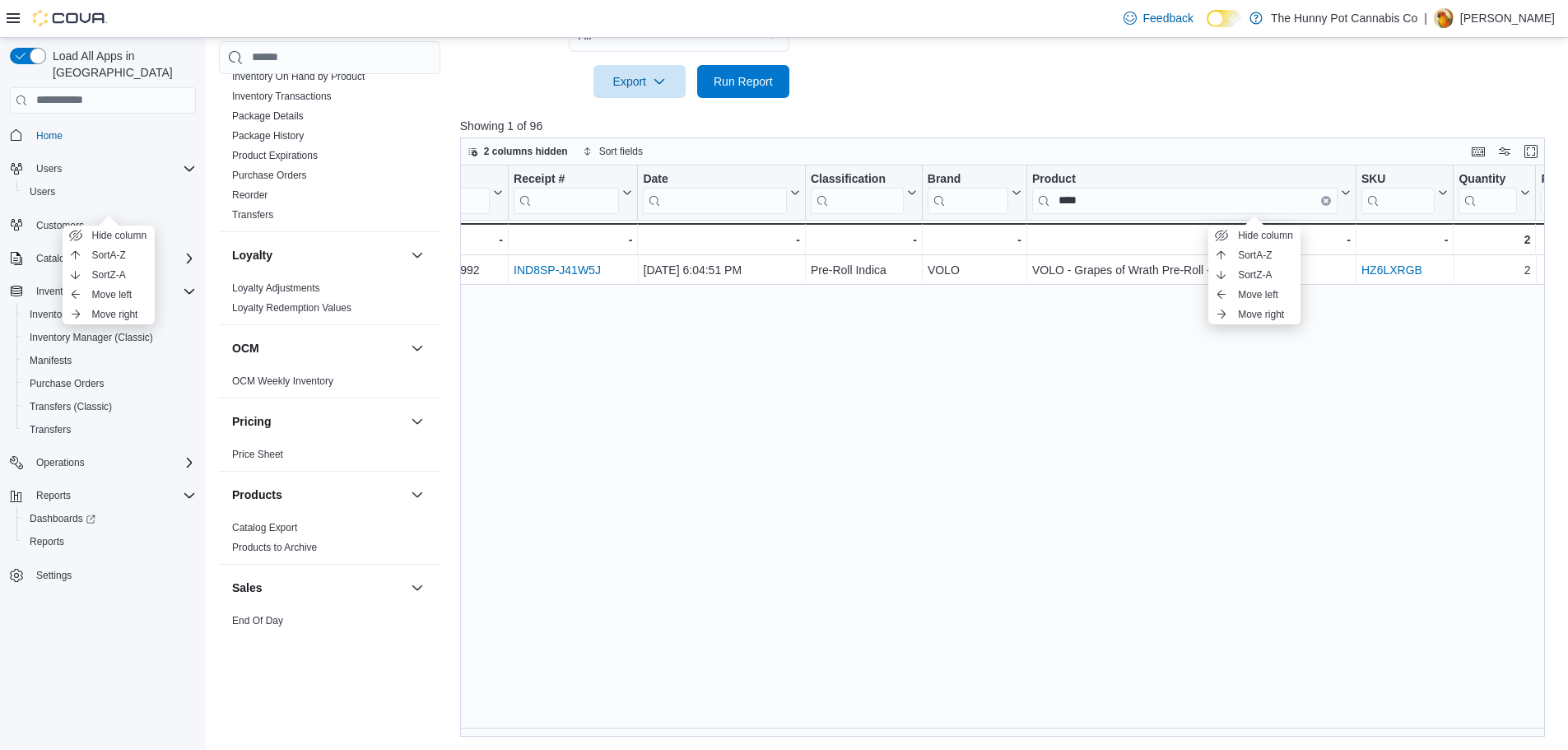
scroll to position [0, 812]
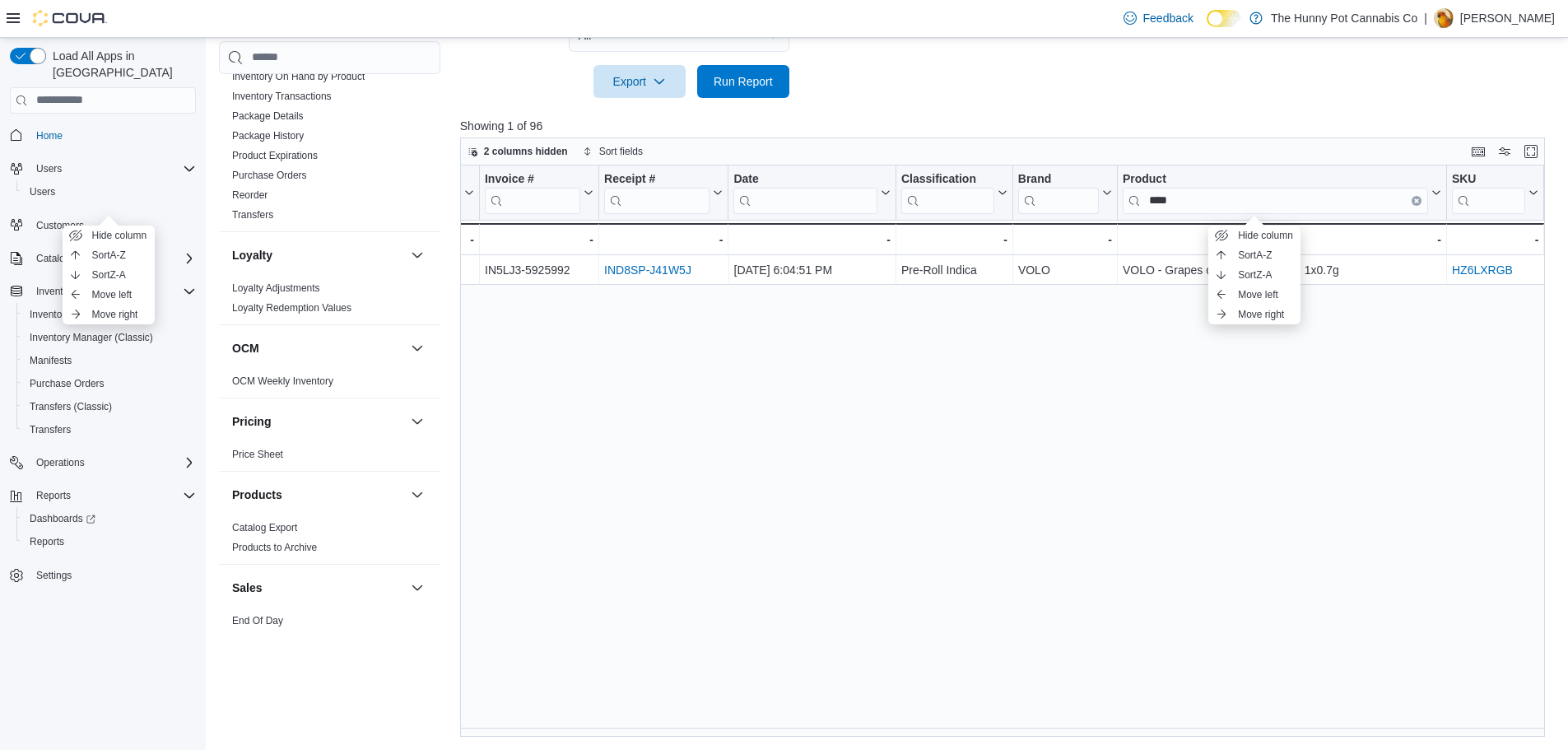
click at [1401, 364] on div "Discount Reason Click to view column header actions Discount Type Click to view…" at bounding box center [1008, 451] width 1096 height 572
click at [1415, 197] on icon "Clear input" at bounding box center [1416, 200] width 5 height 5
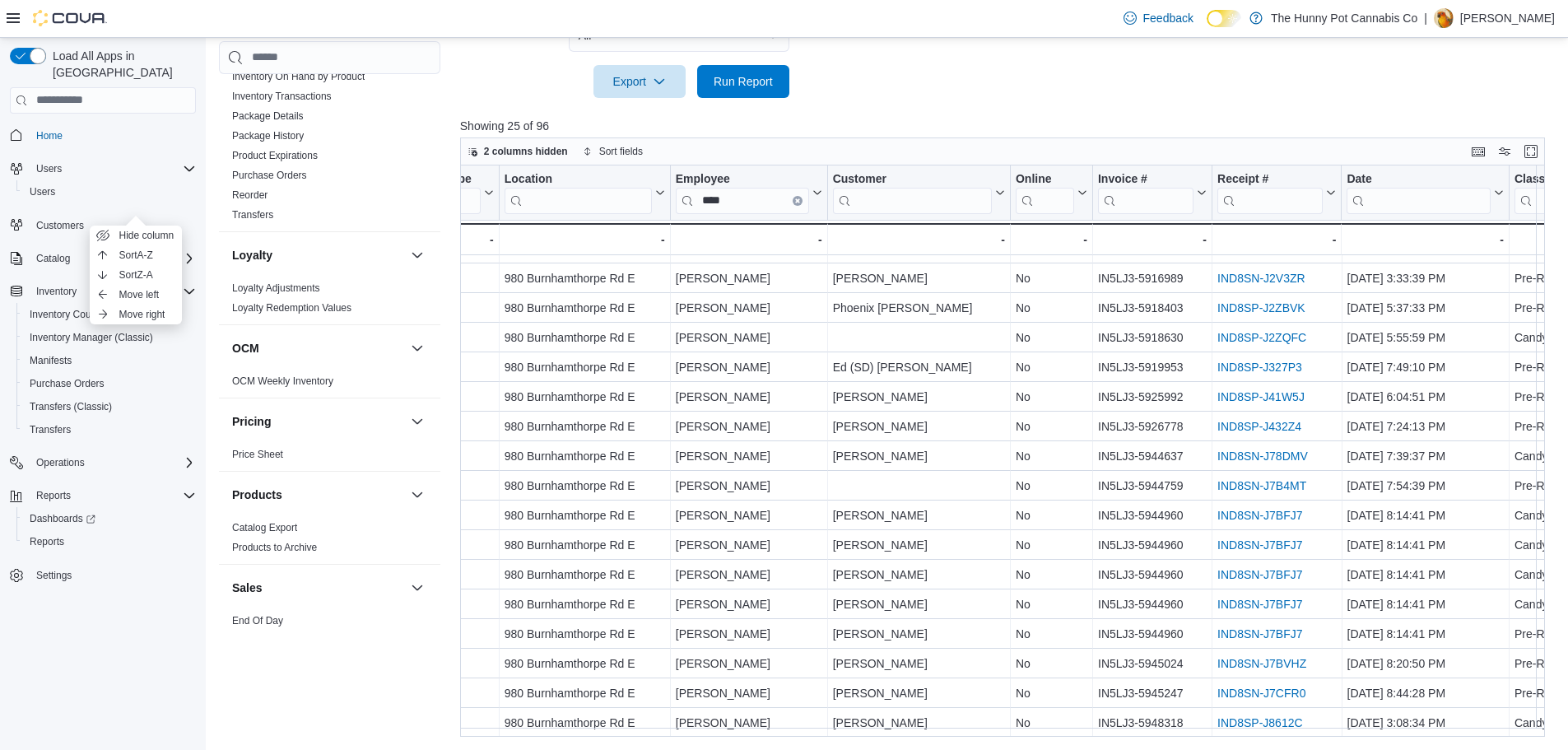
scroll to position [267, 197]
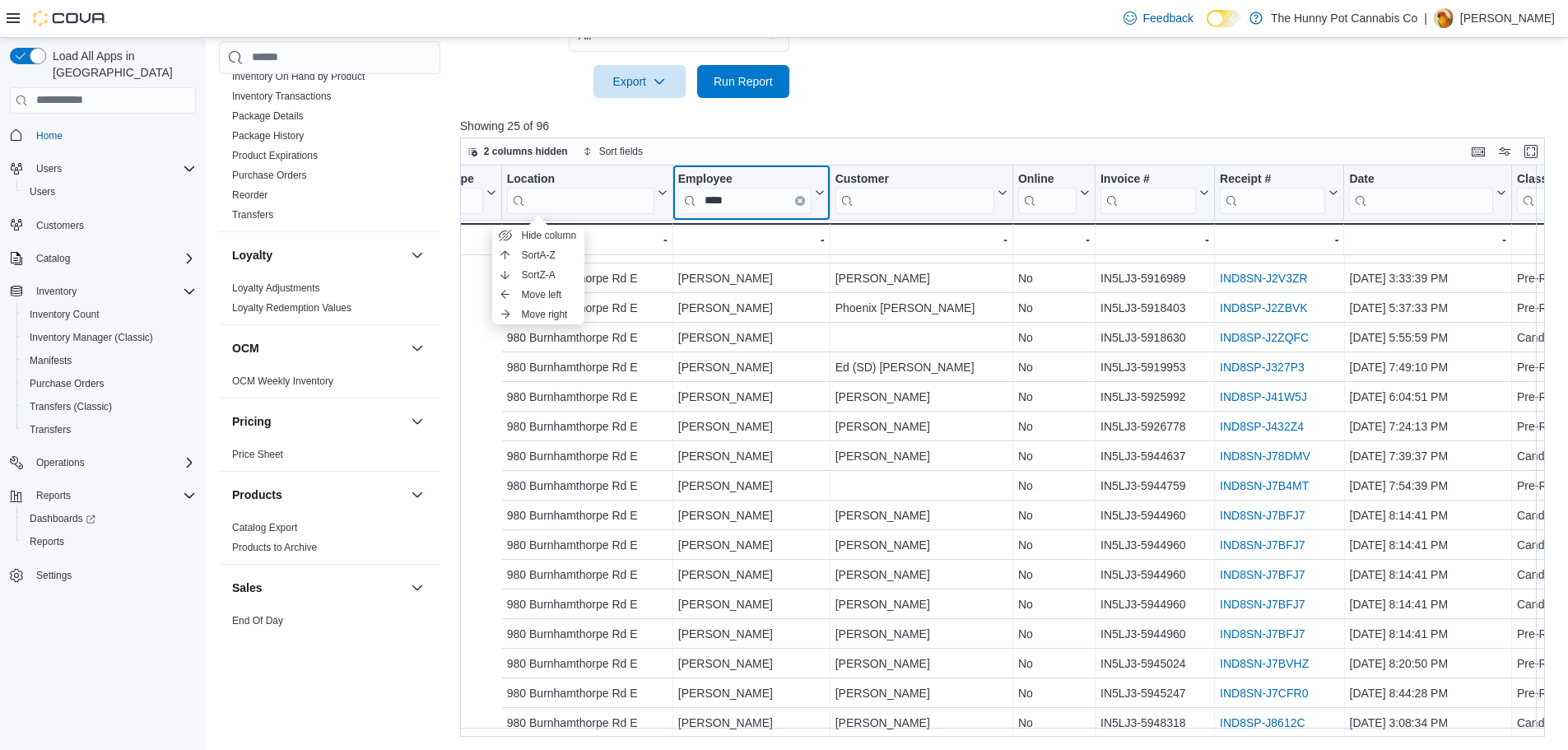
click at [793, 203] on div "Discount Reason Click to view column header actions Discount Type Click to view…" at bounding box center [1426, 210] width 2326 height 90
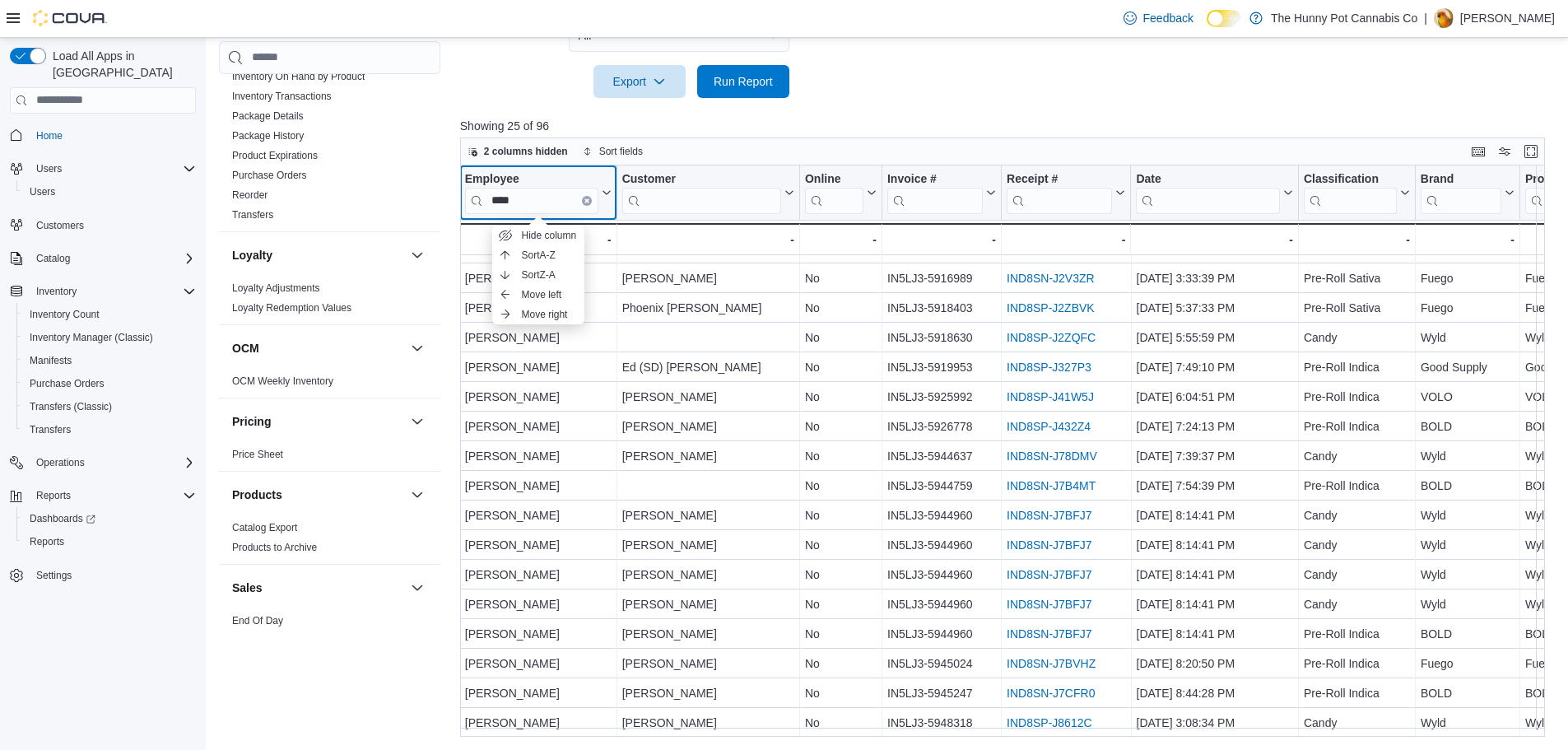
click at [586, 201] on icon "Clear input" at bounding box center [587, 200] width 3 height 3
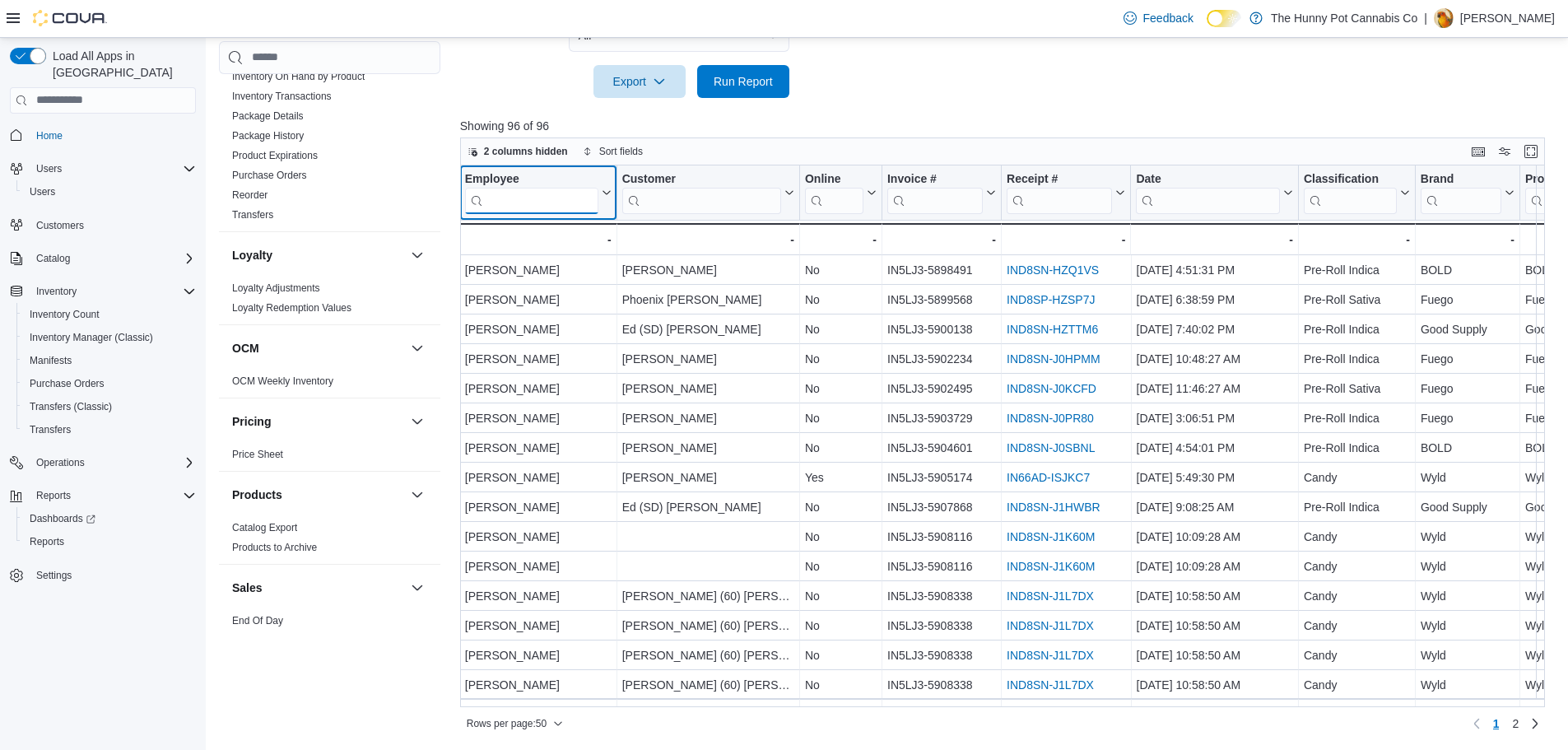
click at [556, 201] on input "search" at bounding box center [532, 200] width 134 height 27
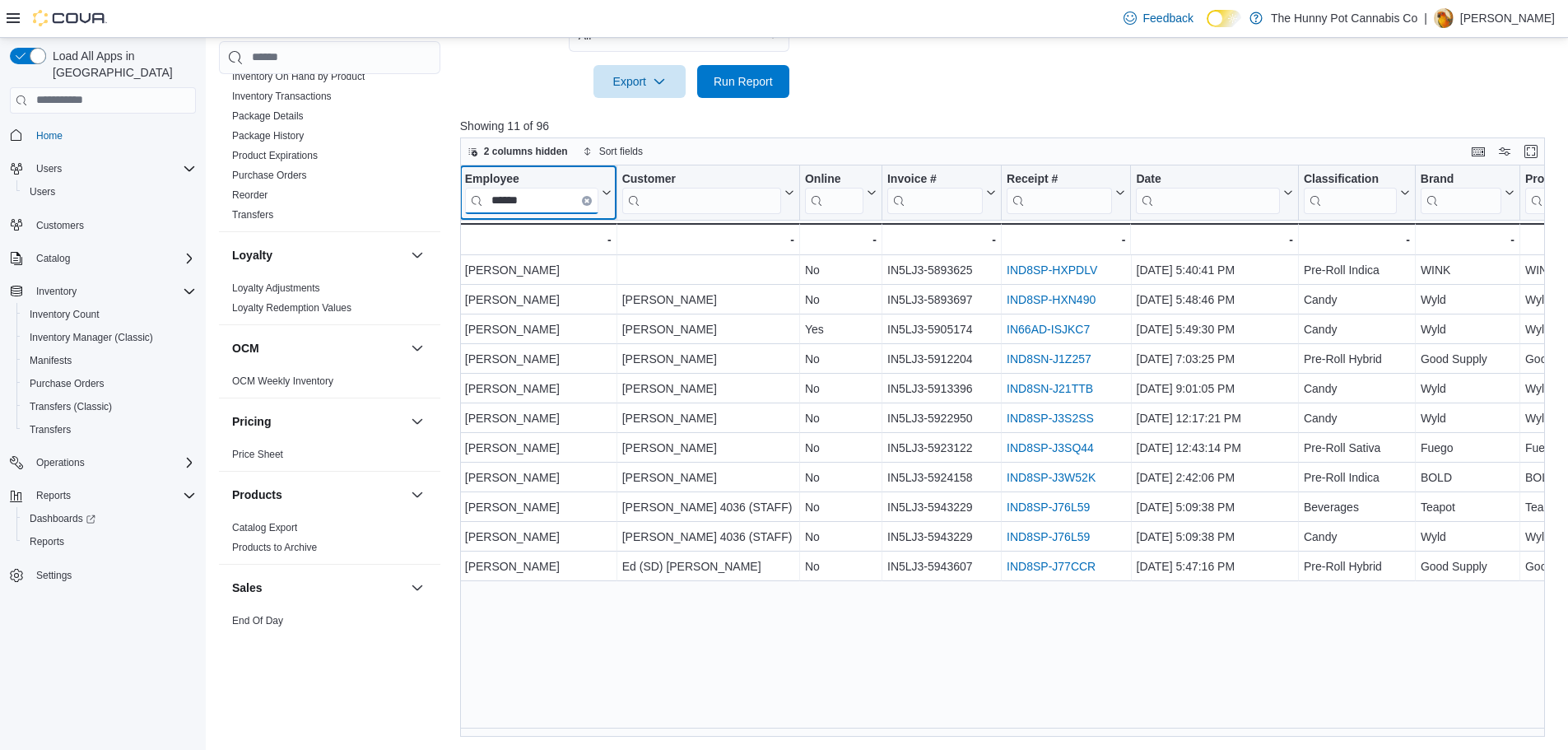
scroll to position [0, 410]
type input "******"
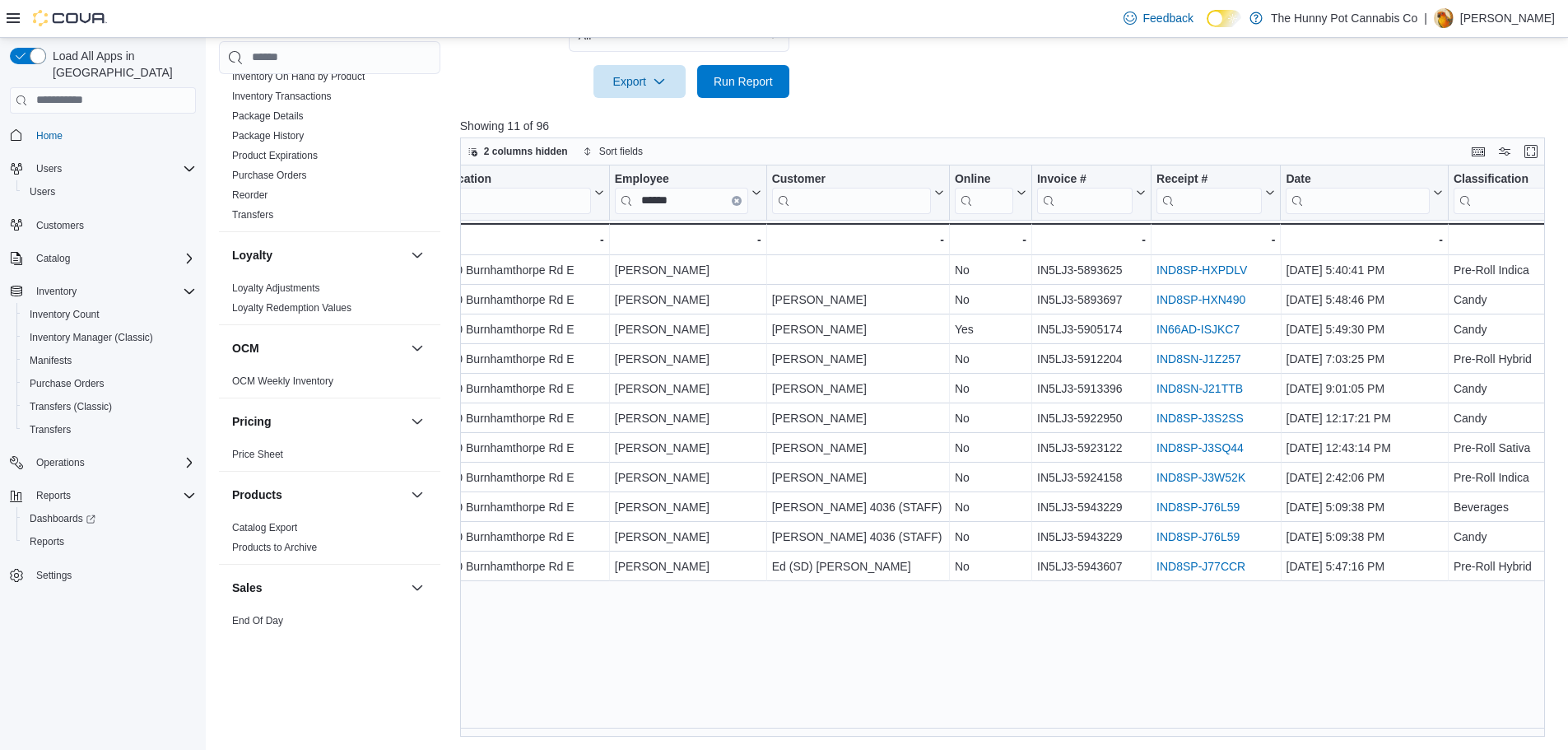
scroll to position [0, 258]
click at [738, 199] on icon "Clear input" at bounding box center [739, 200] width 3 height 3
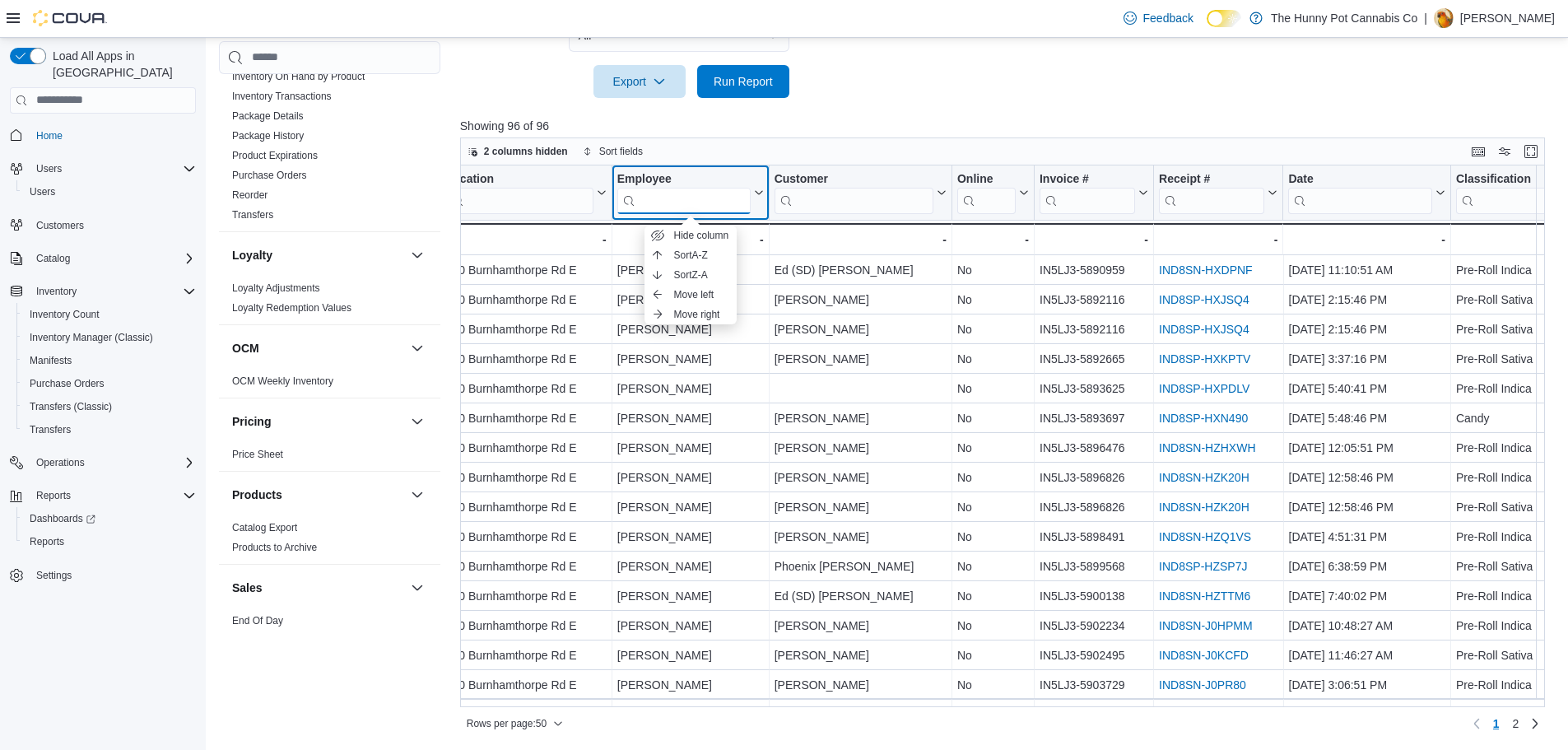
click at [730, 200] on input "search" at bounding box center [684, 200] width 134 height 27
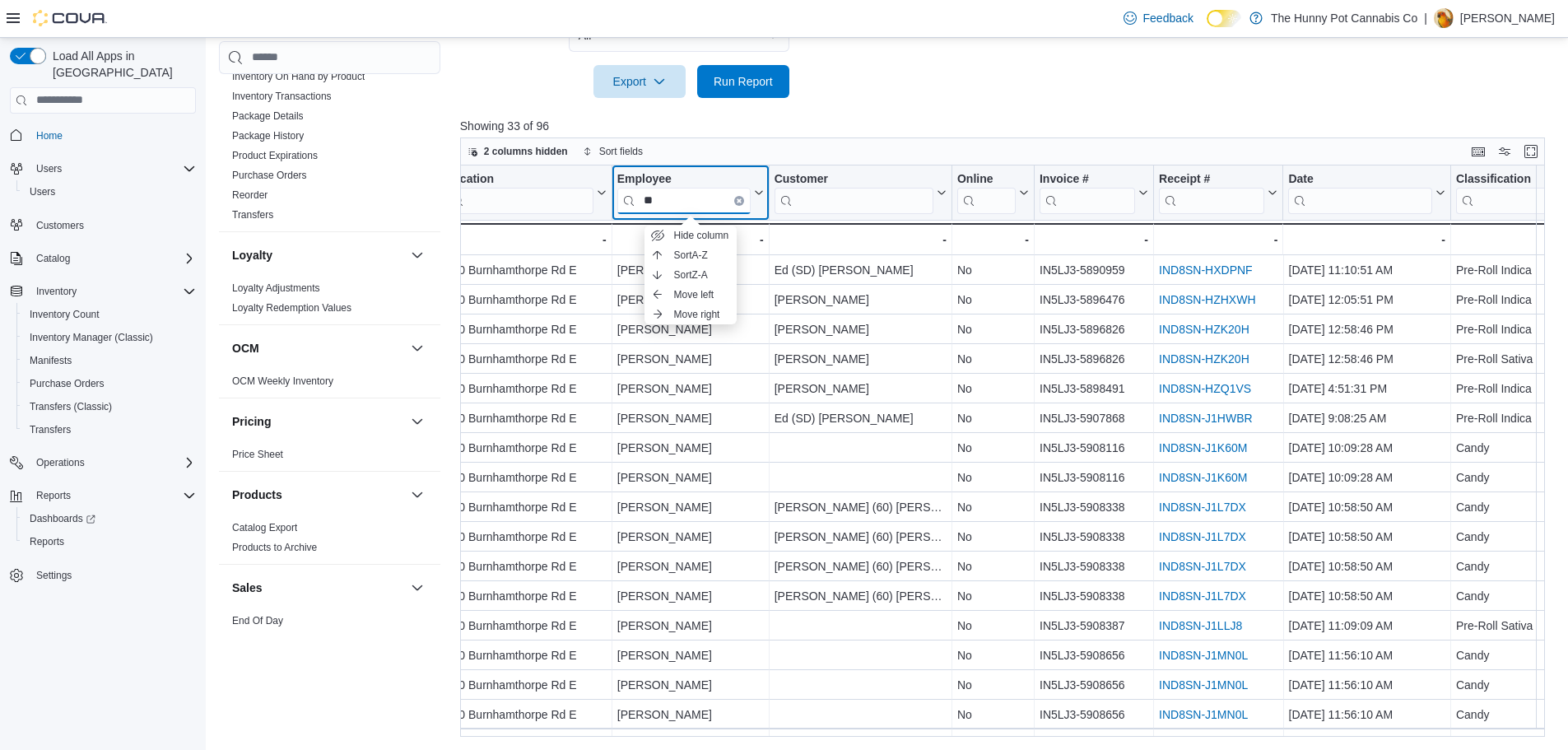
type input "**"
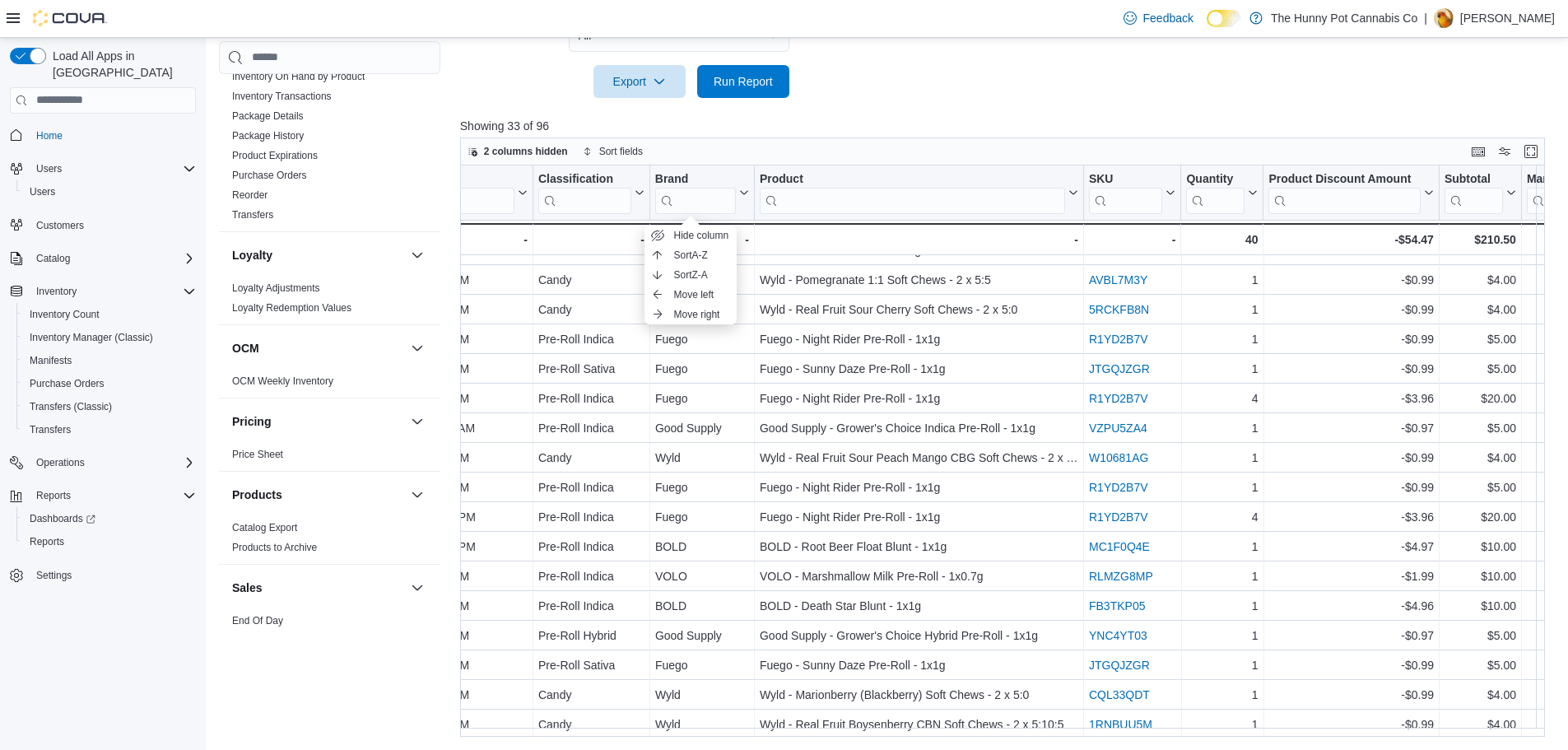
scroll to position [504, 1175]
click at [819, 198] on div "Discount Reason Click to view column header actions Discount Type Click to view…" at bounding box center [447, 210] width 2326 height 90
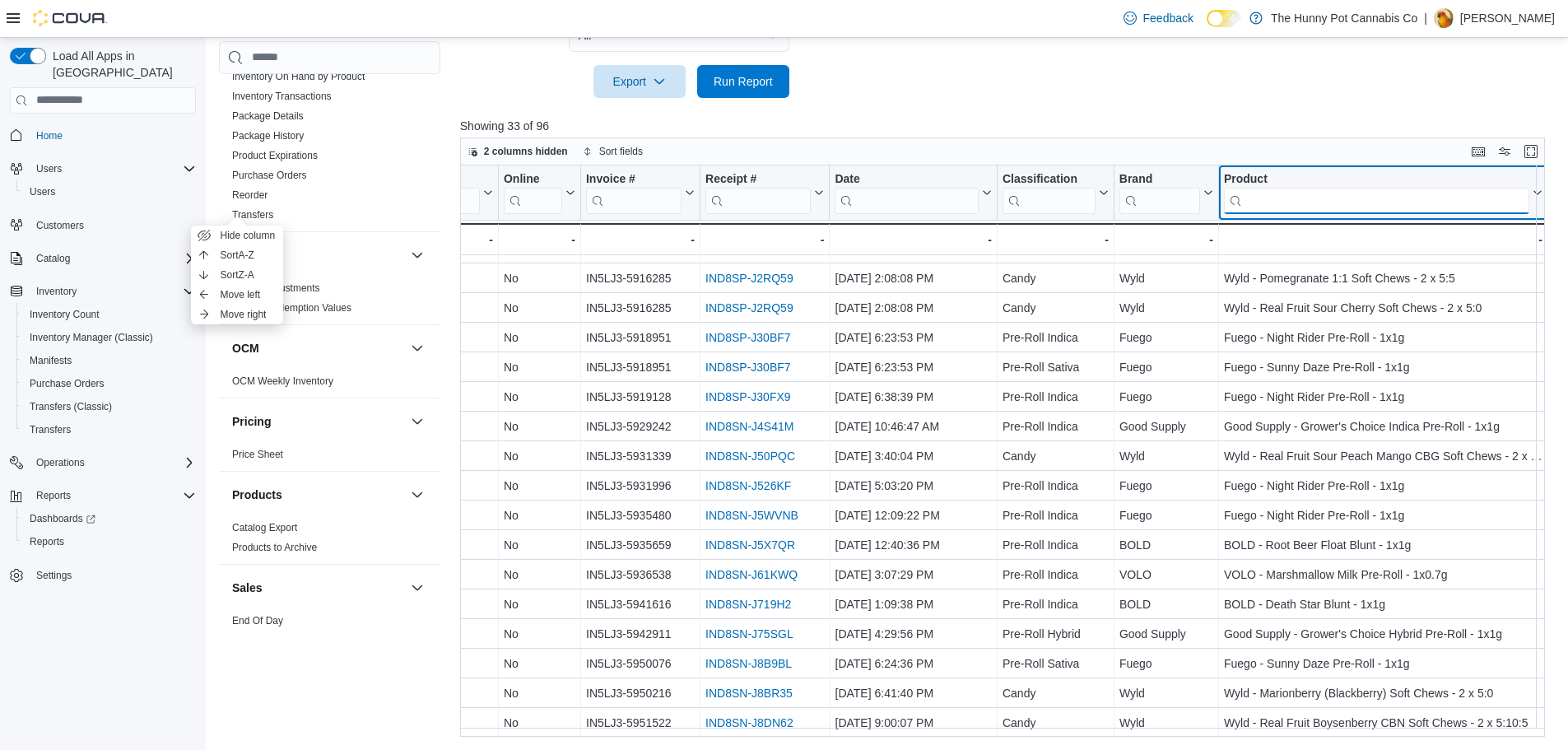
click at [1272, 191] on input "search" at bounding box center [1376, 200] width 305 height 27
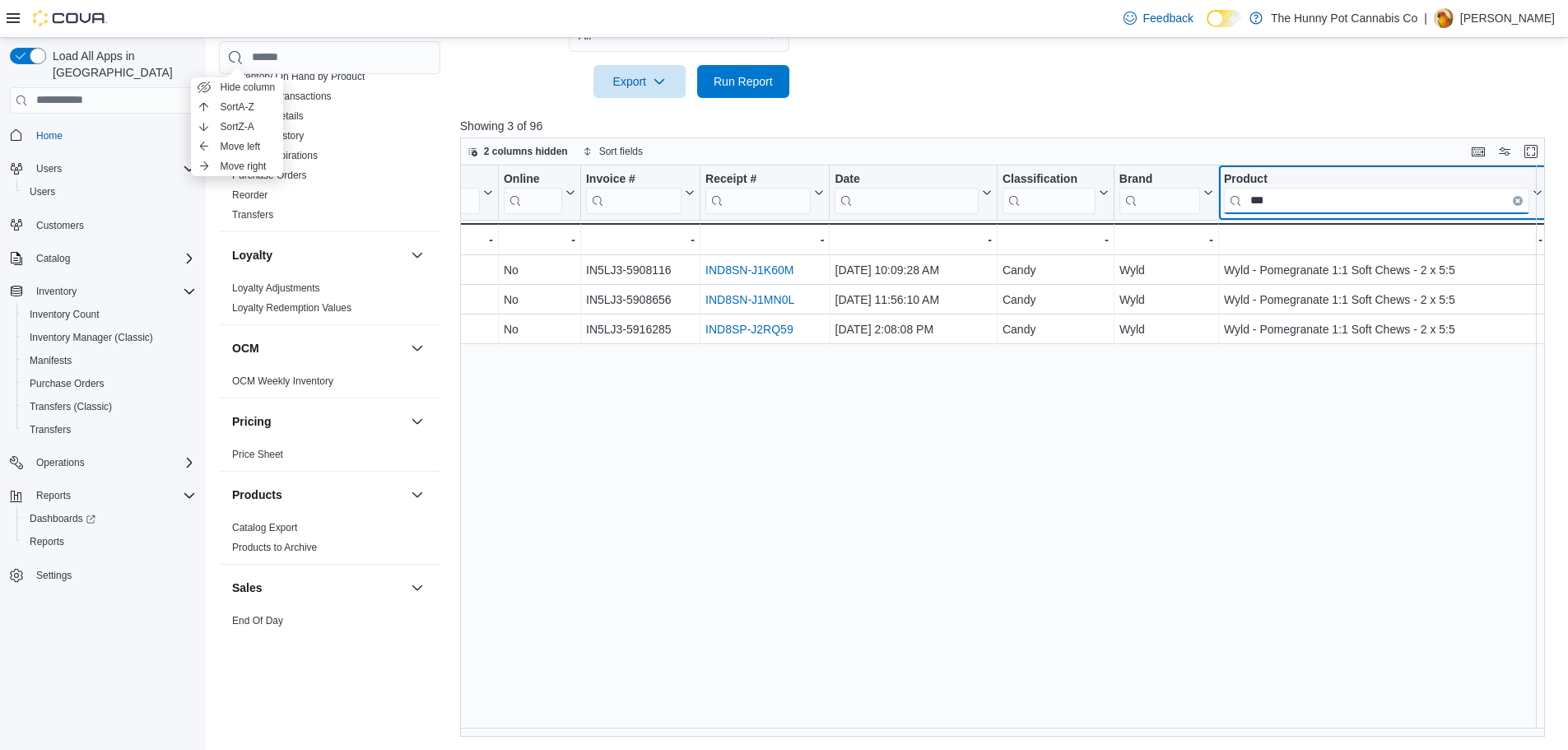
scroll to position [0, 711]
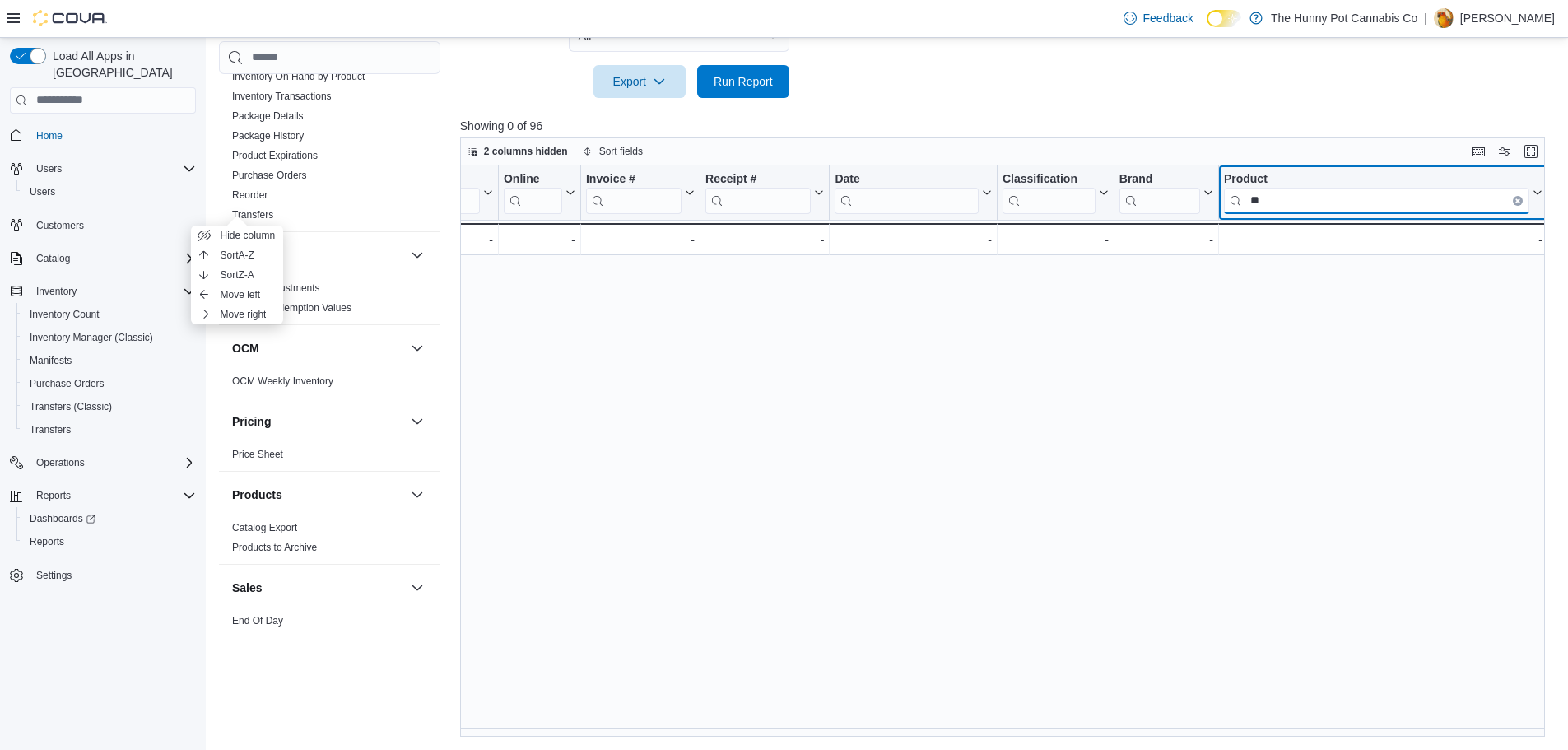
type input "*"
type input "****"
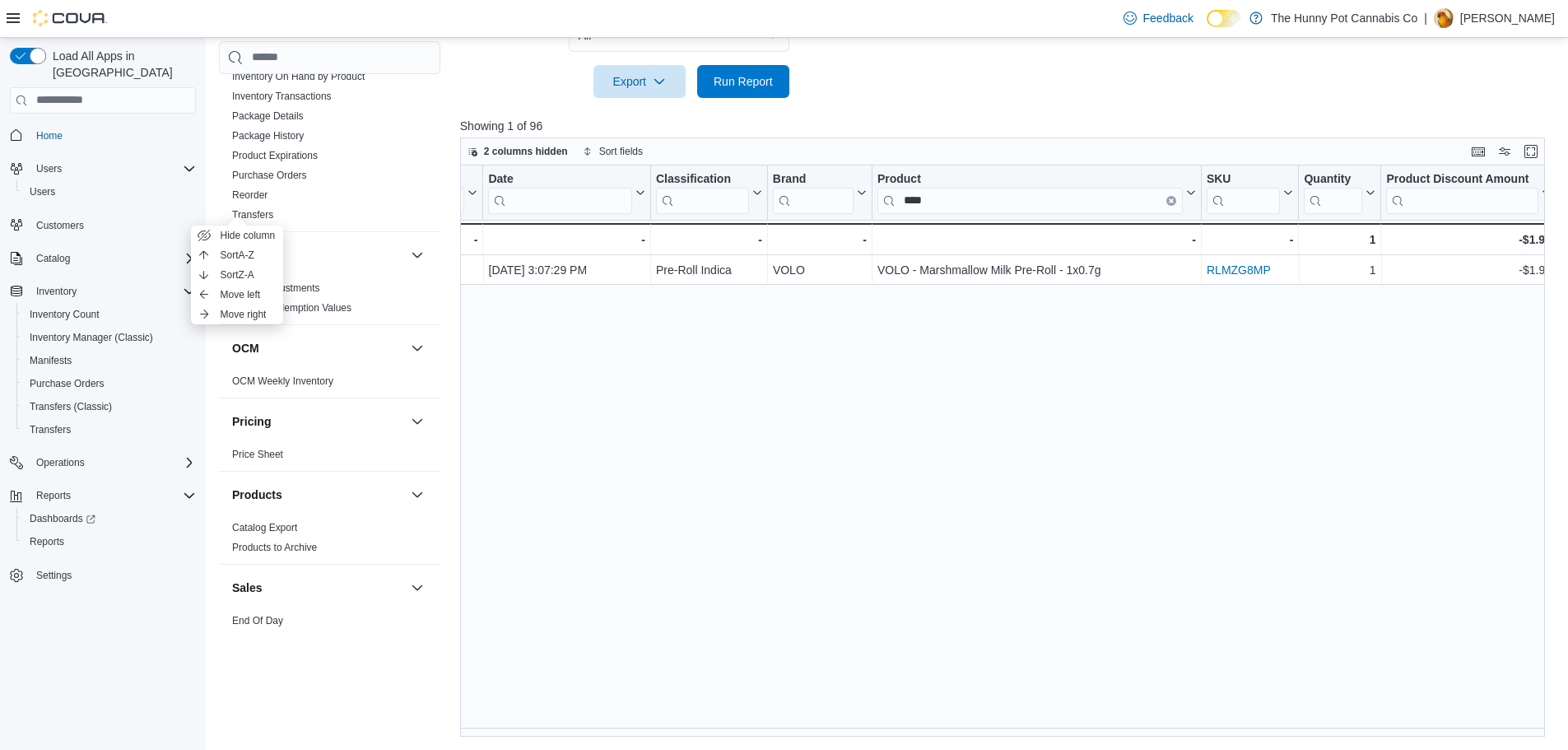
scroll to position [0, 1034]
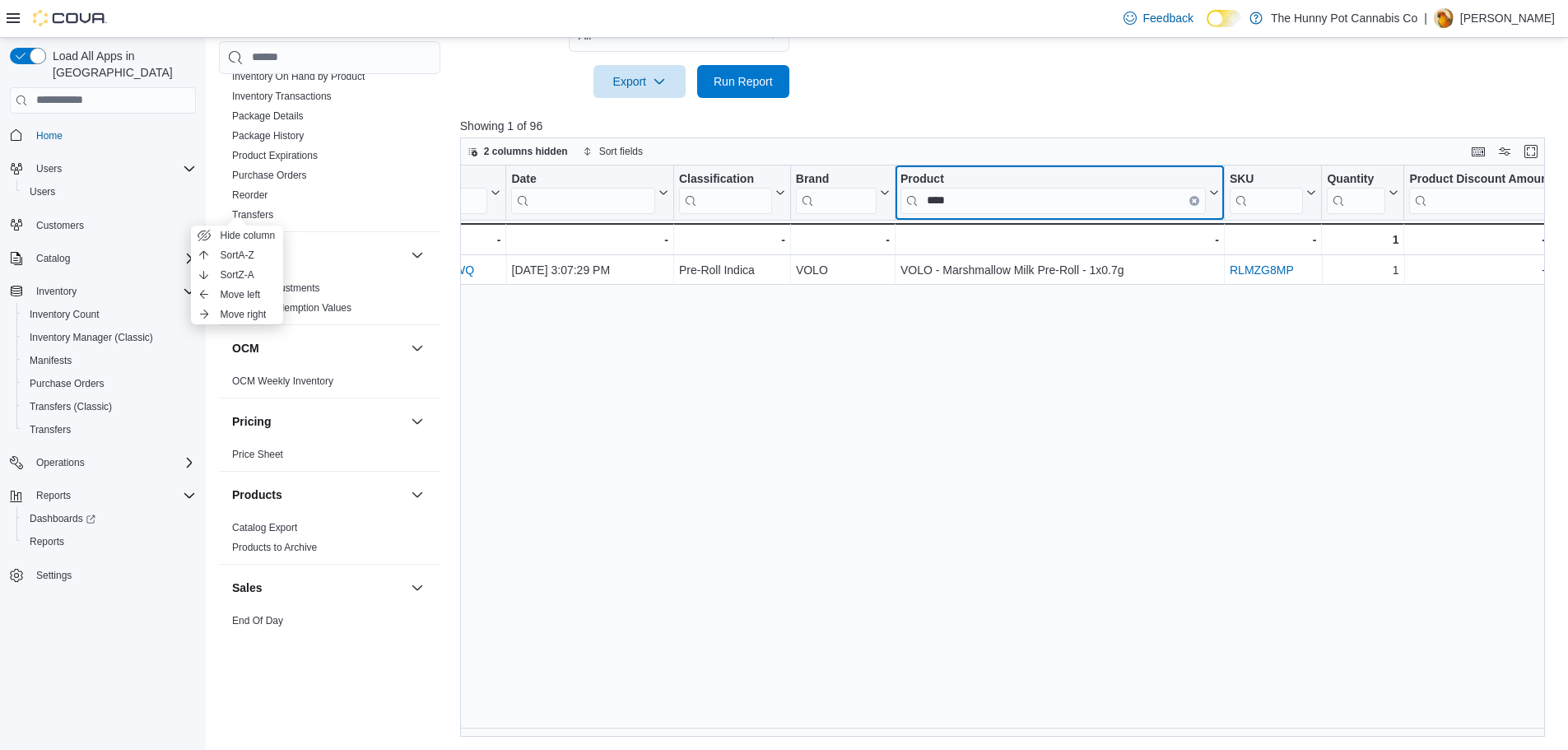
click at [1197, 198] on button "Clear input" at bounding box center [1194, 201] width 10 height 10
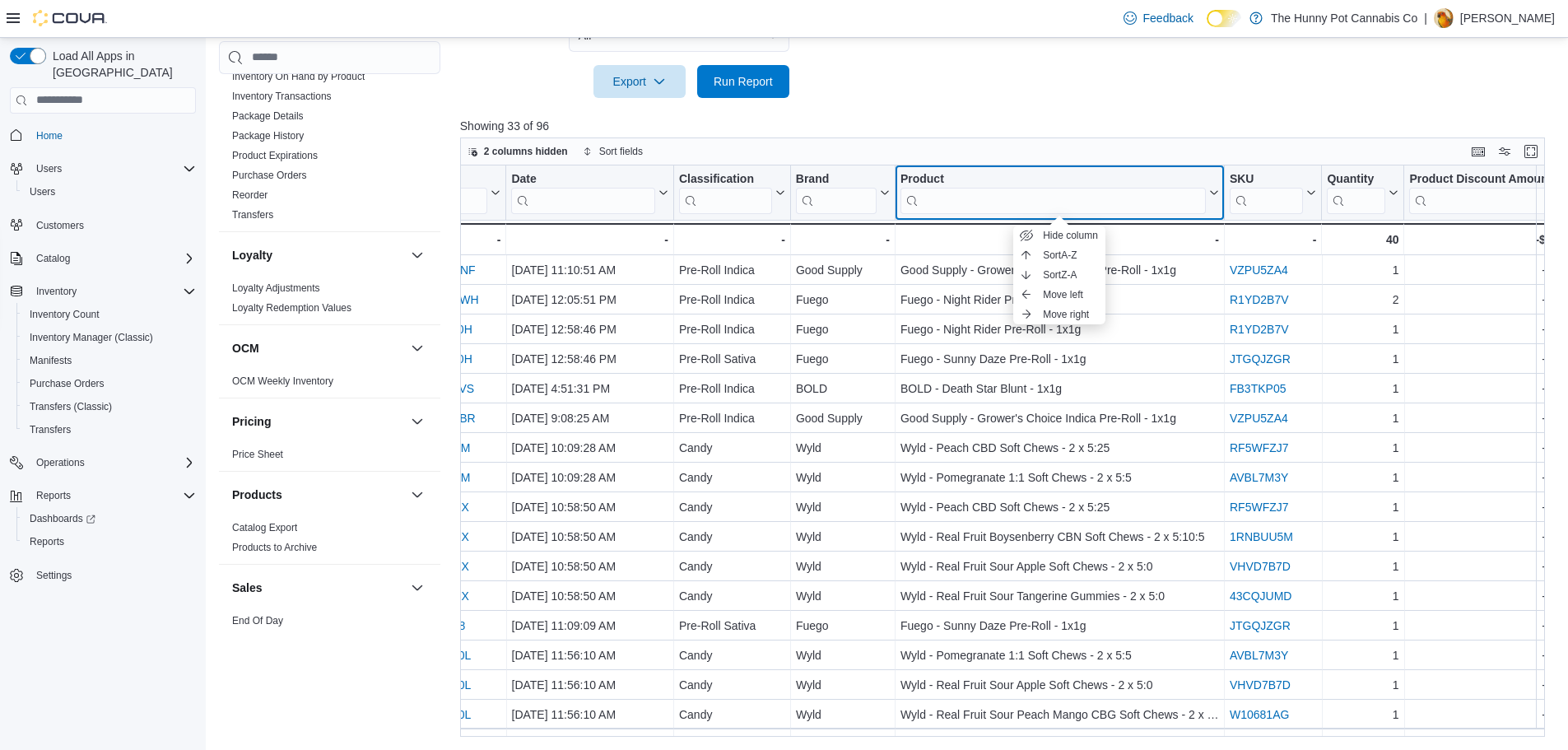
click at [1117, 185] on div "Product" at bounding box center [1053, 179] width 305 height 15
click at [1067, 206] on input "search" at bounding box center [1053, 200] width 305 height 27
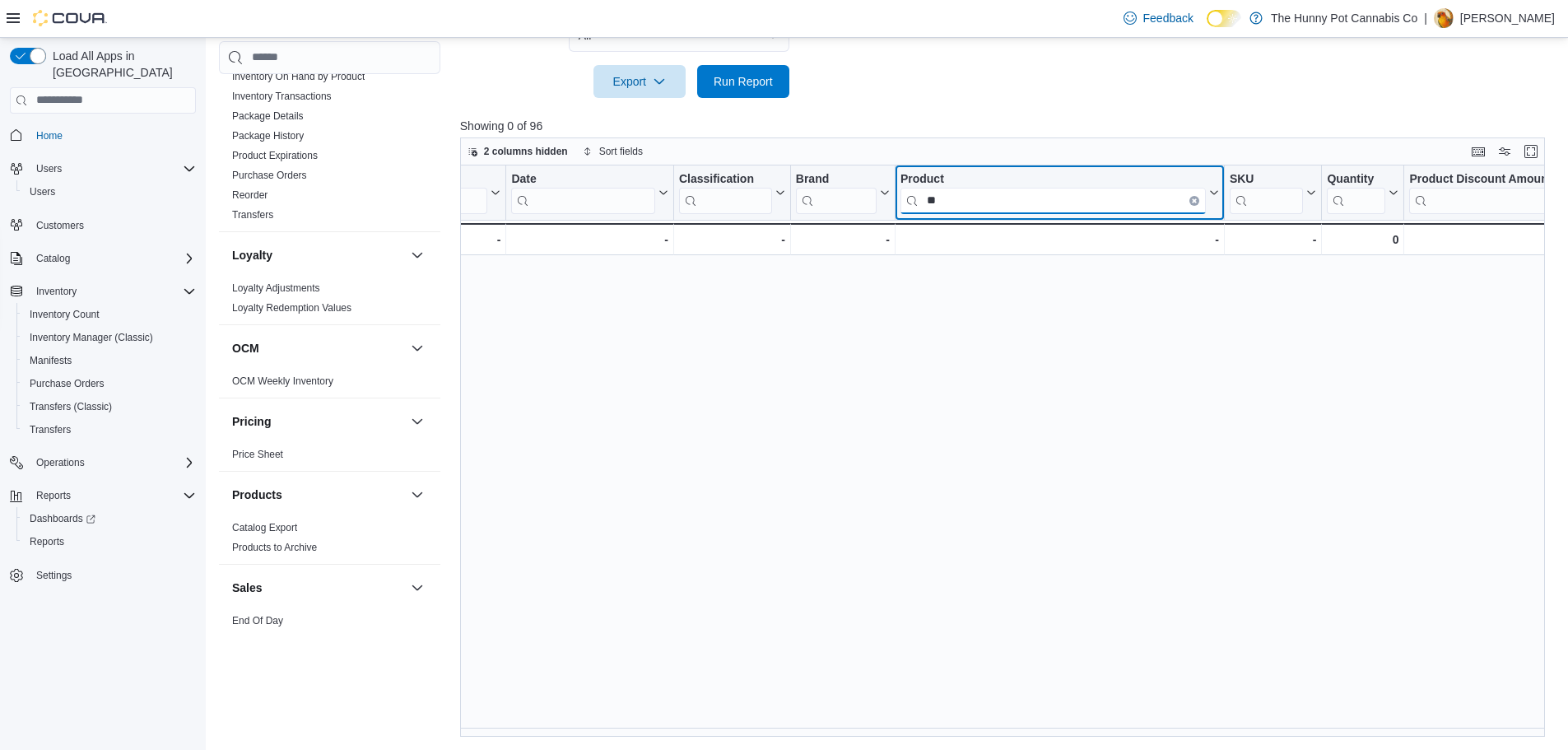
type input "*"
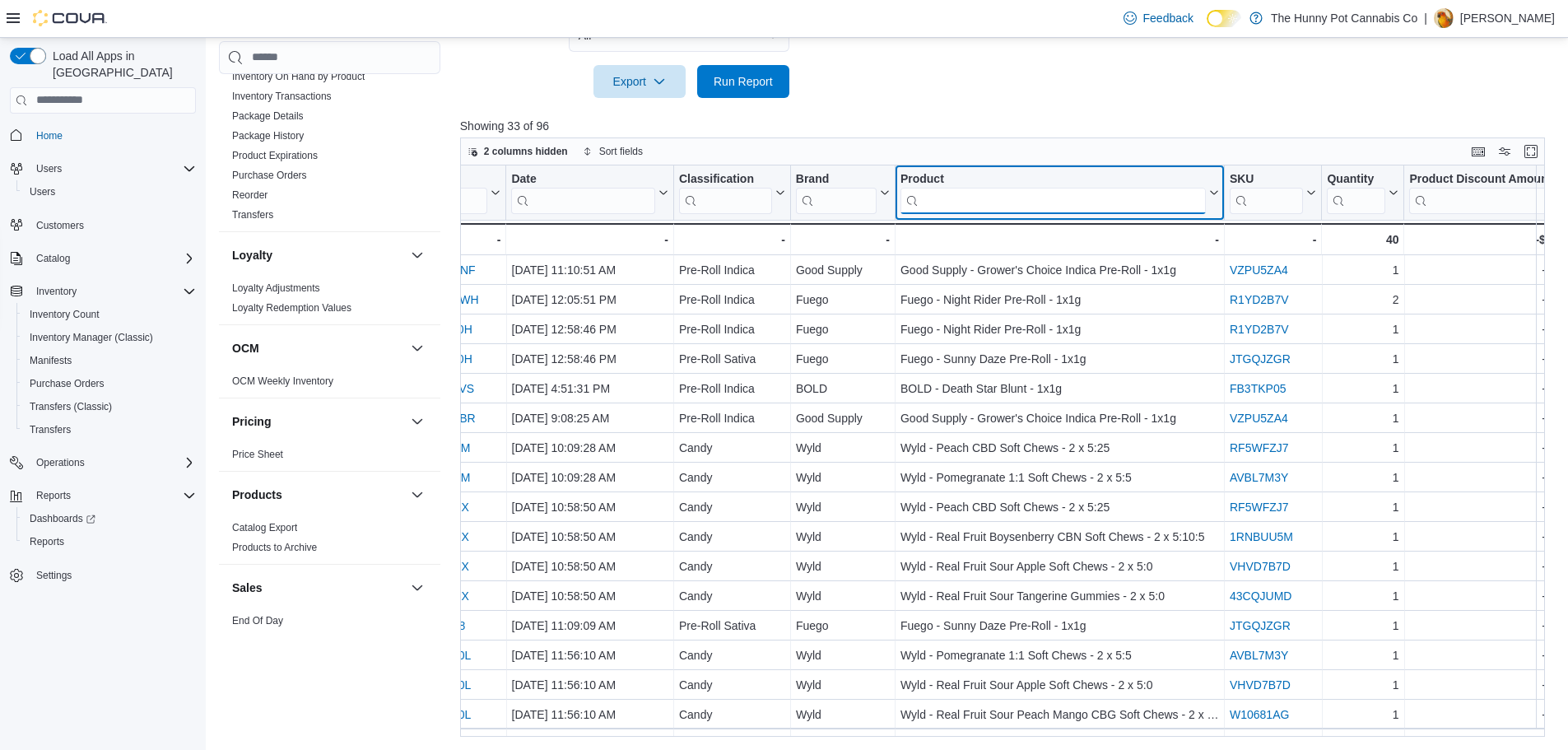
click at [997, 209] on input "search" at bounding box center [1053, 200] width 305 height 27
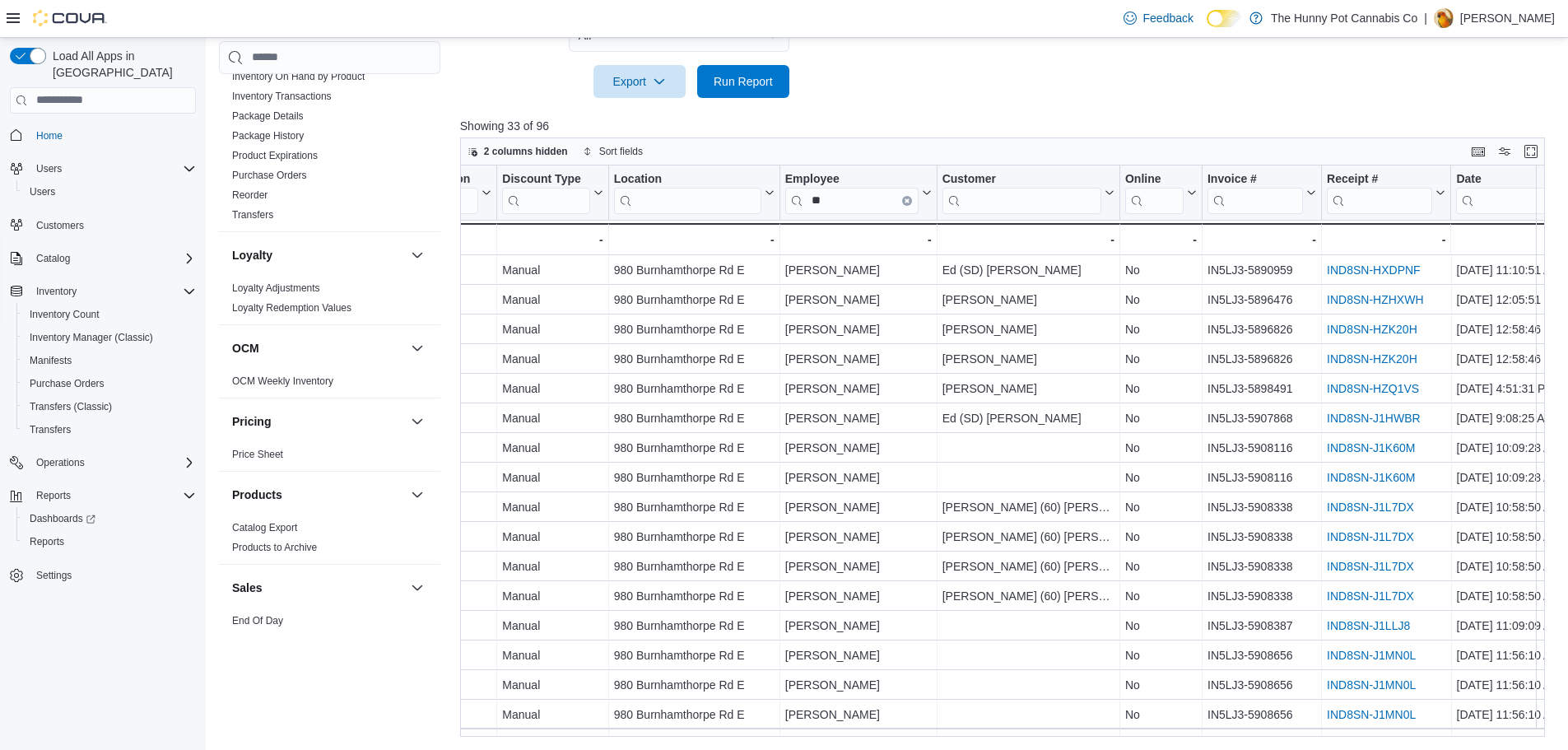
scroll to position [0, 0]
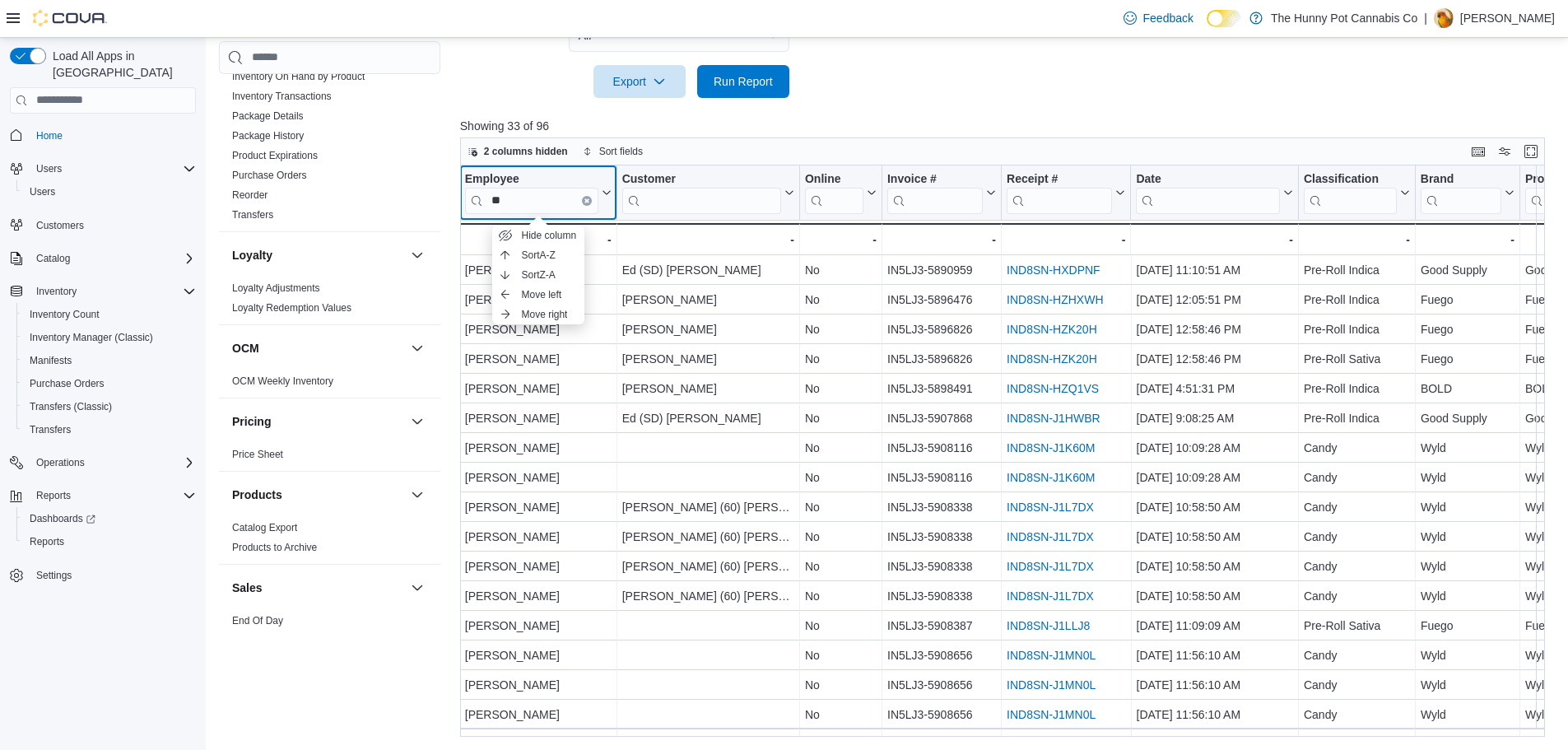
click at [590, 199] on button "Clear input" at bounding box center [586, 201] width 10 height 10
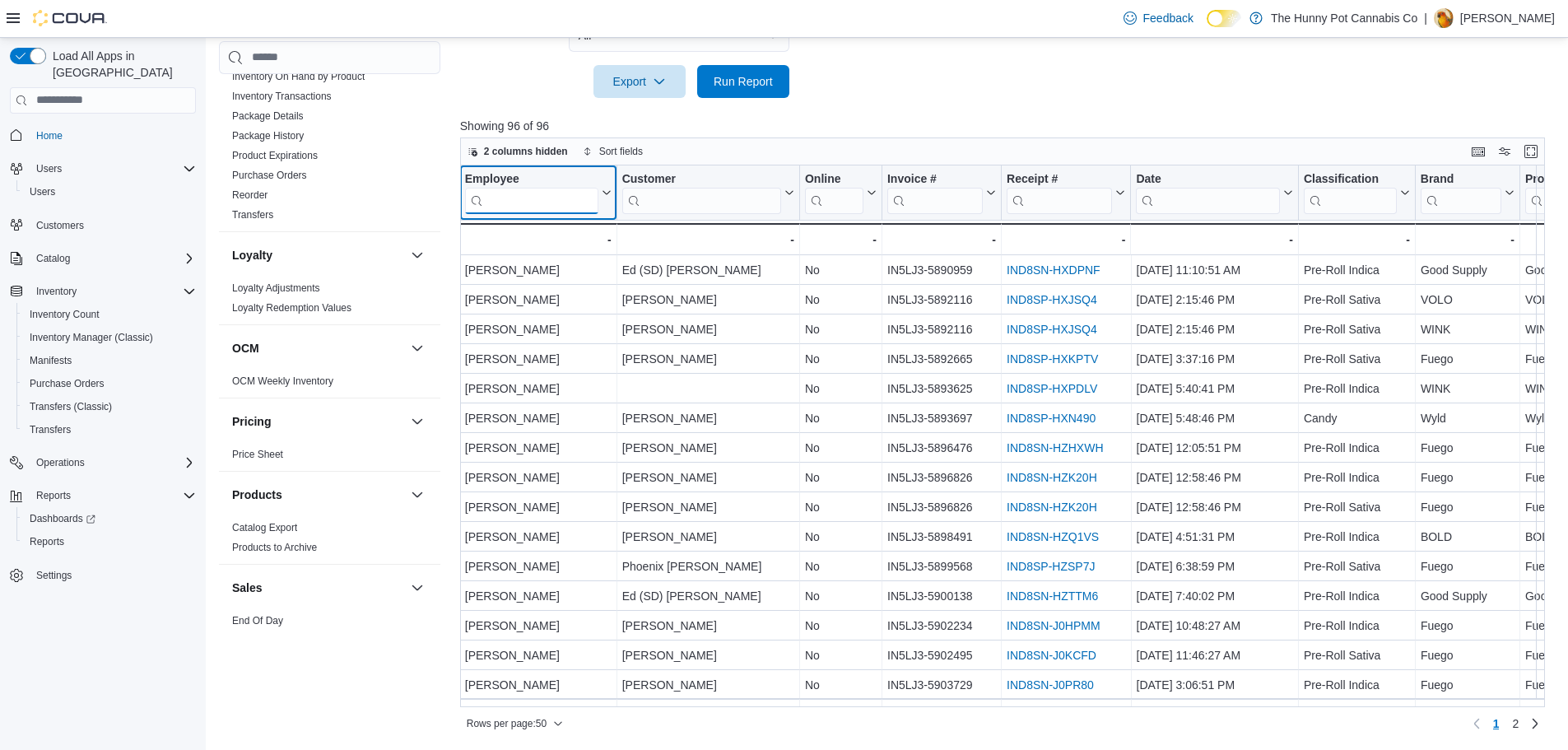
click at [577, 195] on input "search" at bounding box center [532, 200] width 134 height 27
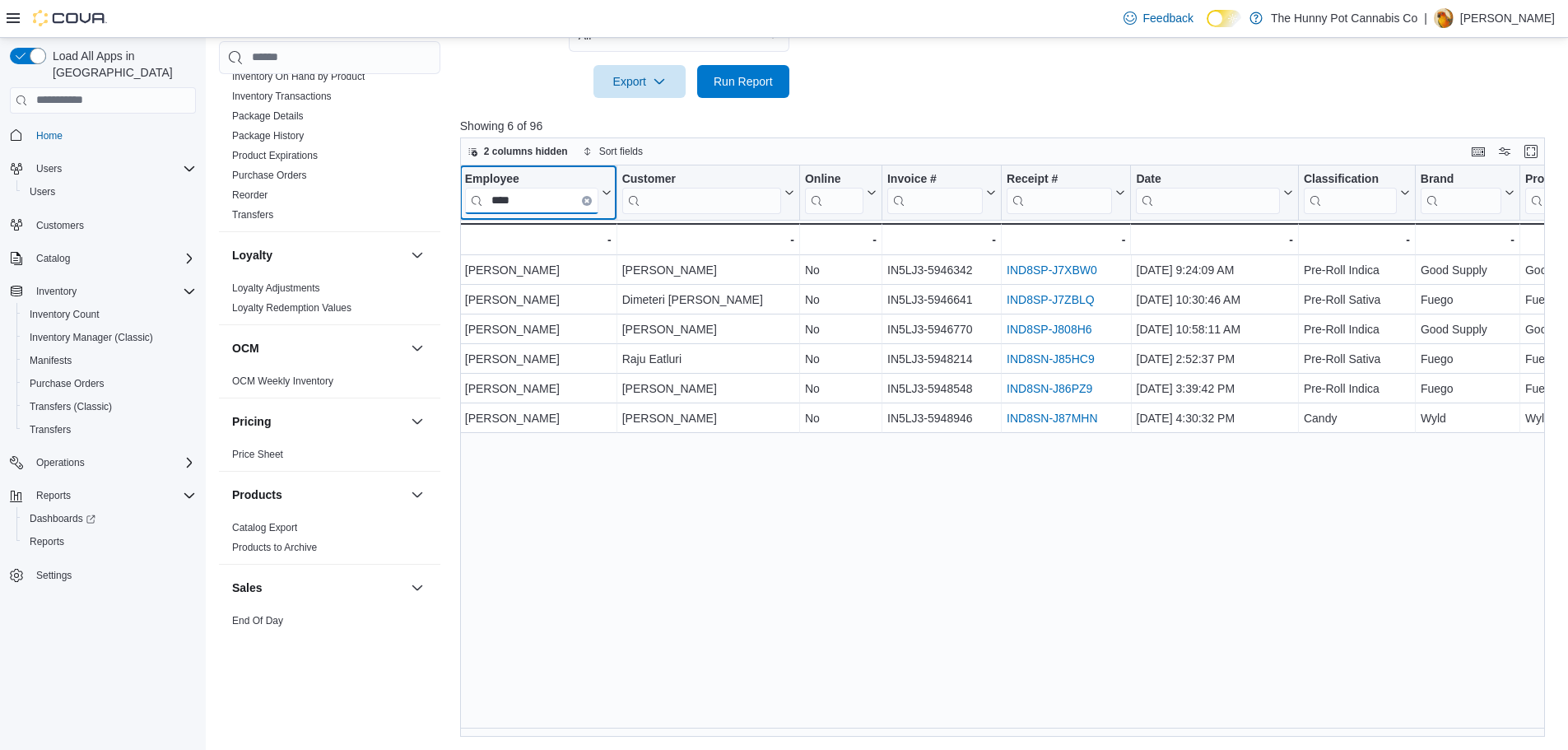
type input "****"
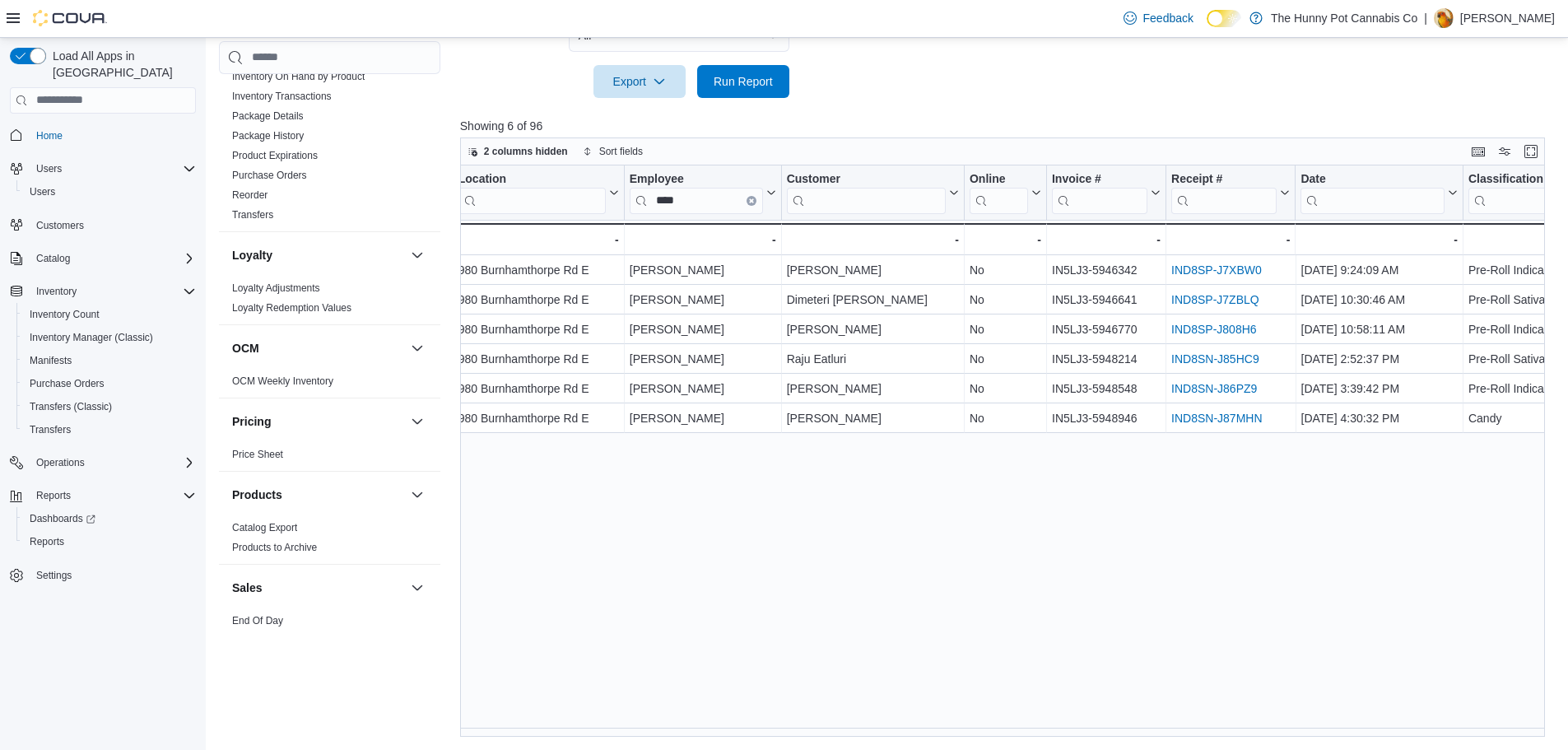
scroll to position [0, 239]
click at [758, 200] on icon "Clear input" at bounding box center [757, 200] width 5 height 5
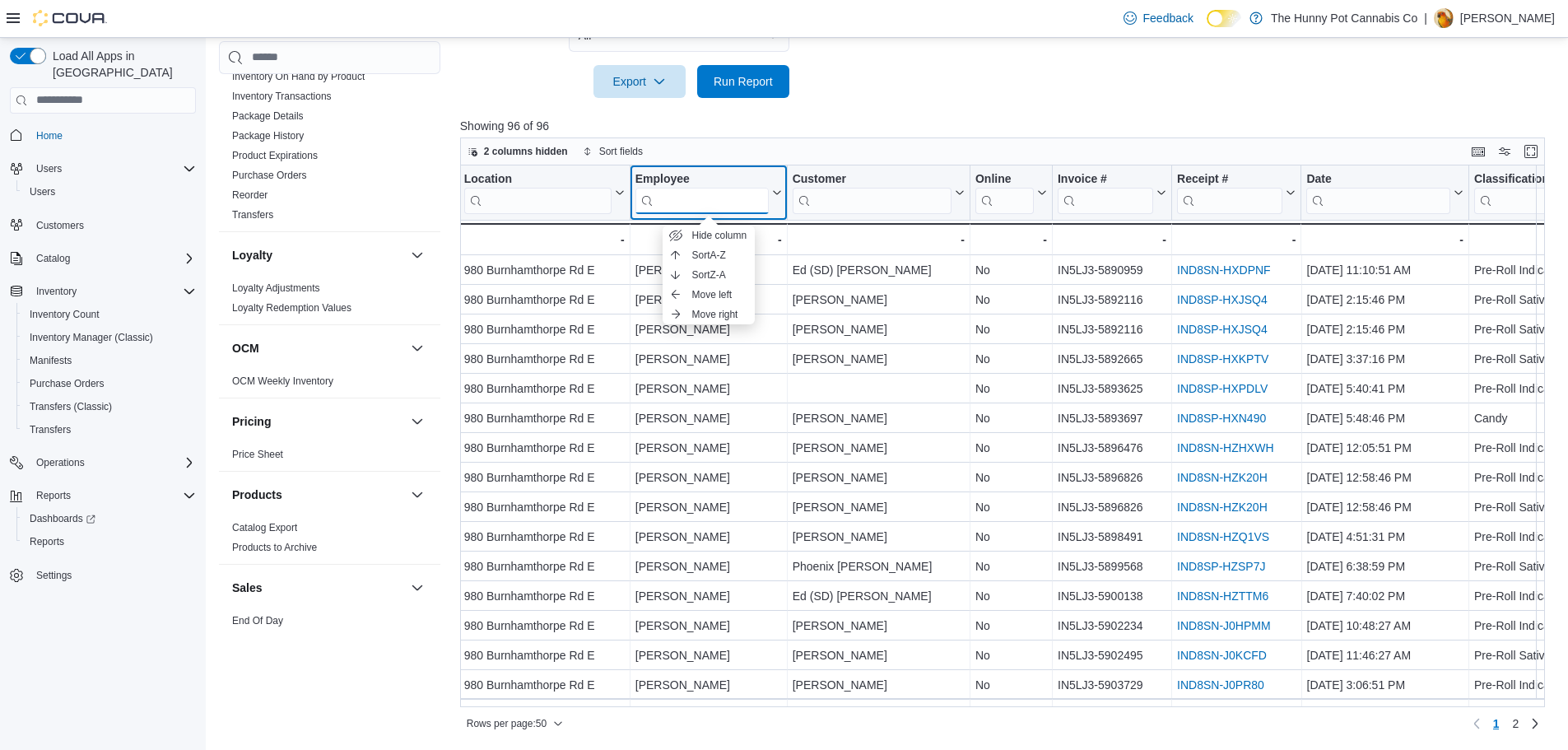
click at [670, 187] on input "search" at bounding box center [702, 200] width 134 height 27
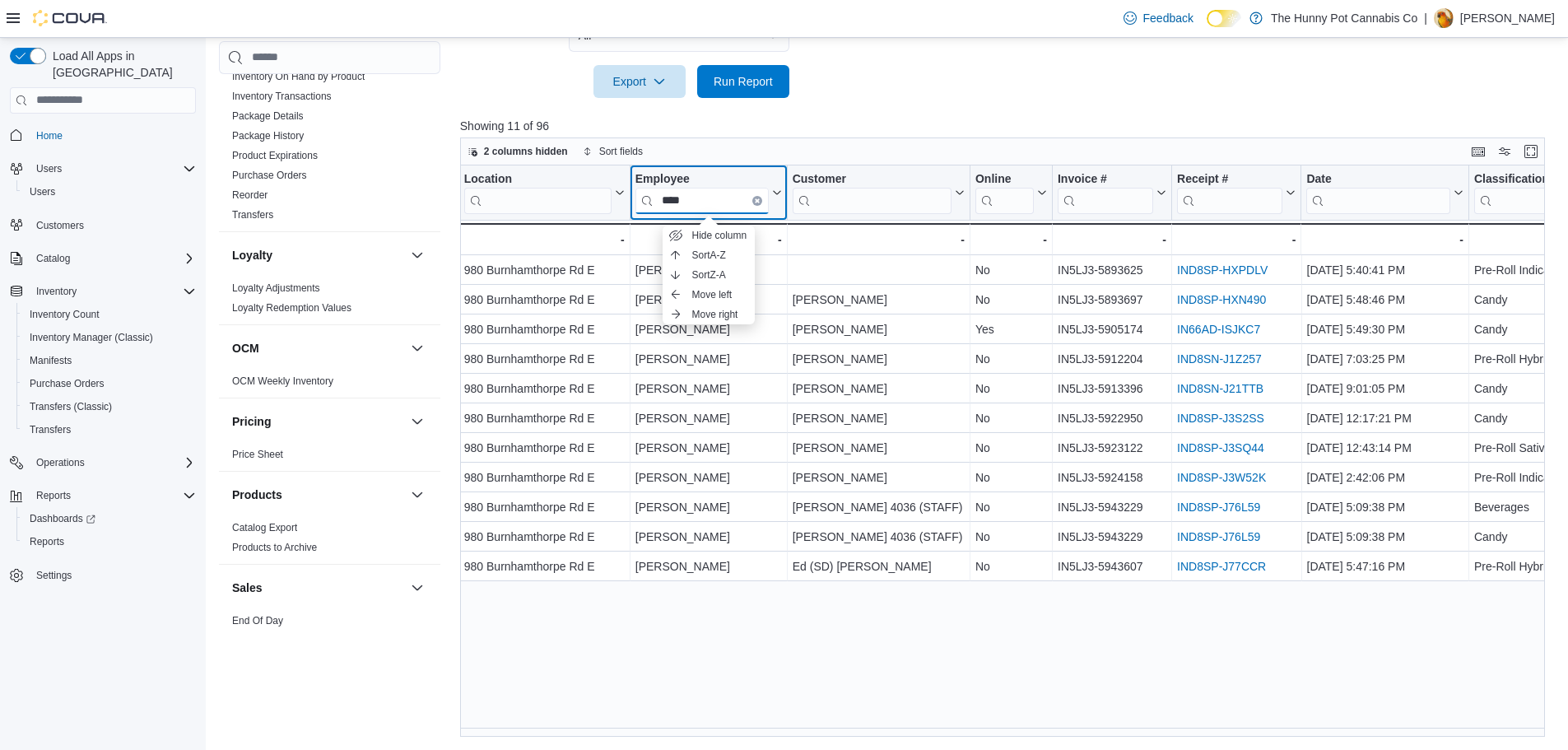
type input "****"
drag, startPoint x: 821, startPoint y: 738, endPoint x: 989, endPoint y: 736, distance: 168.0
click at [988, 737] on div "Reports Feedback Cash Management Cash Management Cash Out Details Customer Cust…" at bounding box center [887, 79] width 1363 height 1342
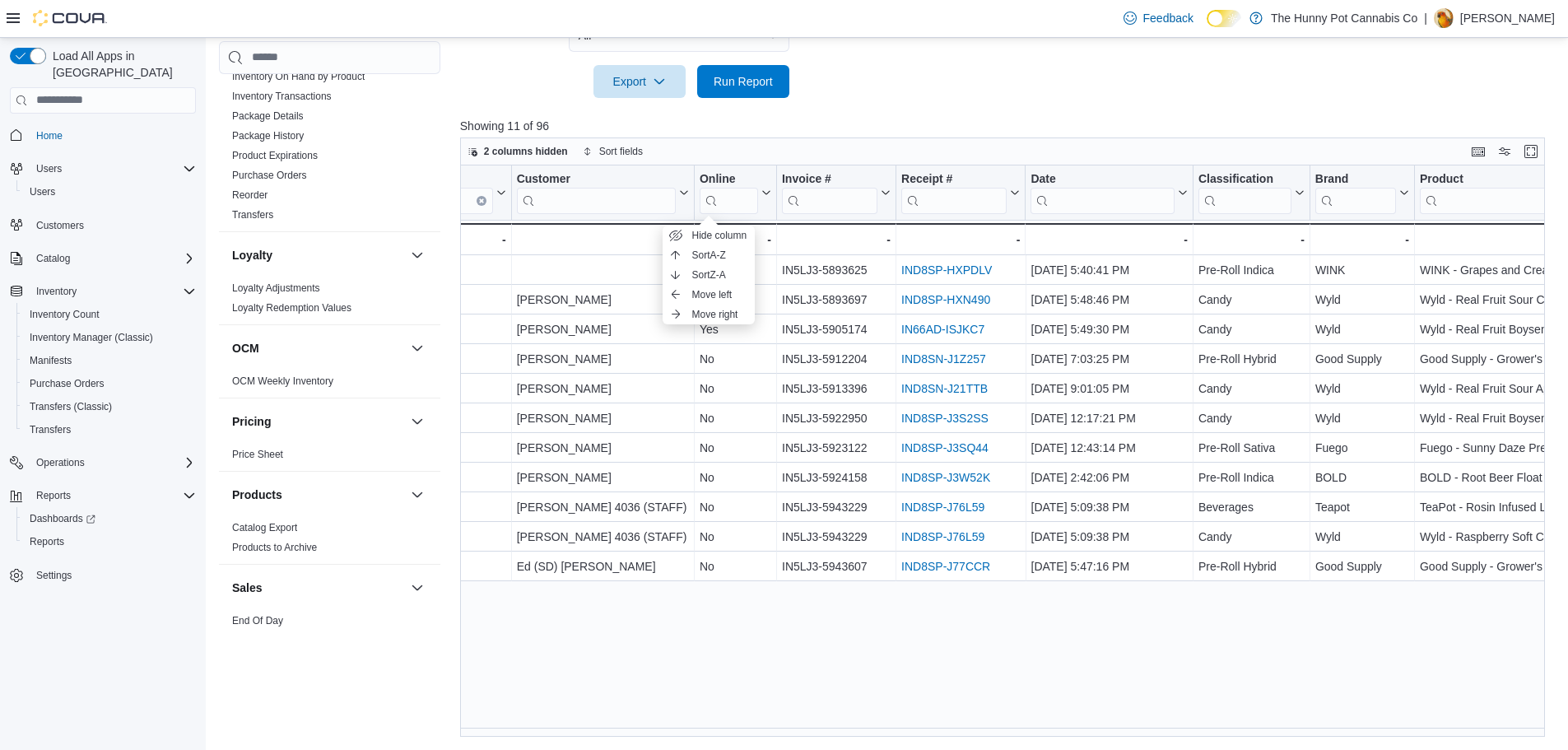
scroll to position [0, 510]
click at [838, 676] on div "Discount Reason Click to view column header actions Discount Type Click to view…" at bounding box center [1008, 451] width 1096 height 572
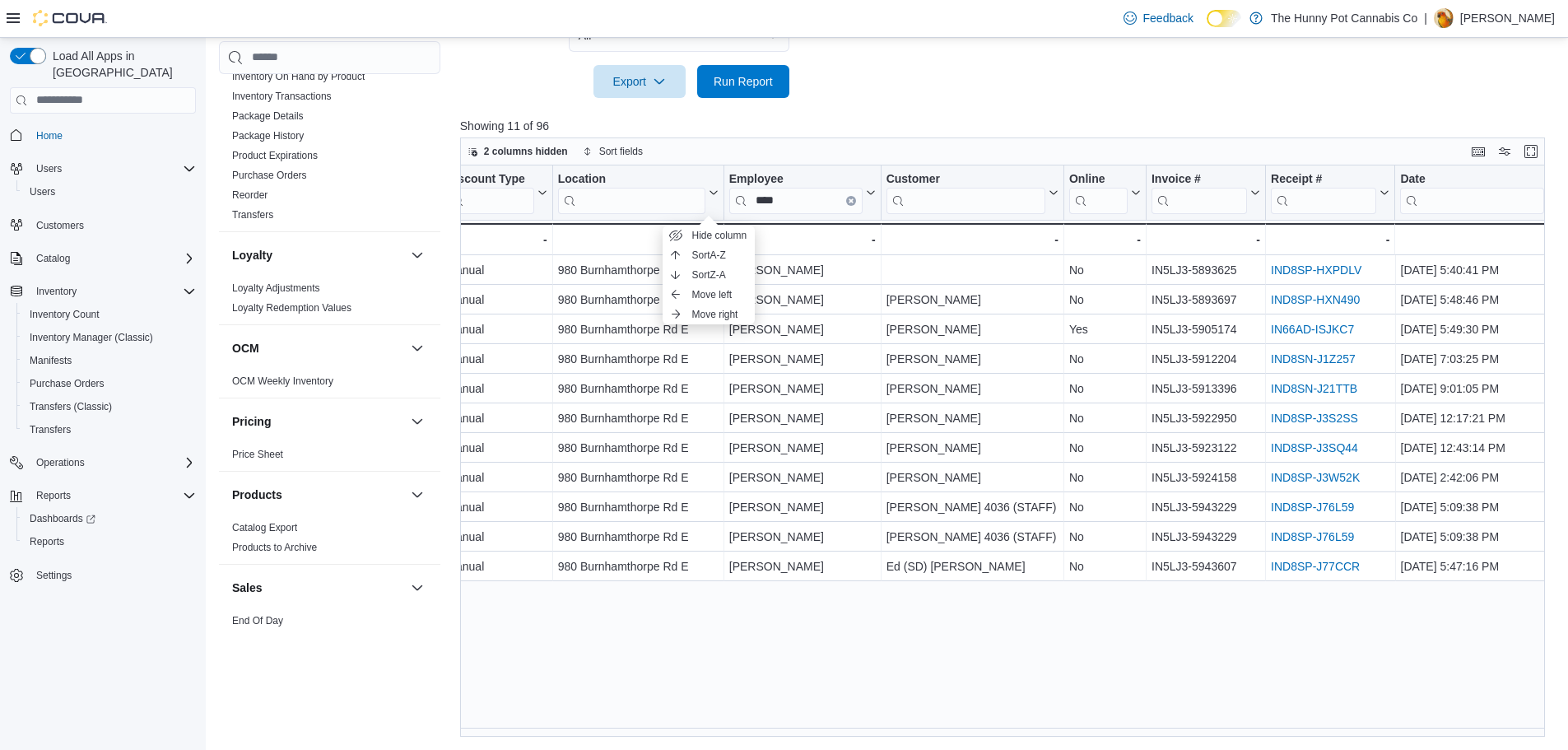
scroll to position [0, 126]
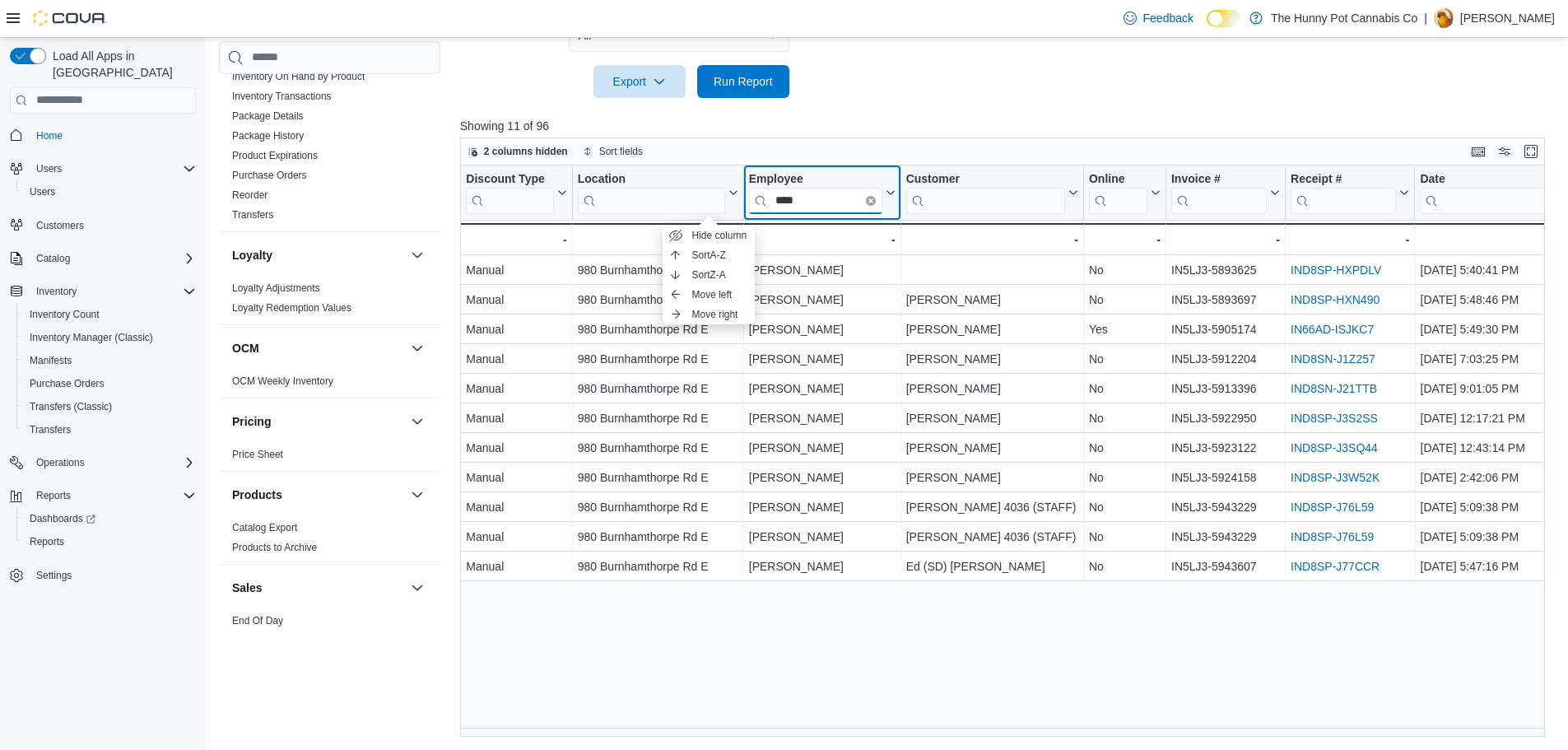
click at [862, 195] on input "****" at bounding box center [816, 200] width 134 height 27
click at [871, 198] on icon "Clear input" at bounding box center [870, 200] width 5 height 5
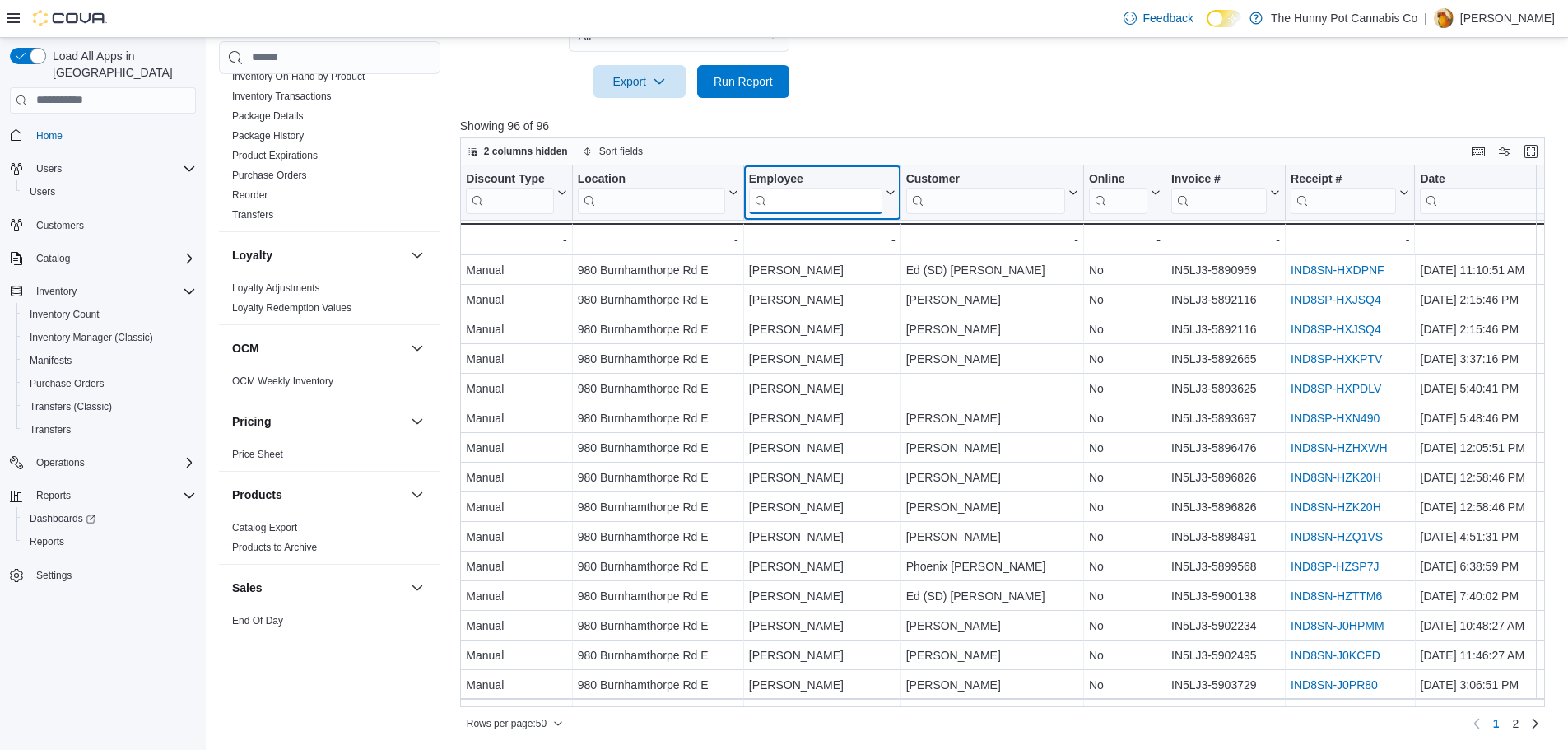
click at [821, 200] on input "search" at bounding box center [816, 200] width 134 height 27
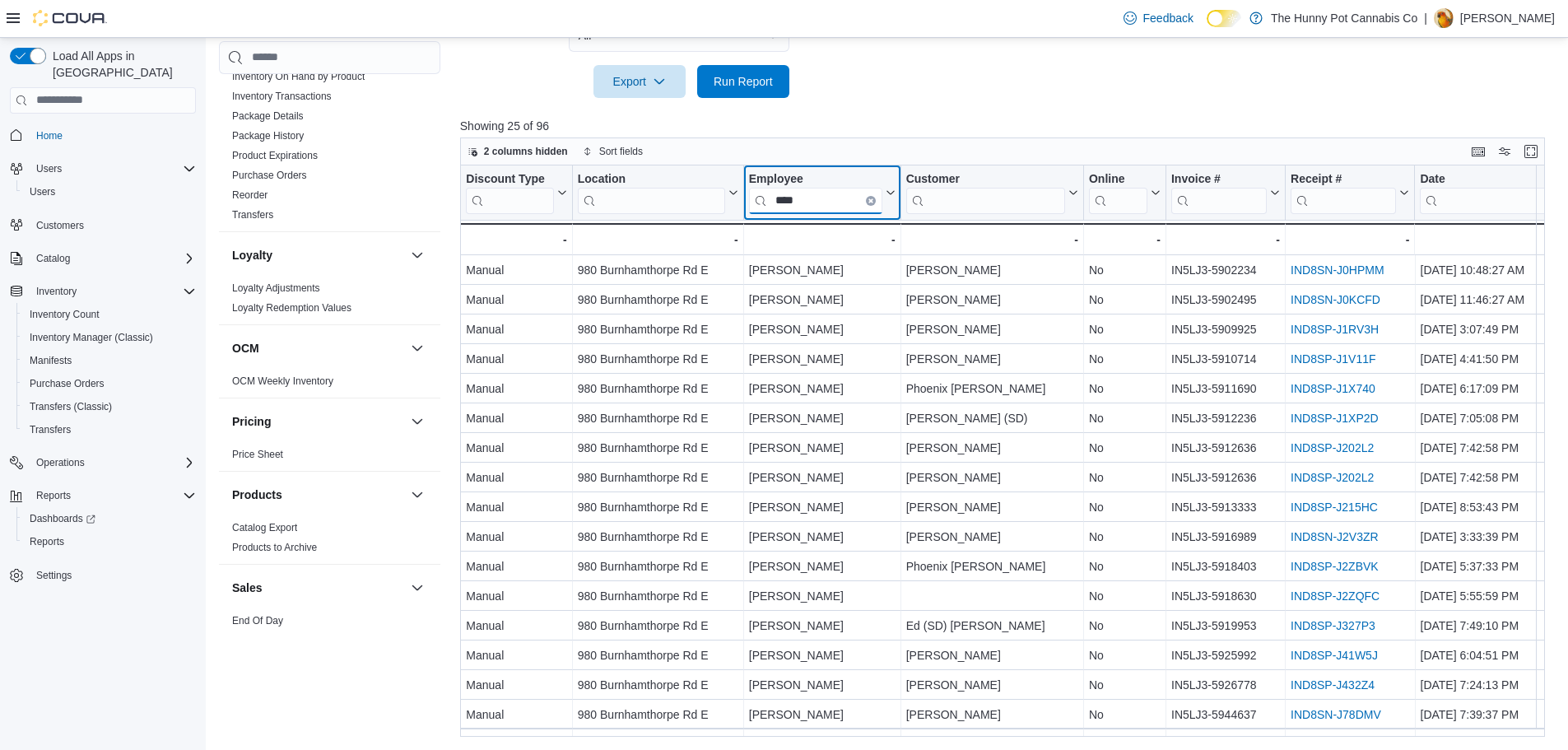
type input "****"
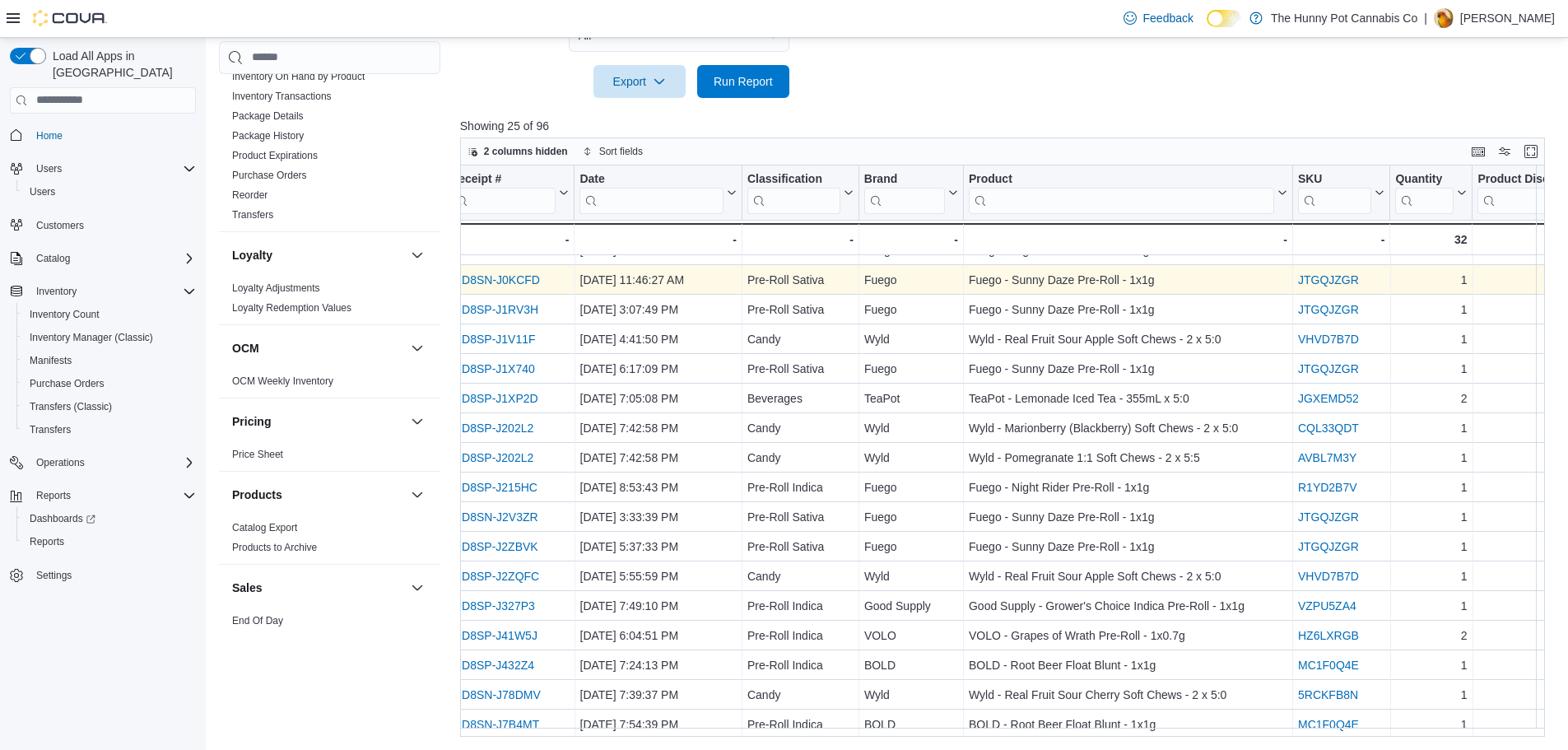
scroll to position [0, 967]
